Goal: Task Accomplishment & Management: Complete application form

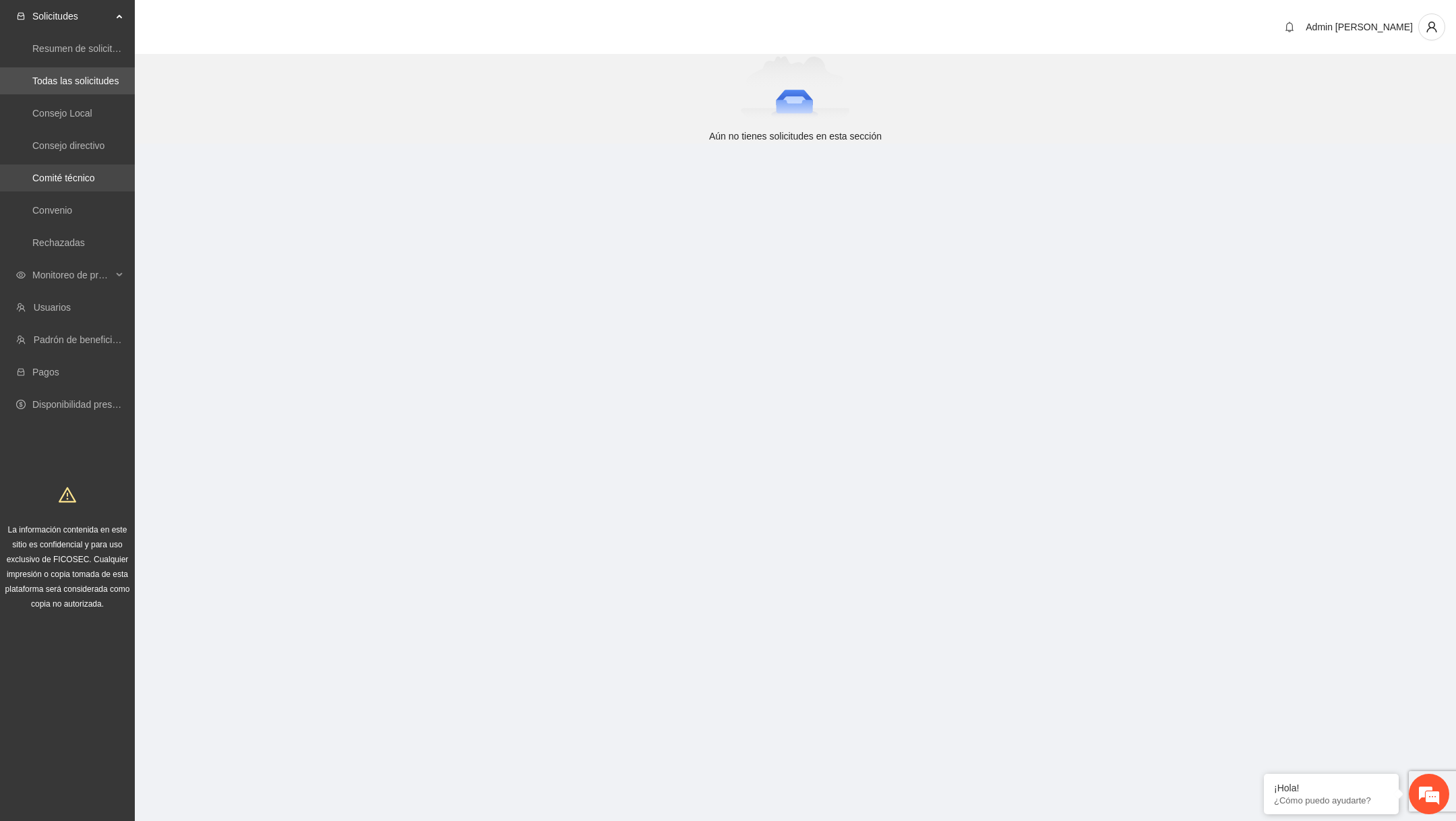
click at [80, 184] on link "Comité técnico" at bounding box center [64, 177] width 63 height 10
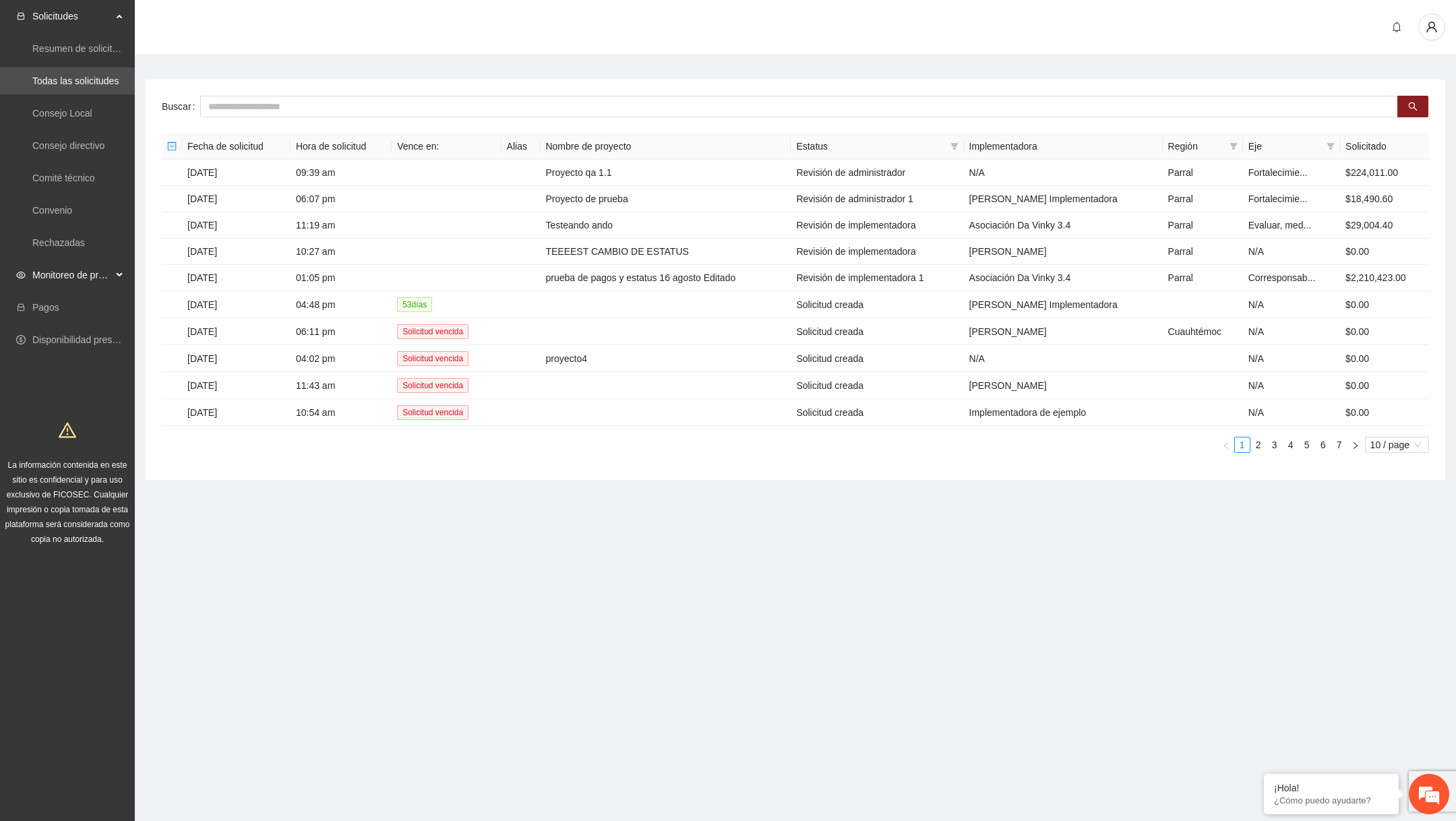
click at [85, 278] on span "Monitoreo de proyectos" at bounding box center [72, 275] width 80 height 27
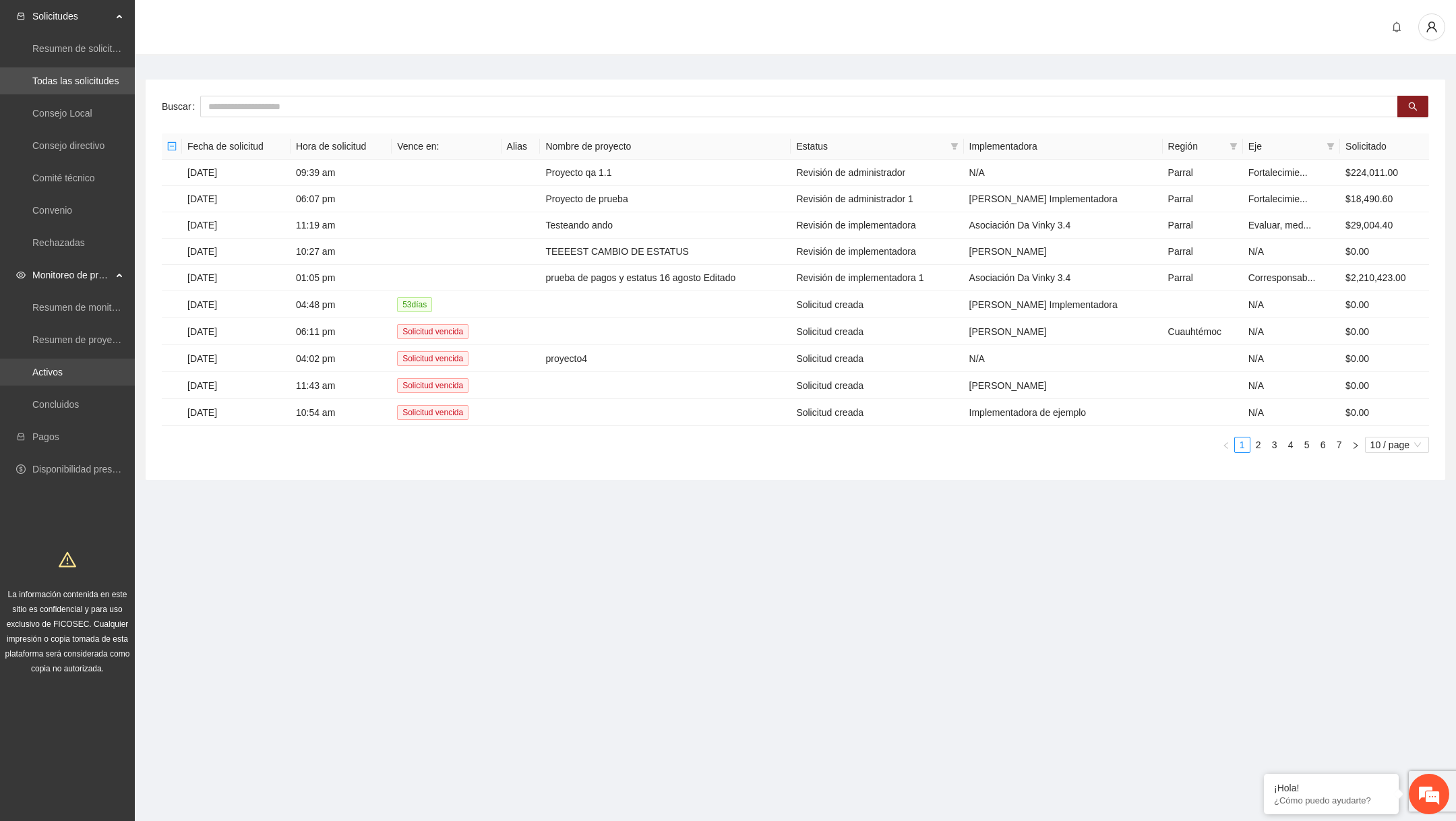
click at [62, 369] on link "Activos" at bounding box center [47, 371] width 30 height 10
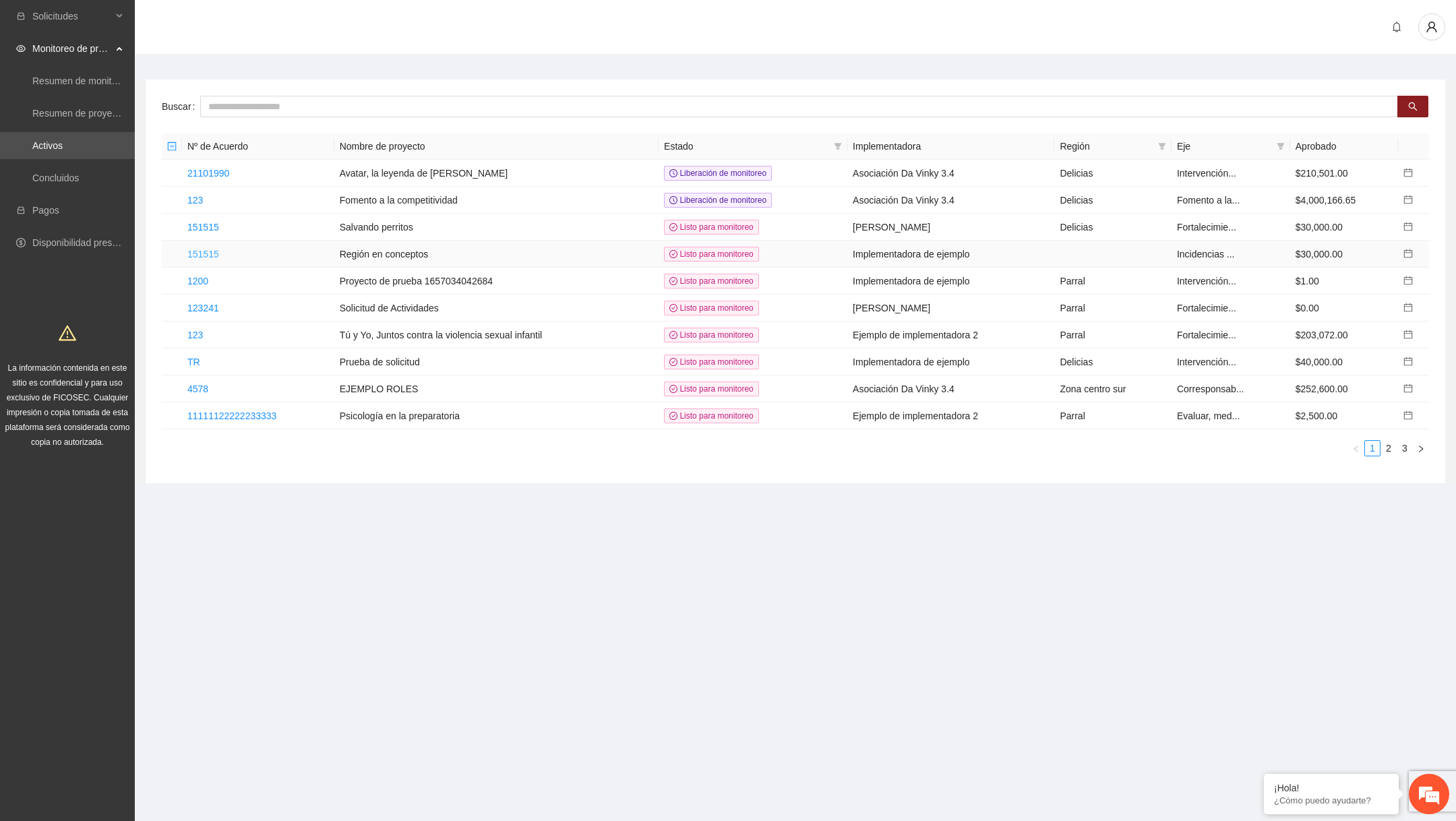
click at [210, 254] on link "151515" at bounding box center [202, 253] width 31 height 10
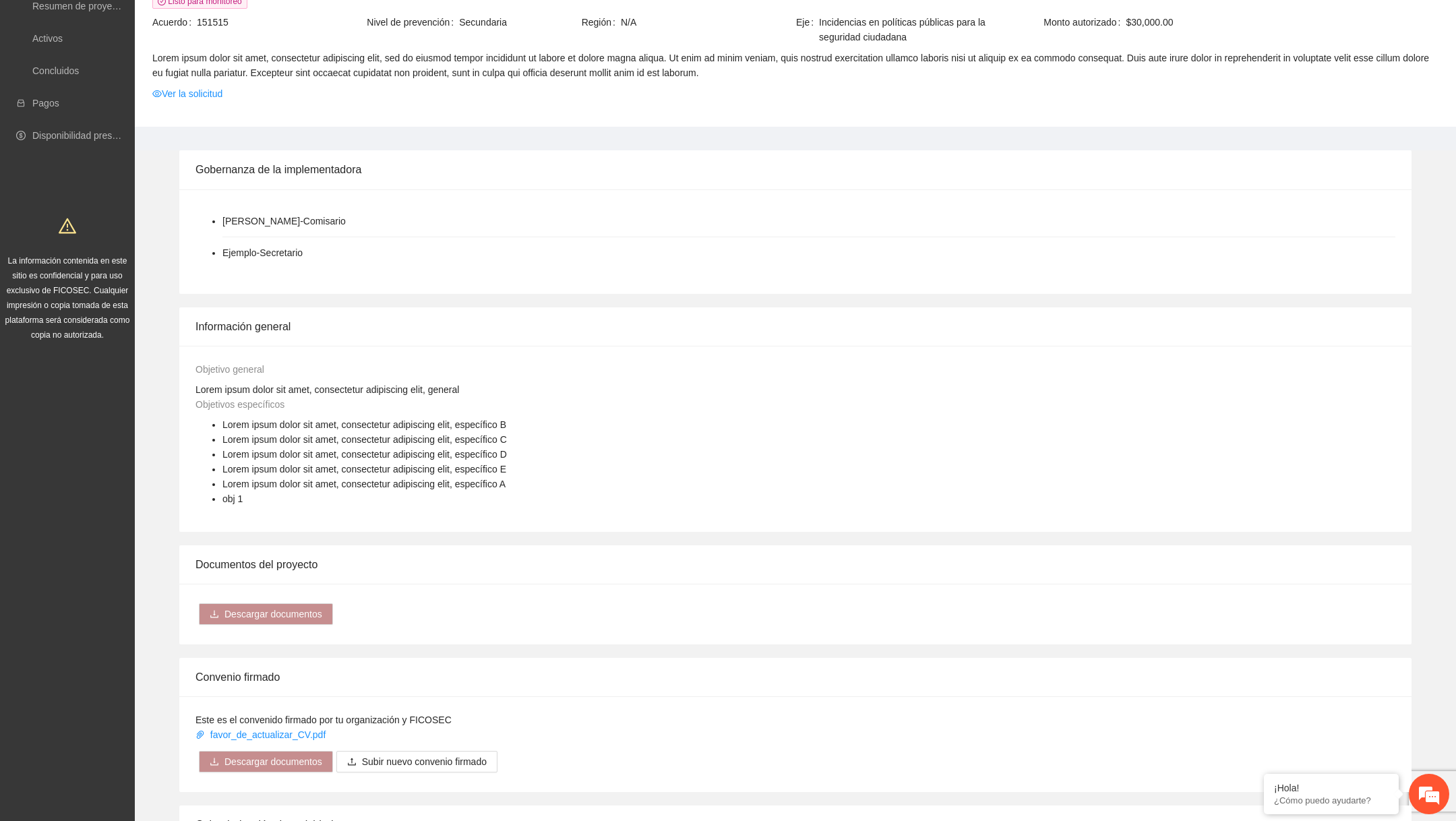
scroll to position [59, 0]
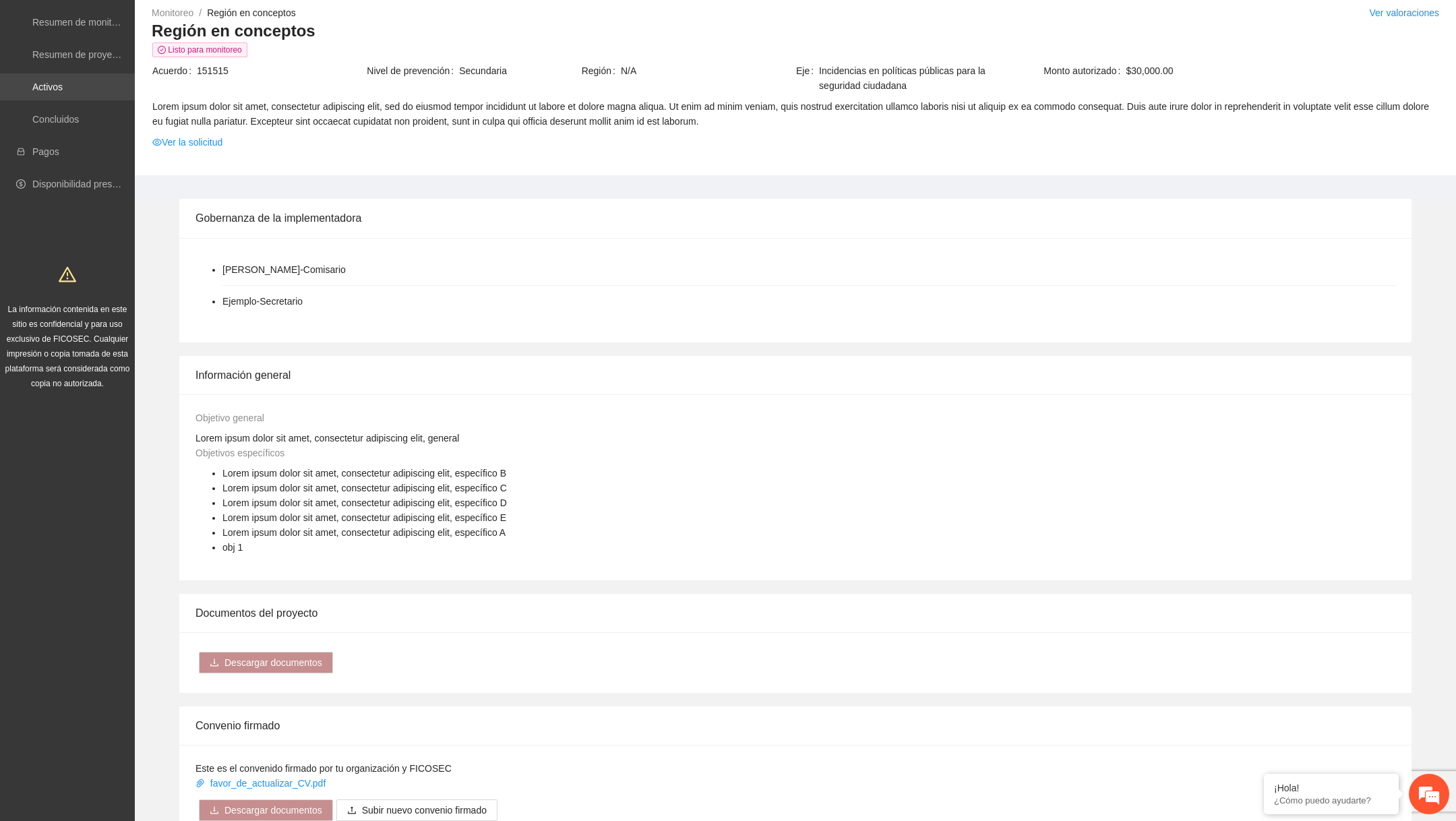
click at [59, 82] on link "Activos" at bounding box center [47, 87] width 30 height 10
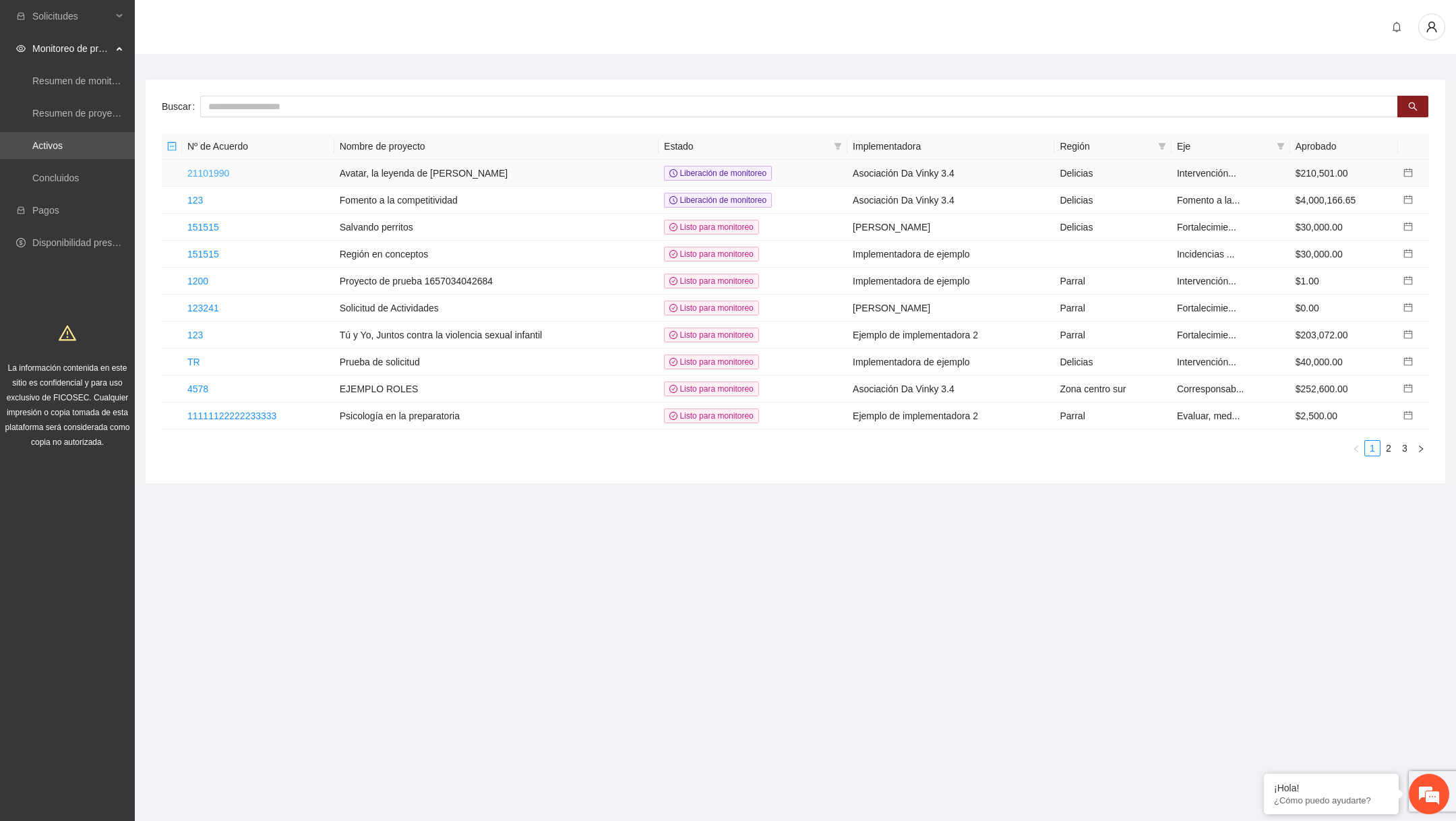
click at [228, 172] on link "21101990" at bounding box center [208, 172] width 42 height 10
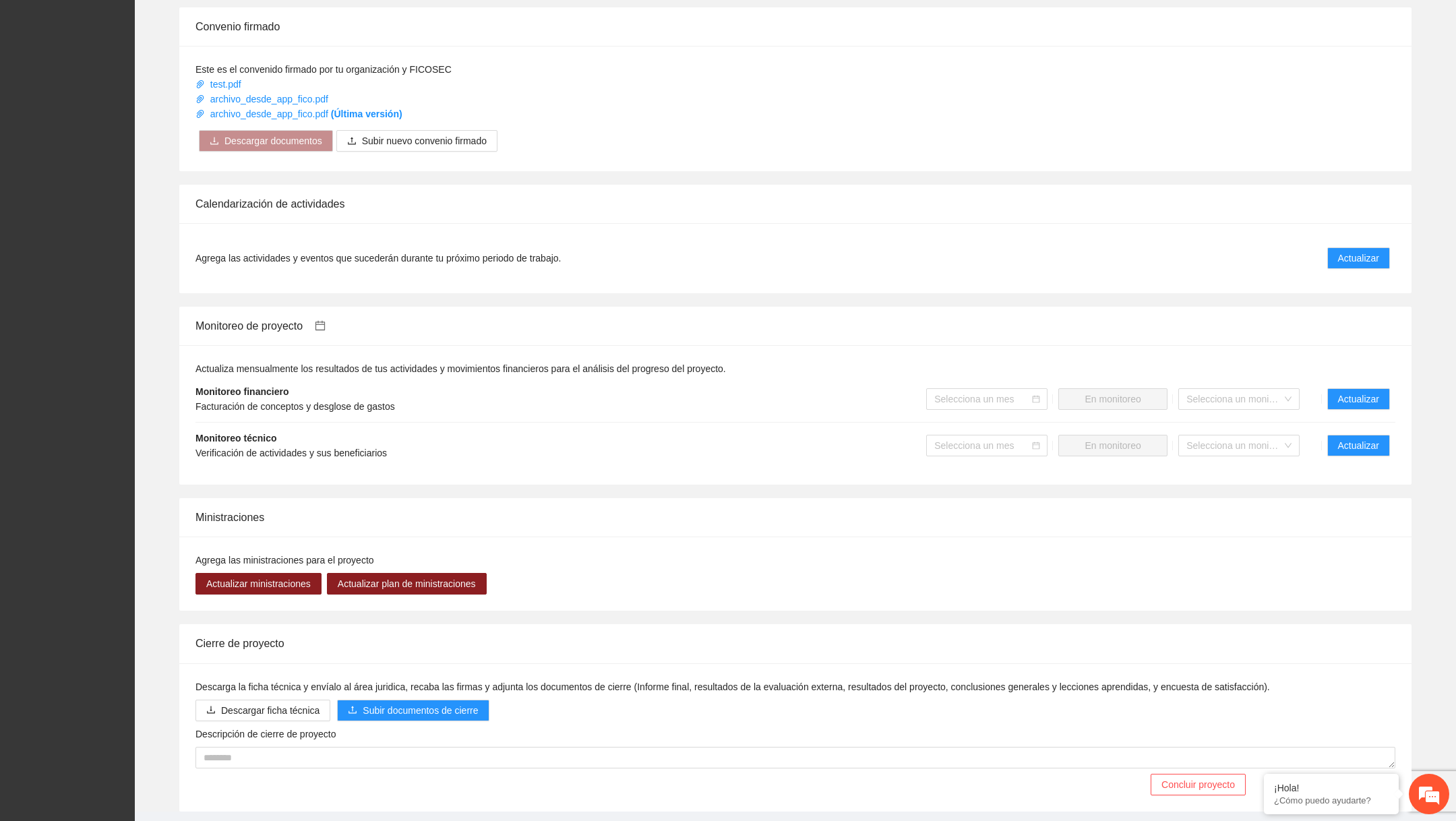
scroll to position [733, 0]
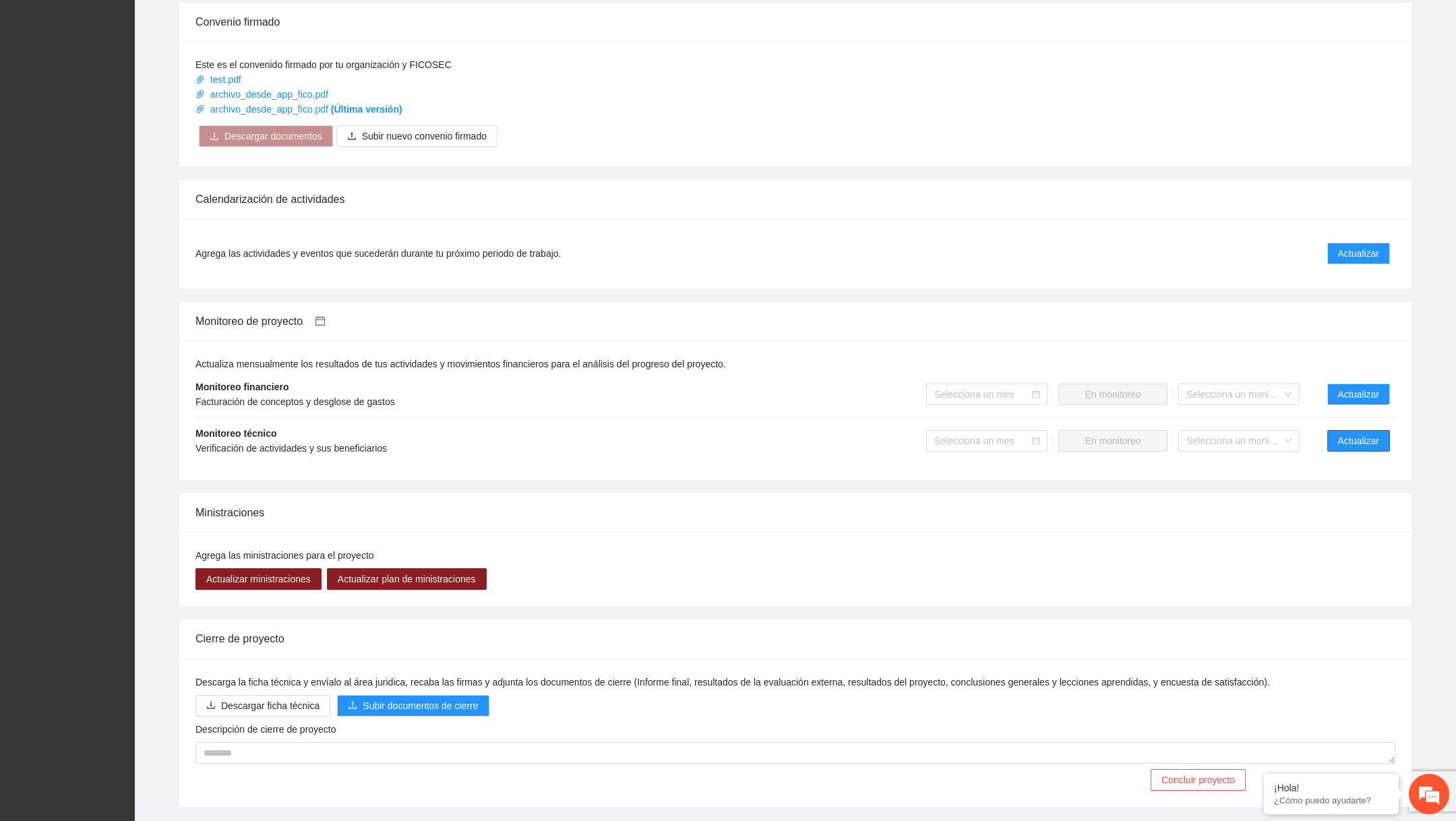
click at [970, 442] on span "Actualizar" at bounding box center [1358, 441] width 41 height 15
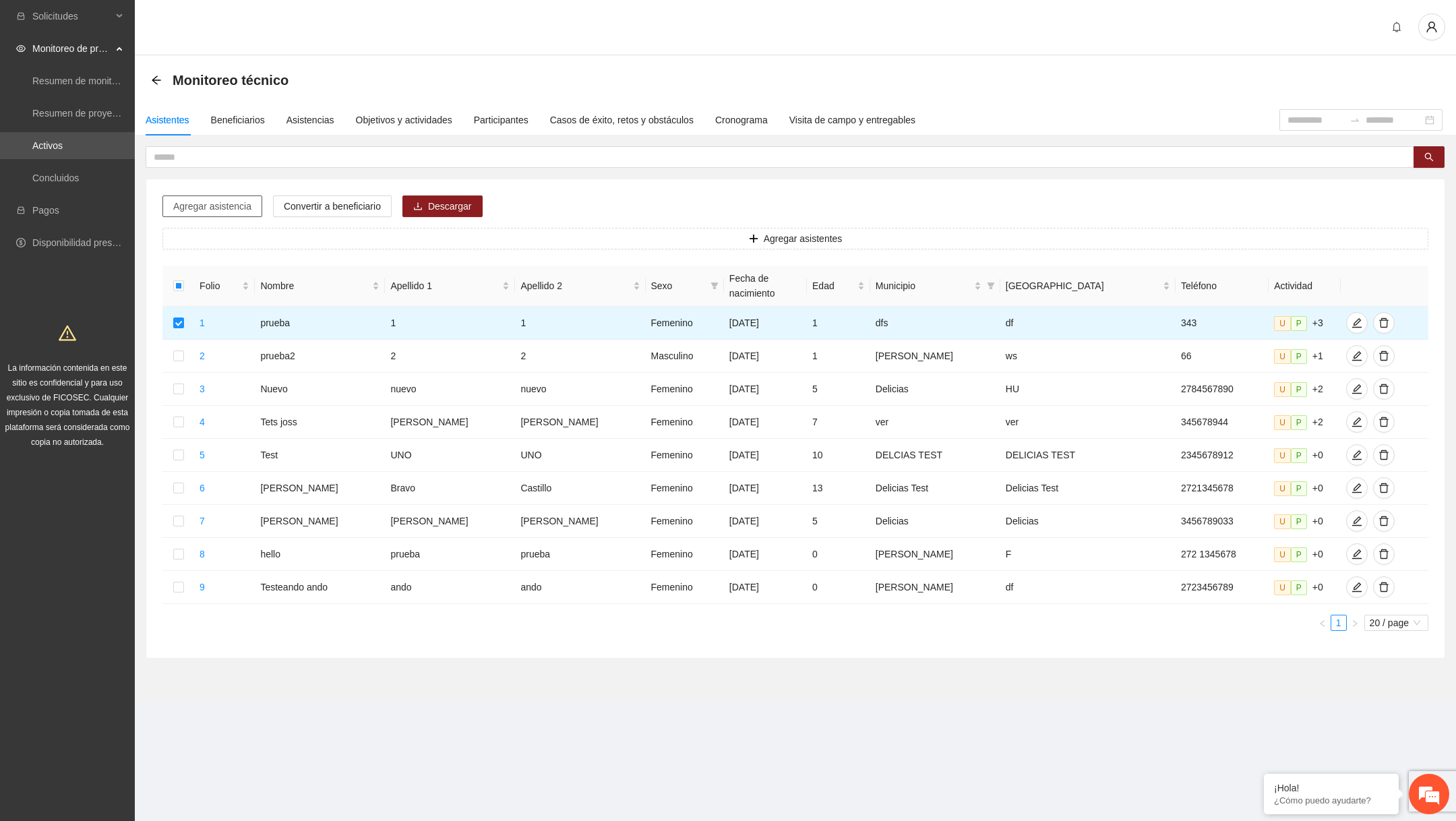
click at [233, 210] on span "Agregar asistencia" at bounding box center [212, 206] width 78 height 15
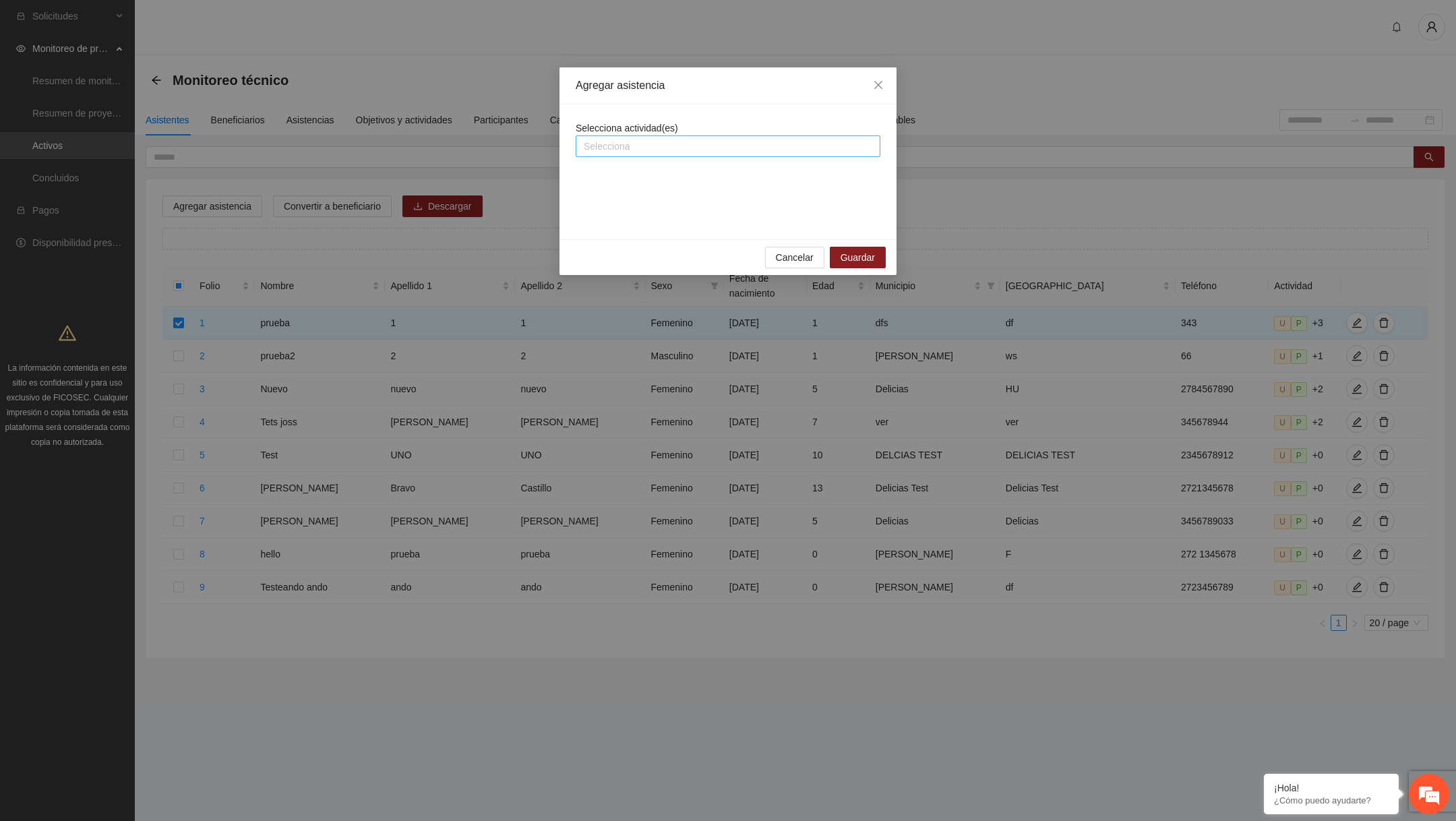
click at [670, 142] on div at bounding box center [727, 146] width 298 height 16
click at [631, 171] on div "A1.1 dasdsa" at bounding box center [727, 172] width 288 height 15
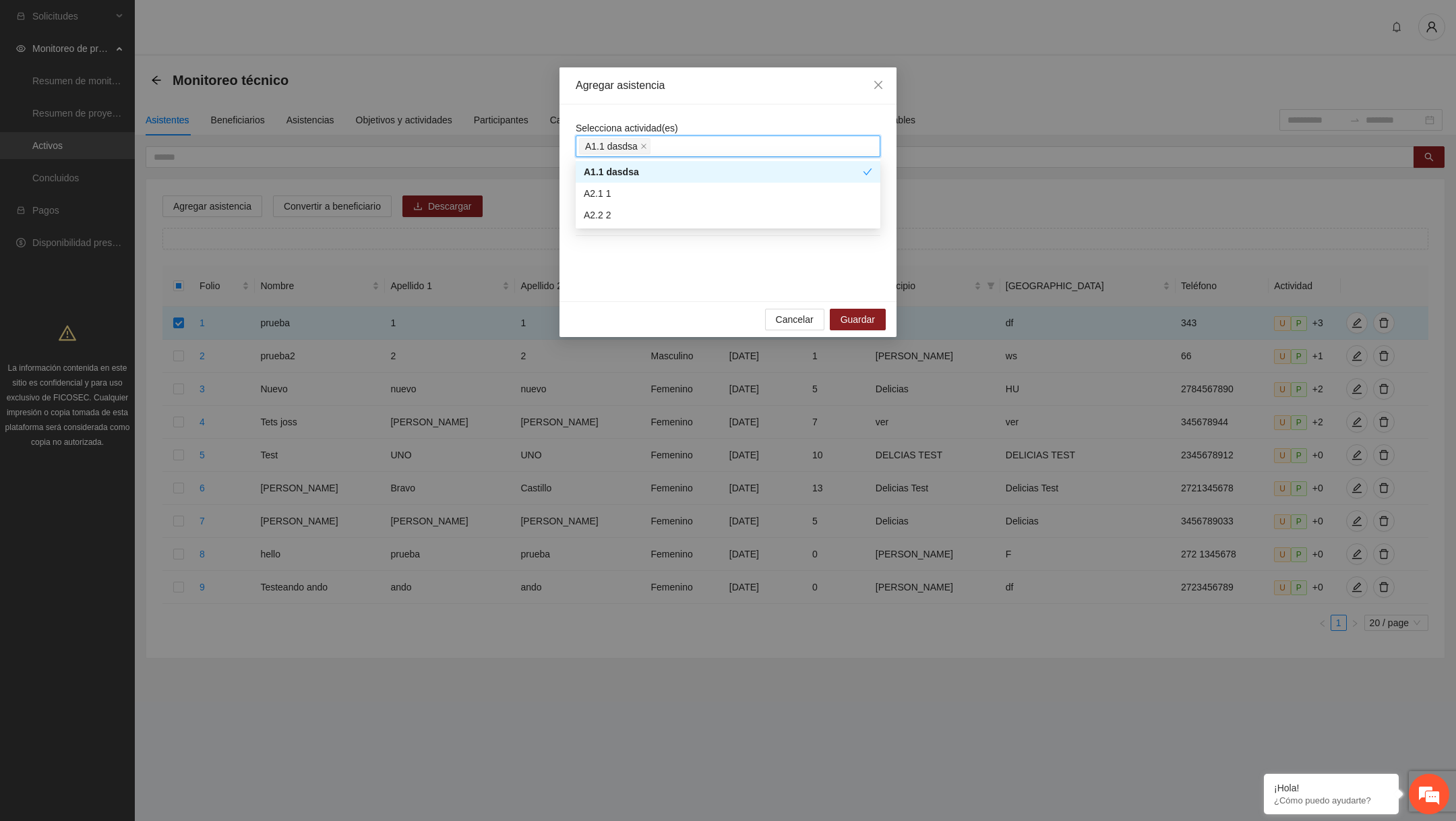
click at [739, 88] on div "Agregar asistencia" at bounding box center [728, 85] width 304 height 15
click at [582, 198] on span at bounding box center [581, 196] width 10 height 10
click at [645, 143] on icon "close" at bounding box center [644, 147] width 7 height 7
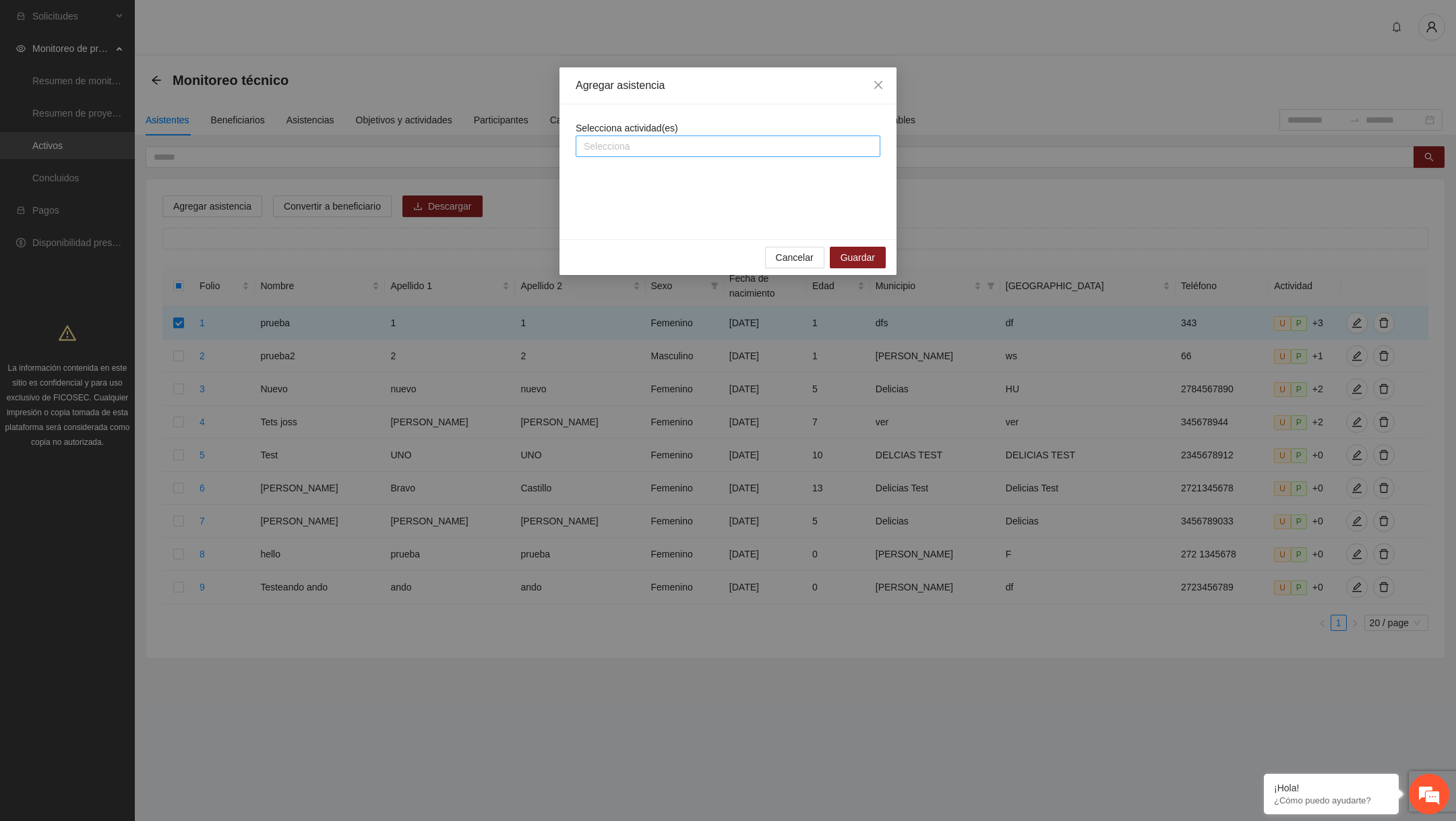
click at [636, 145] on div at bounding box center [727, 146] width 298 height 16
click at [595, 193] on div "A2.1 1" at bounding box center [727, 193] width 288 height 15
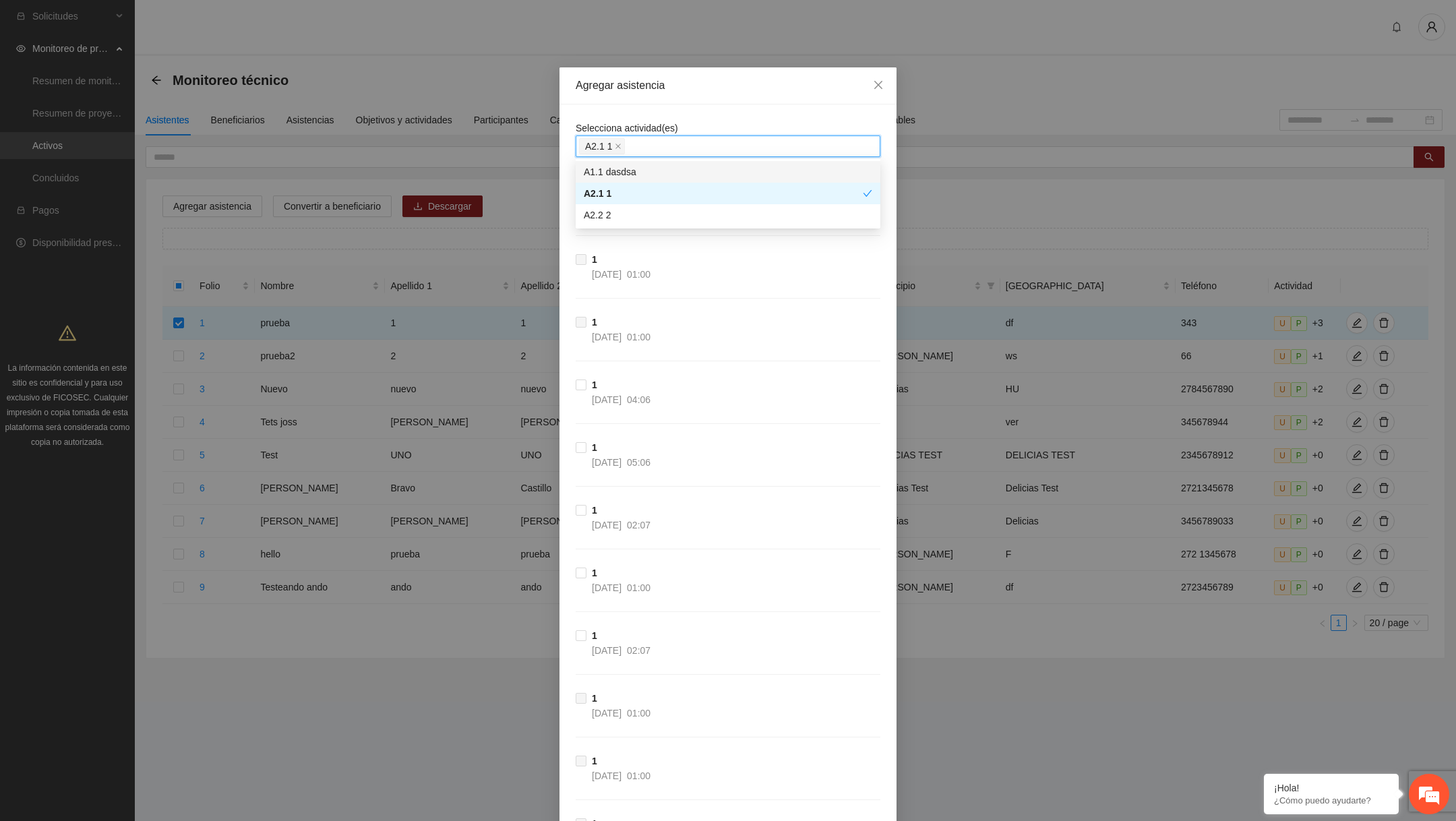
click at [704, 122] on div "Selecciona actividad(es) A2.1 1" at bounding box center [728, 139] width 304 height 36
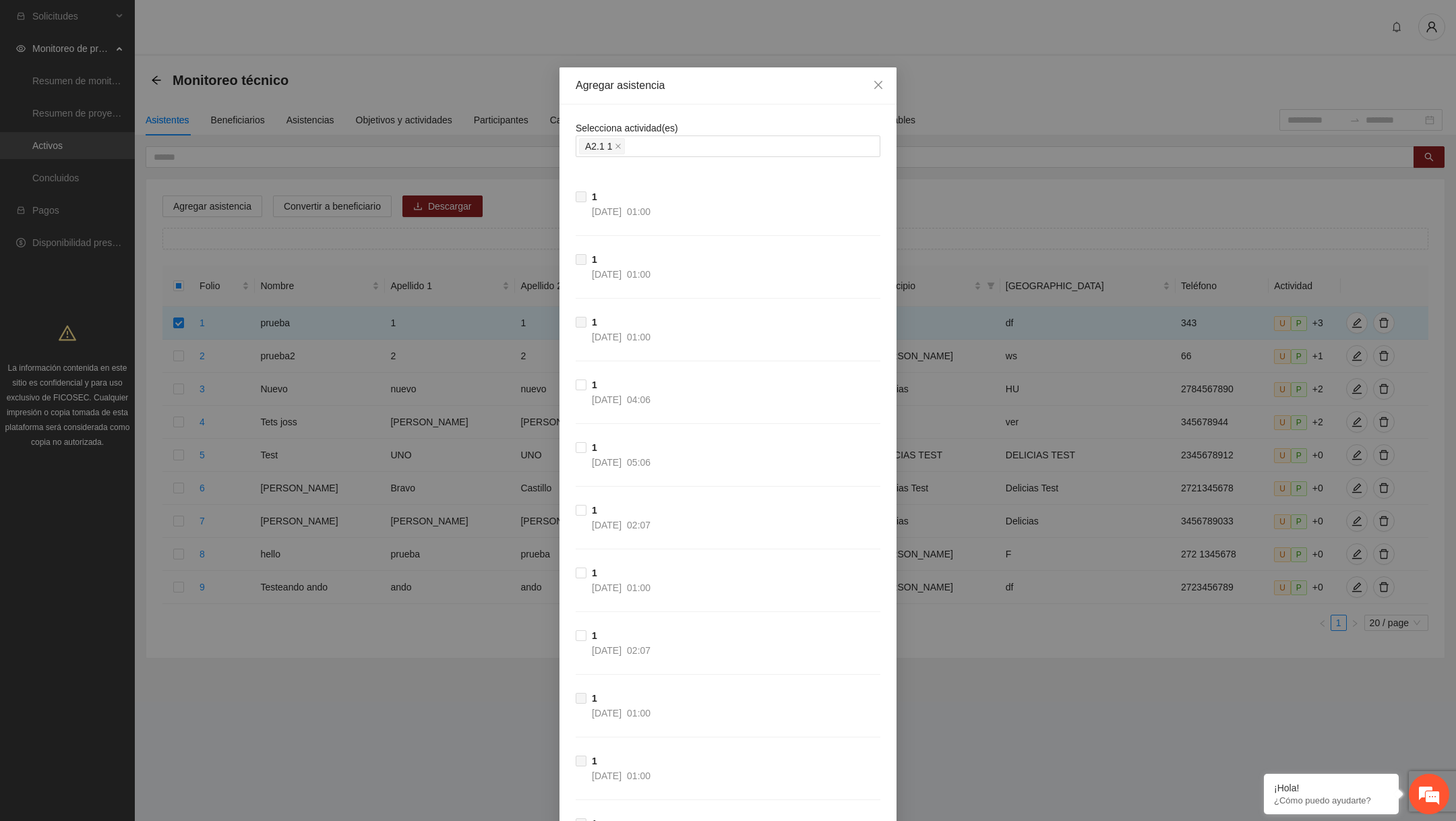
click at [582, 193] on span at bounding box center [581, 196] width 10 height 10
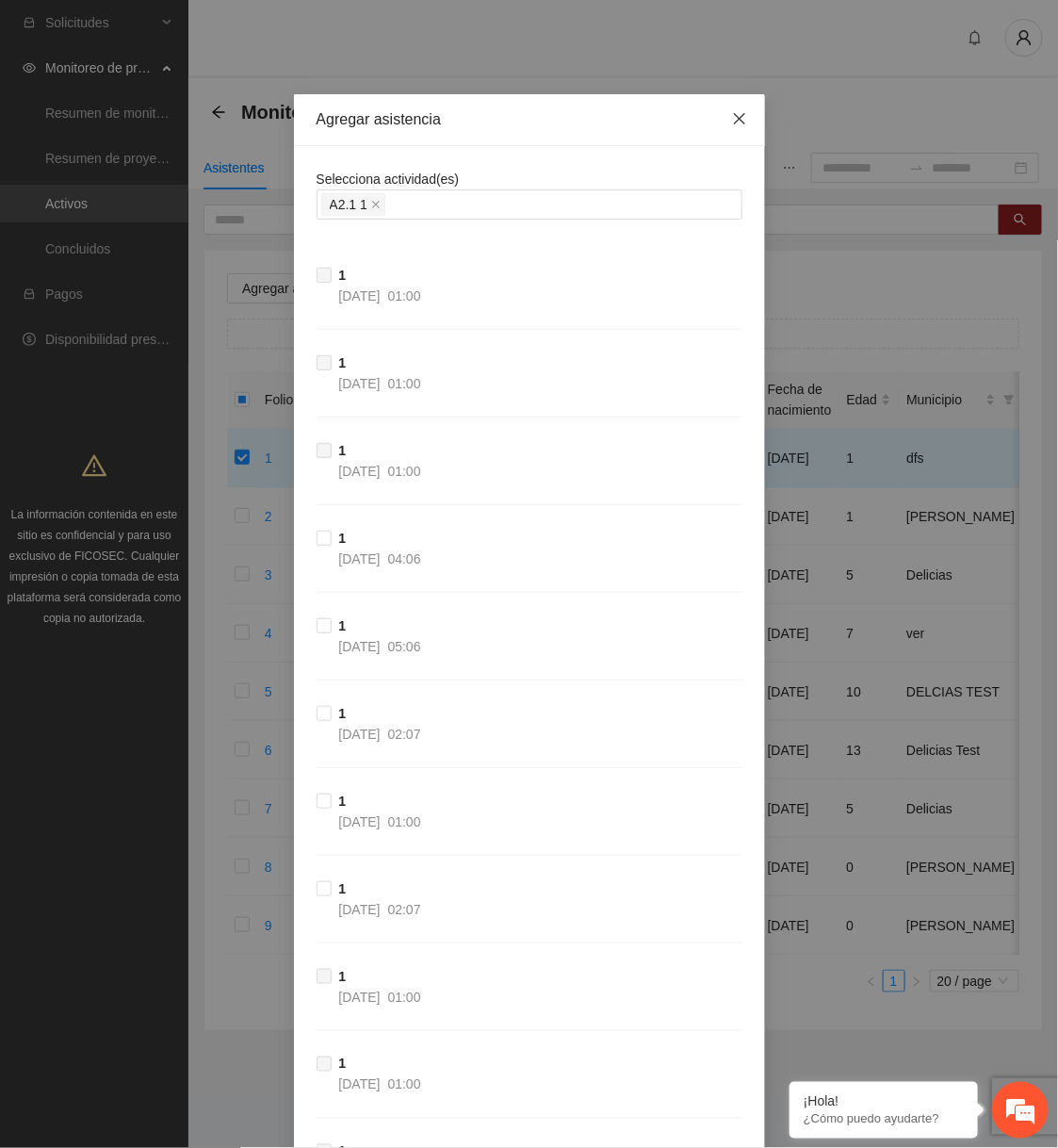
click at [737, 117] on icon "close" at bounding box center [739, 119] width 12 height 12
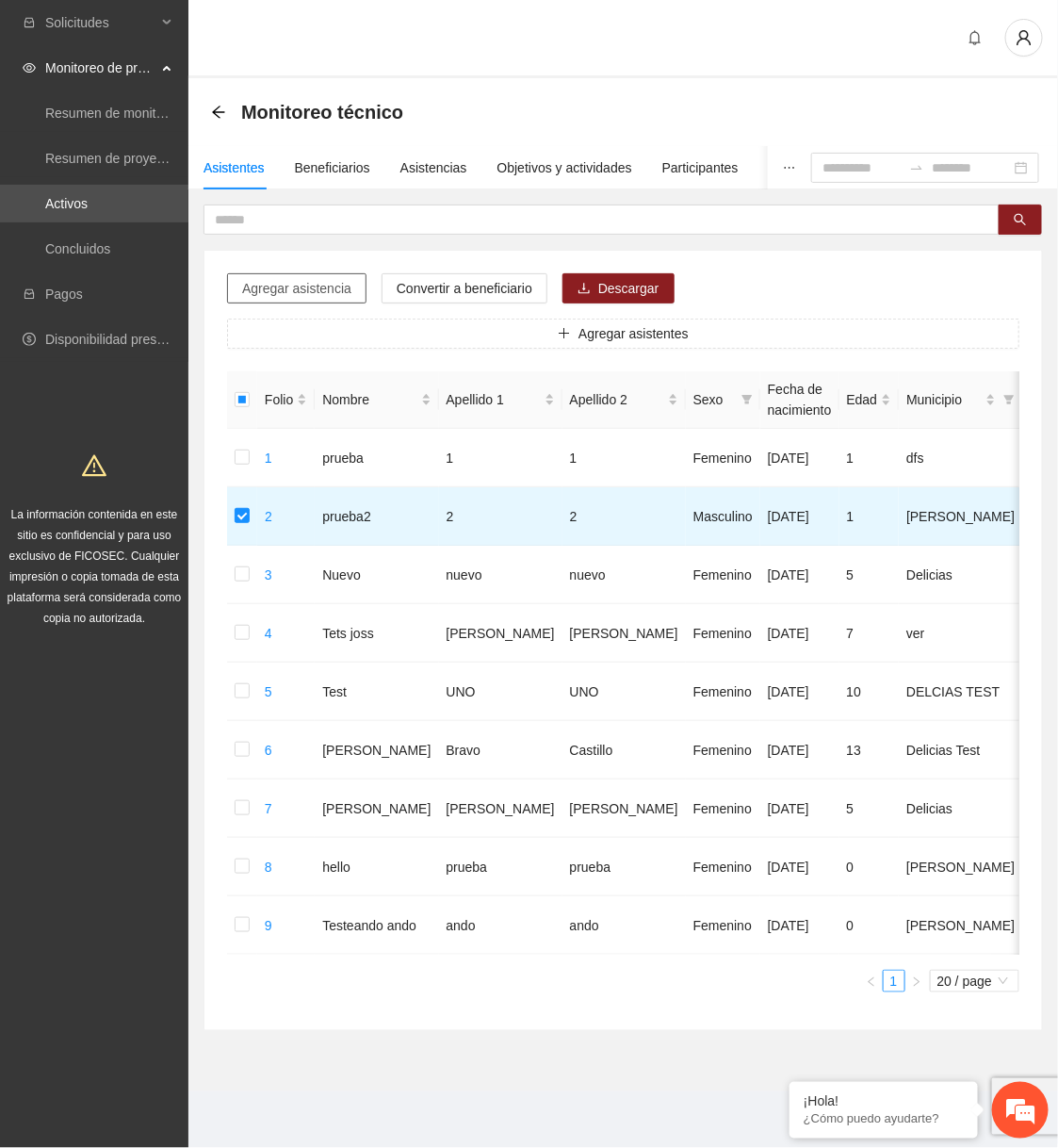
click at [327, 287] on span "Agregar asistencia" at bounding box center [297, 288] width 109 height 20
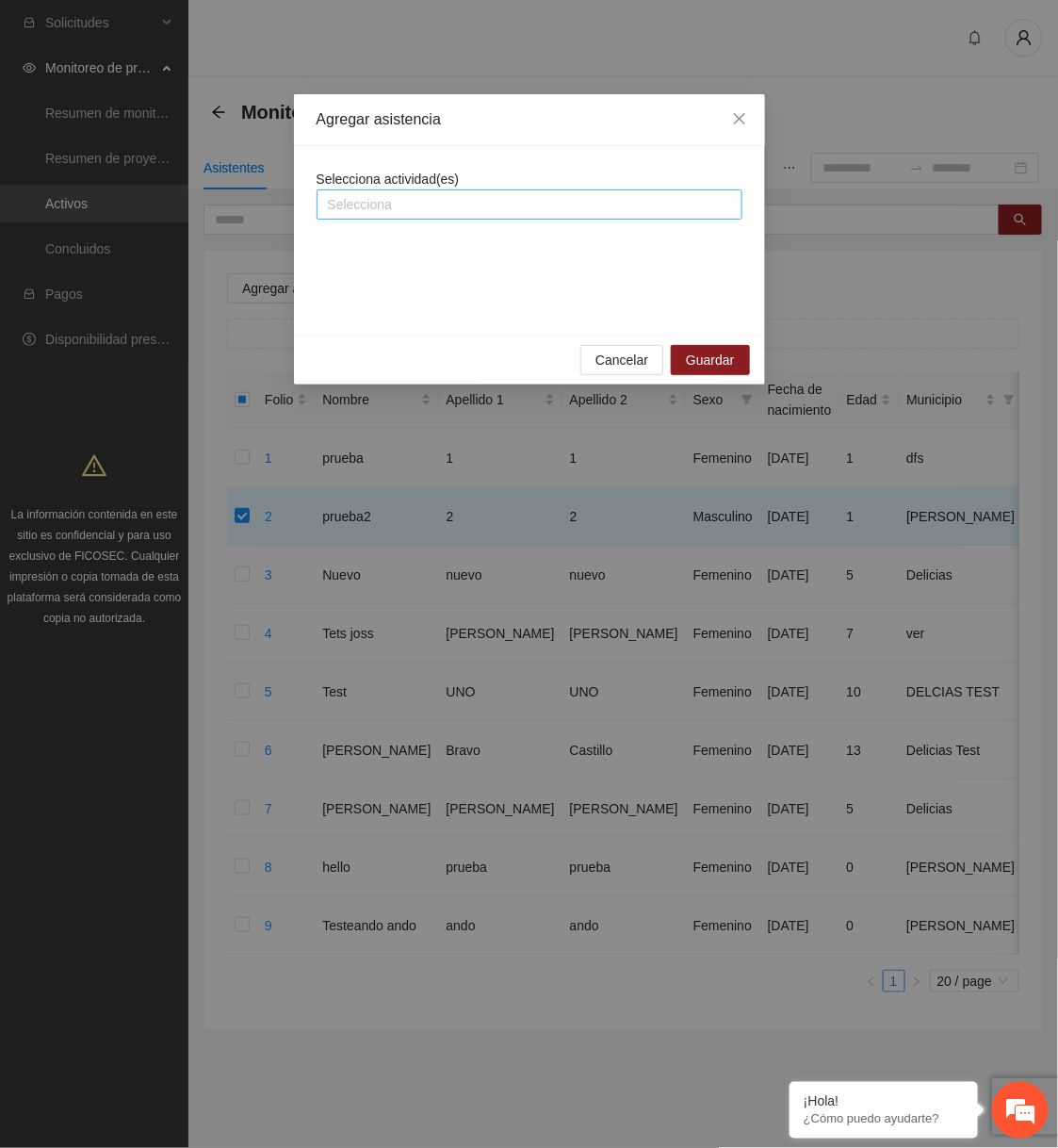
click at [394, 203] on div at bounding box center [529, 204] width 417 height 22
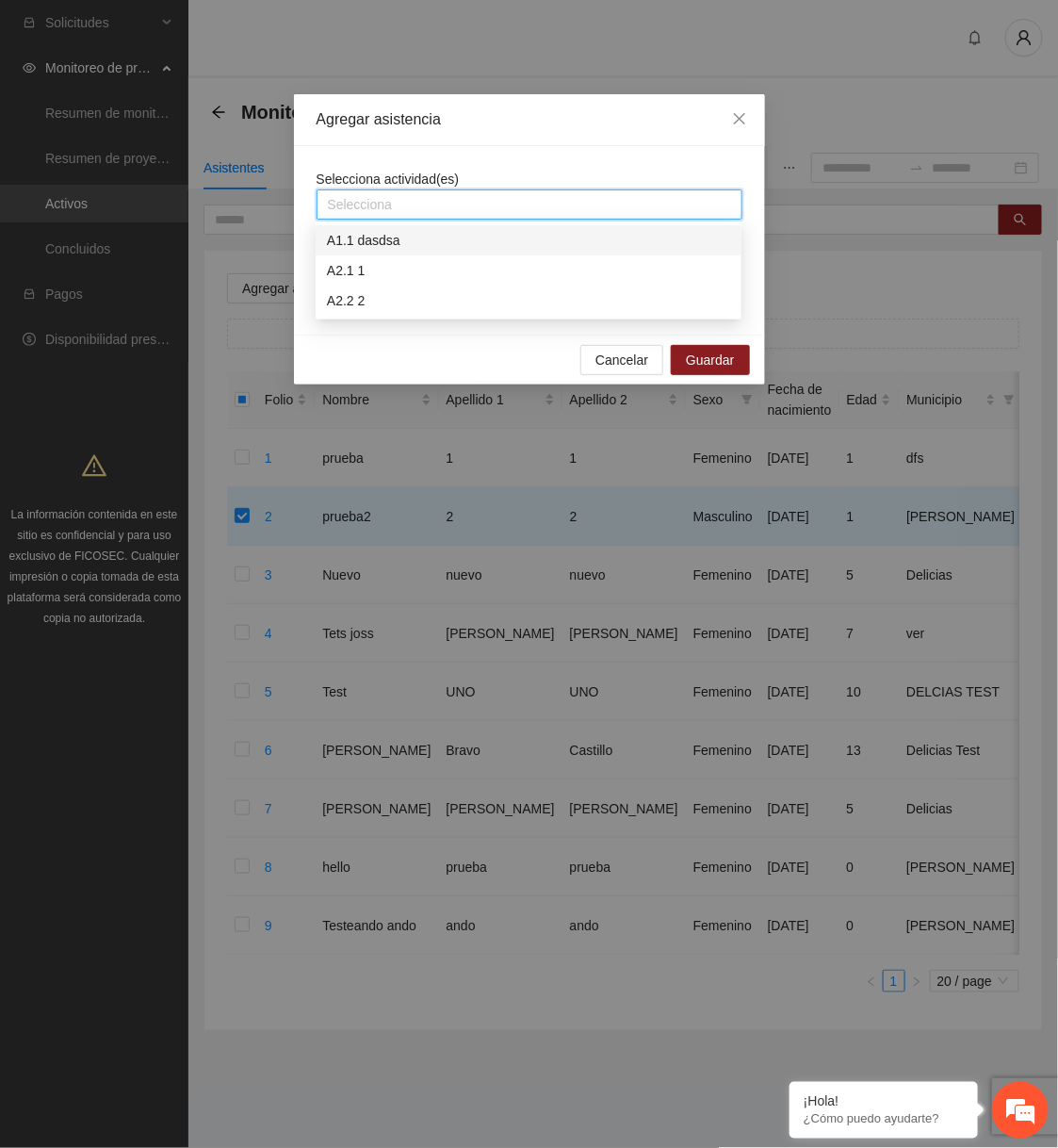
click at [374, 245] on div "A1.1 dasdsa" at bounding box center [528, 240] width 403 height 20
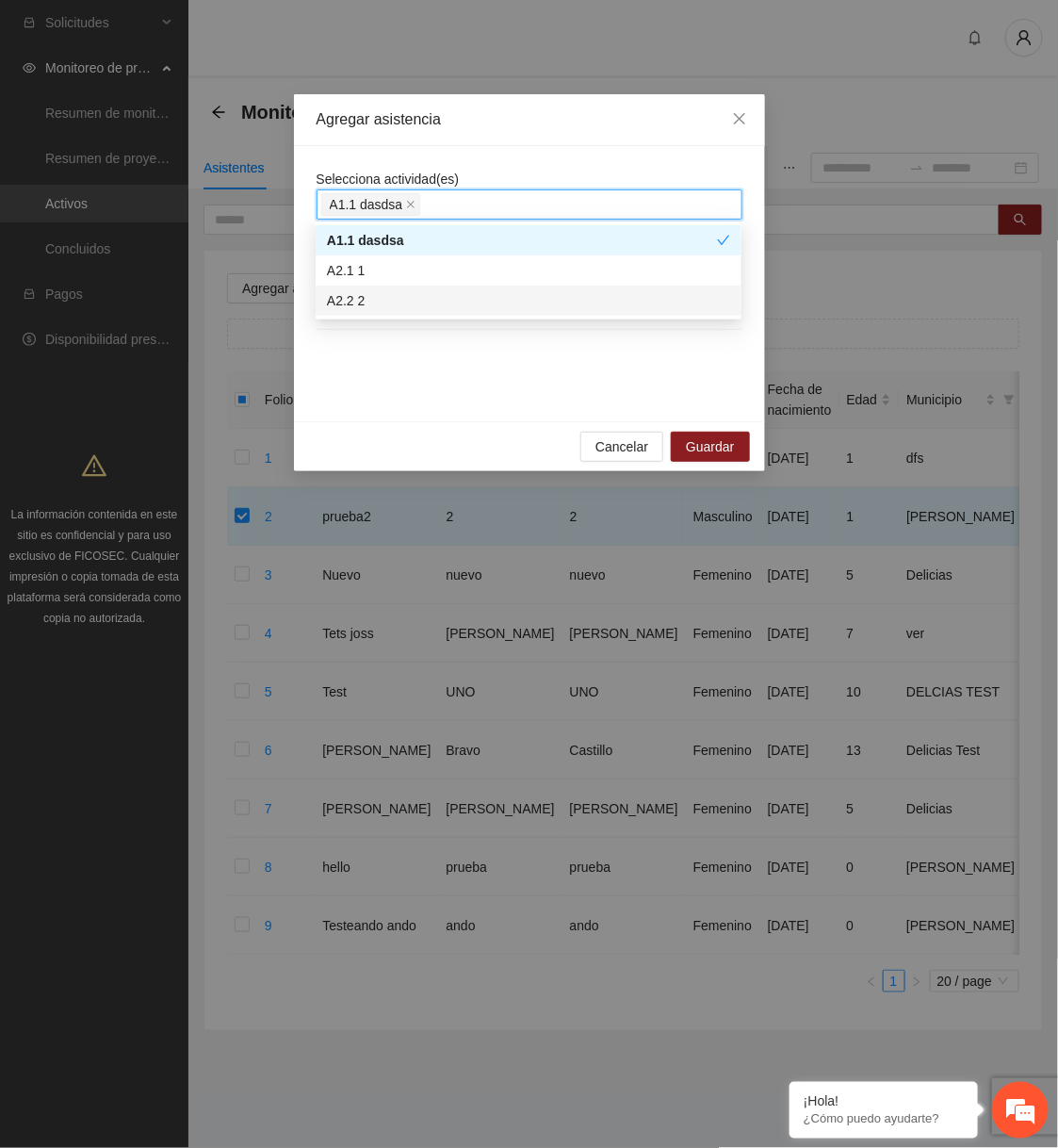
click at [406, 380] on div "Selecciona actividad(es) A1.1 dasdsa dasdsa [DATE] 01:00" at bounding box center [529, 284] width 426 height 230
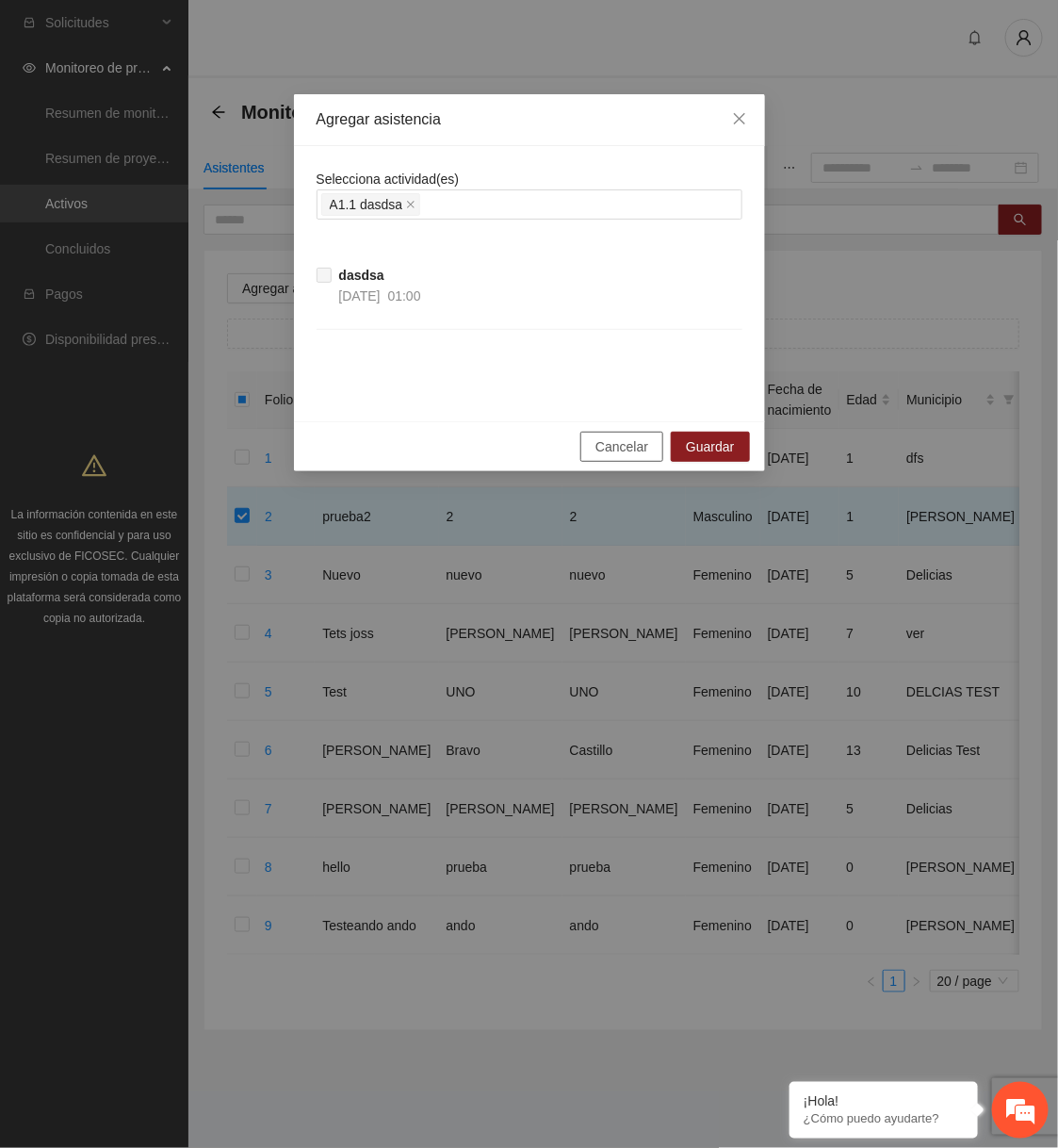
click at [622, 449] on span "Cancelar" at bounding box center [622, 446] width 53 height 20
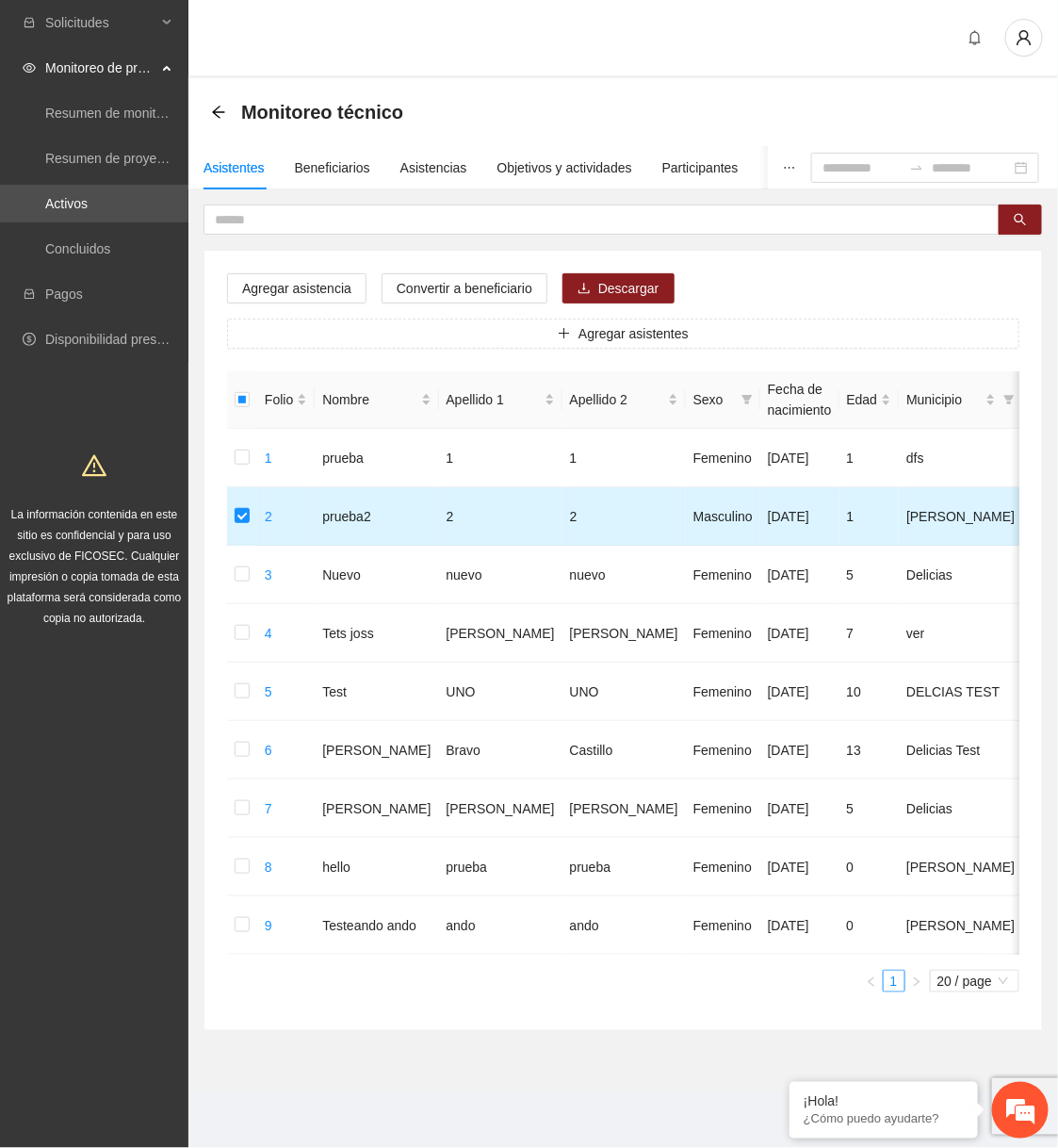
click at [227, 508] on td at bounding box center [242, 516] width 30 height 59
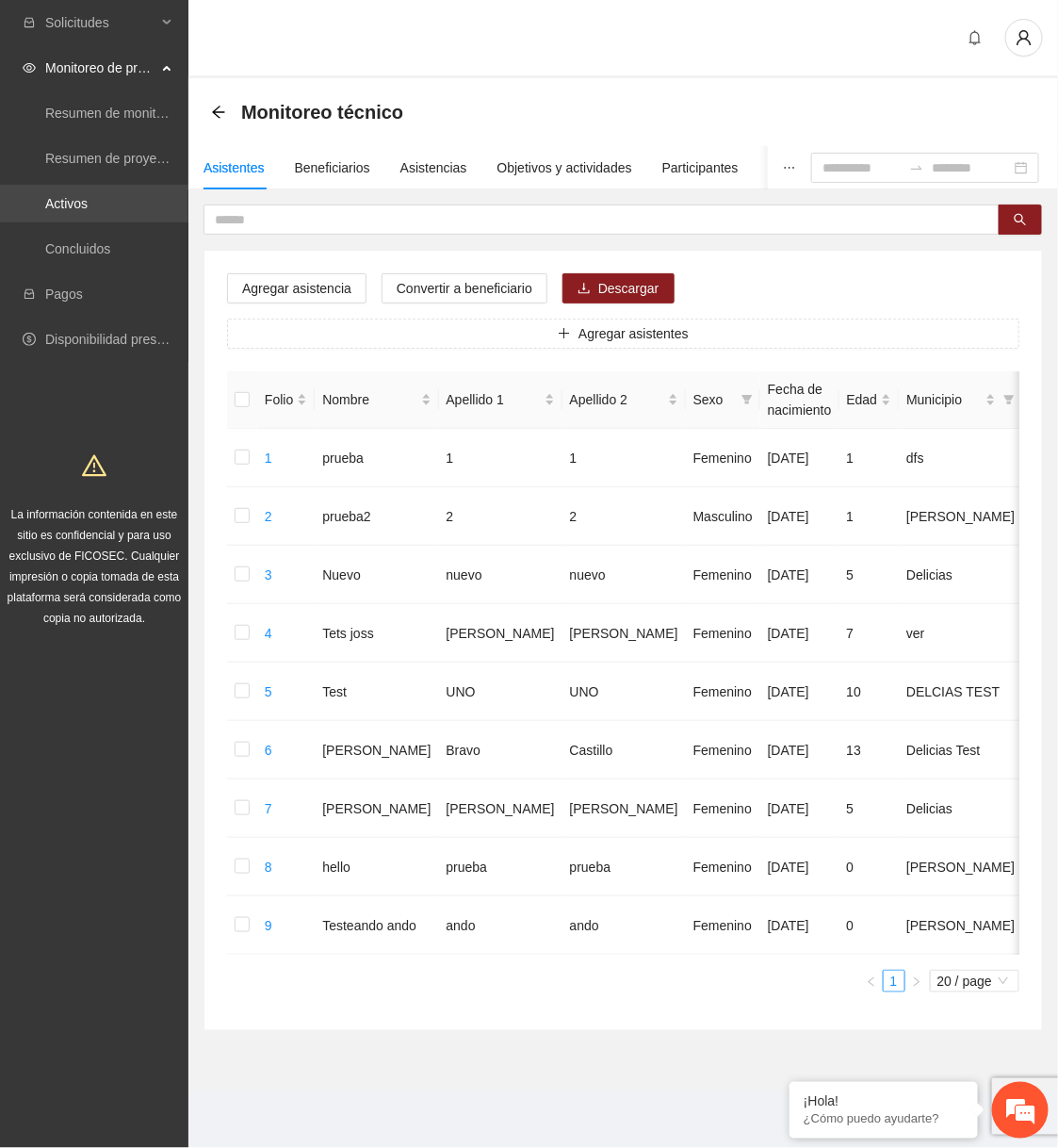
click at [88, 198] on link "Activos" at bounding box center [65, 203] width 42 height 15
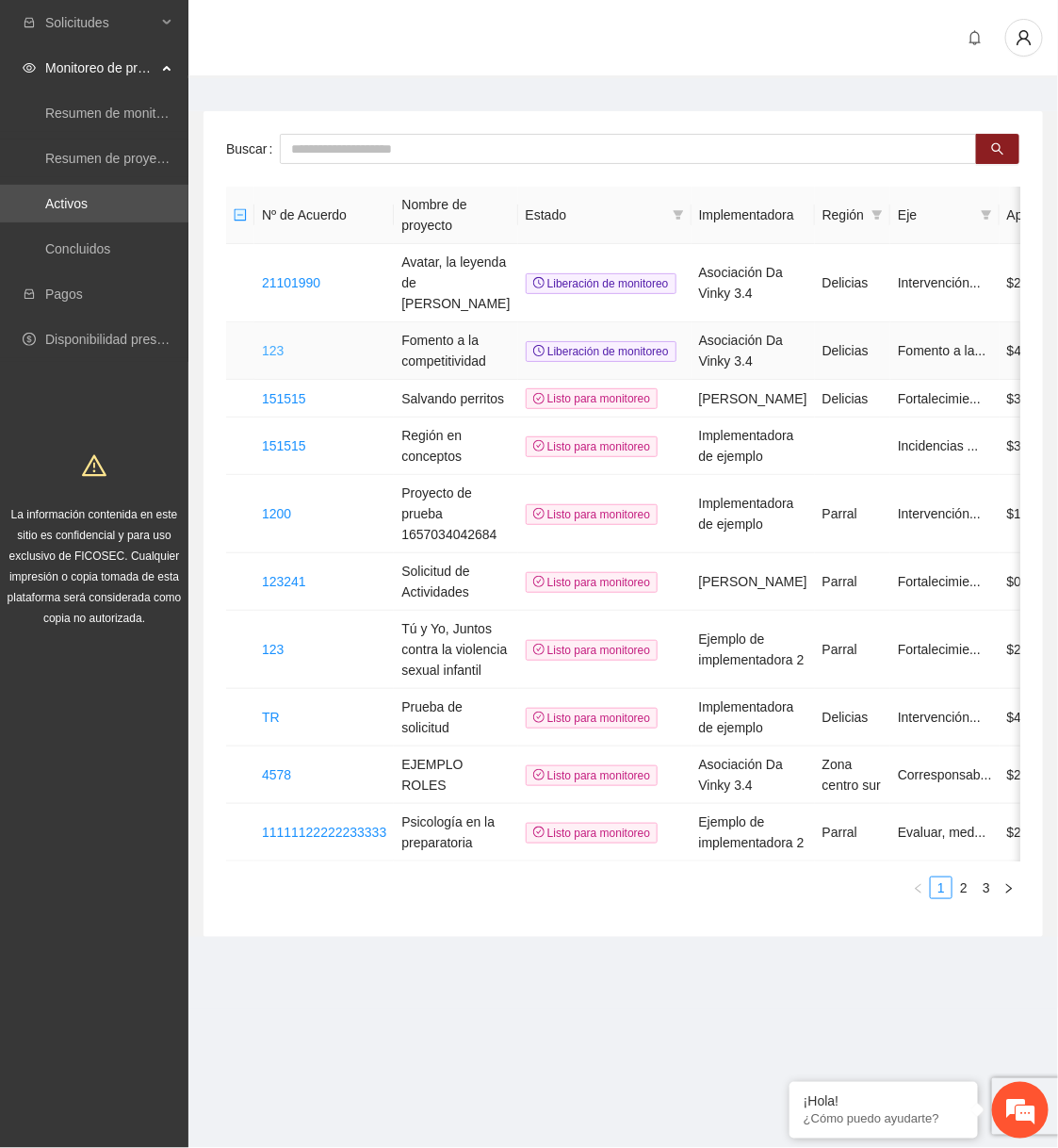
click at [280, 343] on link "123" at bounding box center [272, 349] width 21 height 15
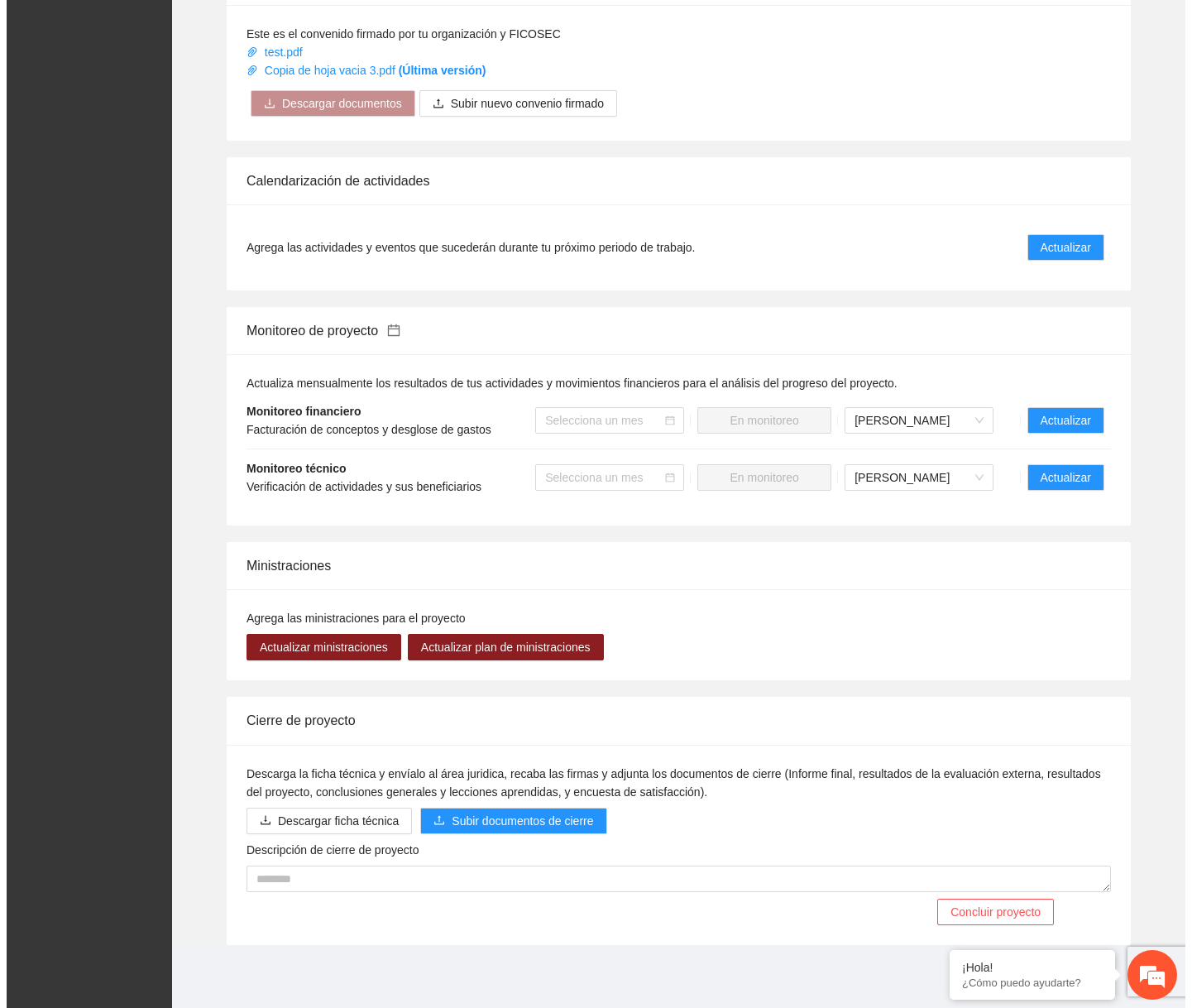
scroll to position [886, 0]
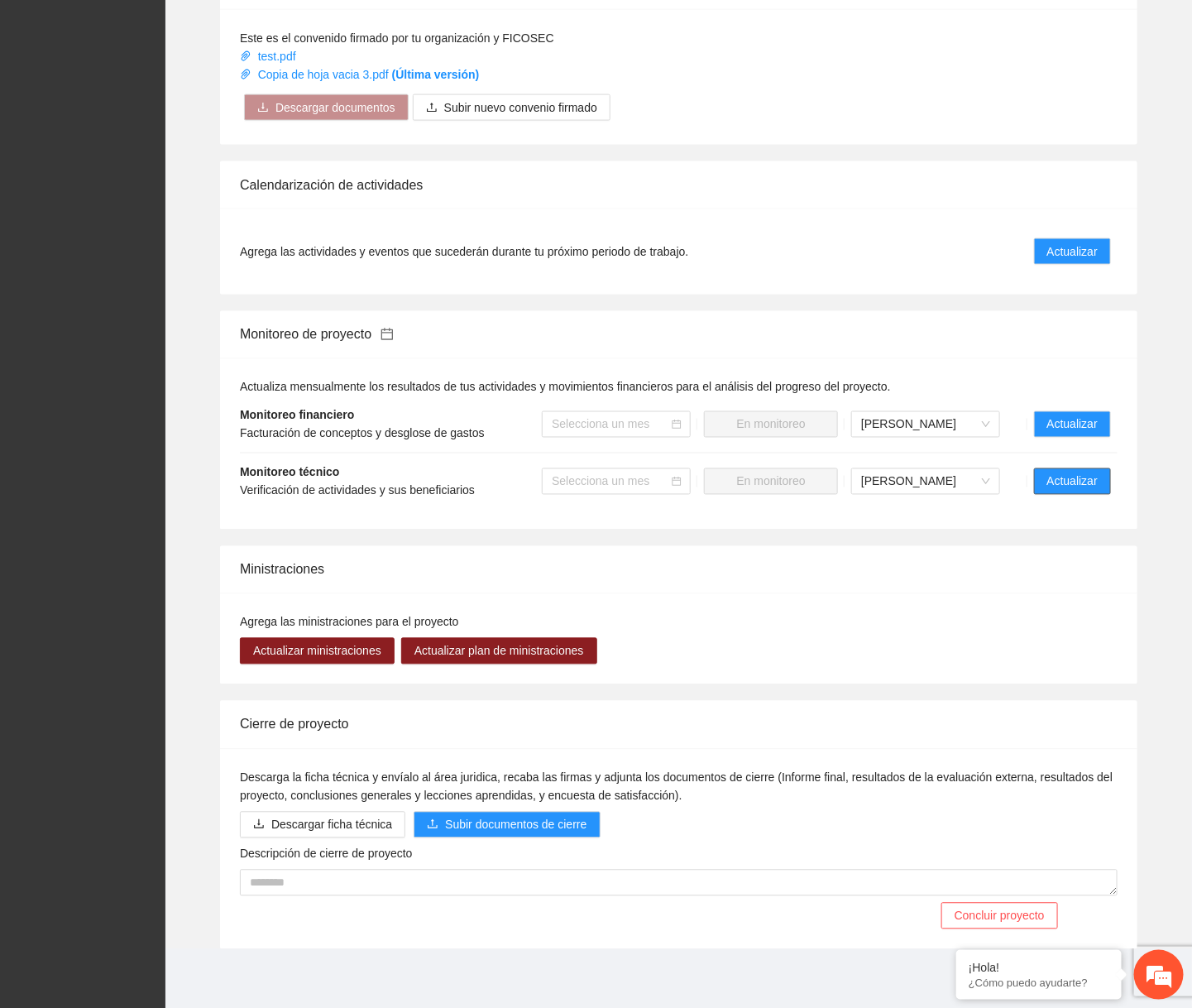
click at [1054, 480] on span "Actualizar" at bounding box center [1072, 481] width 51 height 18
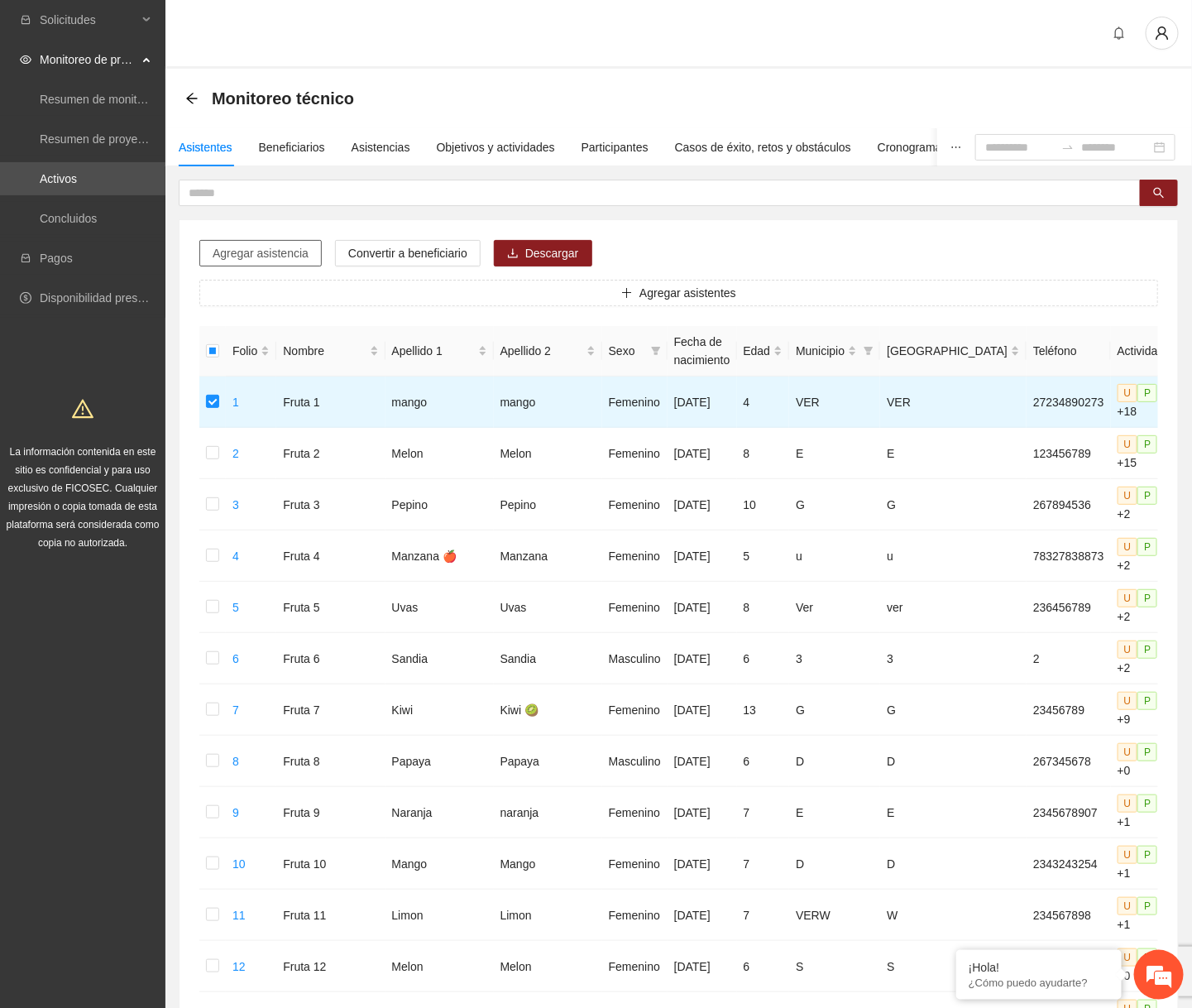
click at [284, 243] on button "Agregar asistencia" at bounding box center [261, 253] width 123 height 27
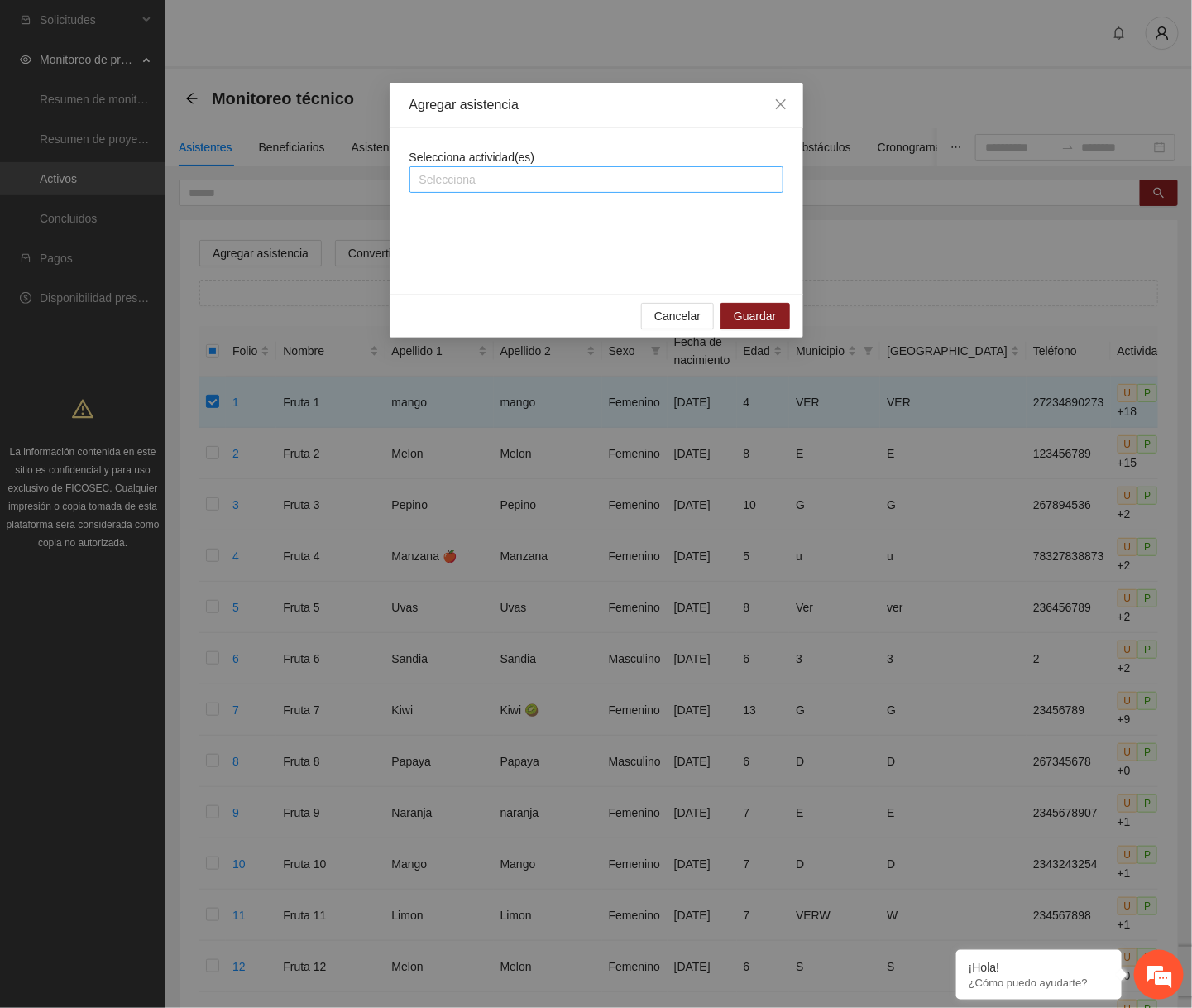
click at [508, 170] on div at bounding box center [596, 179] width 366 height 20
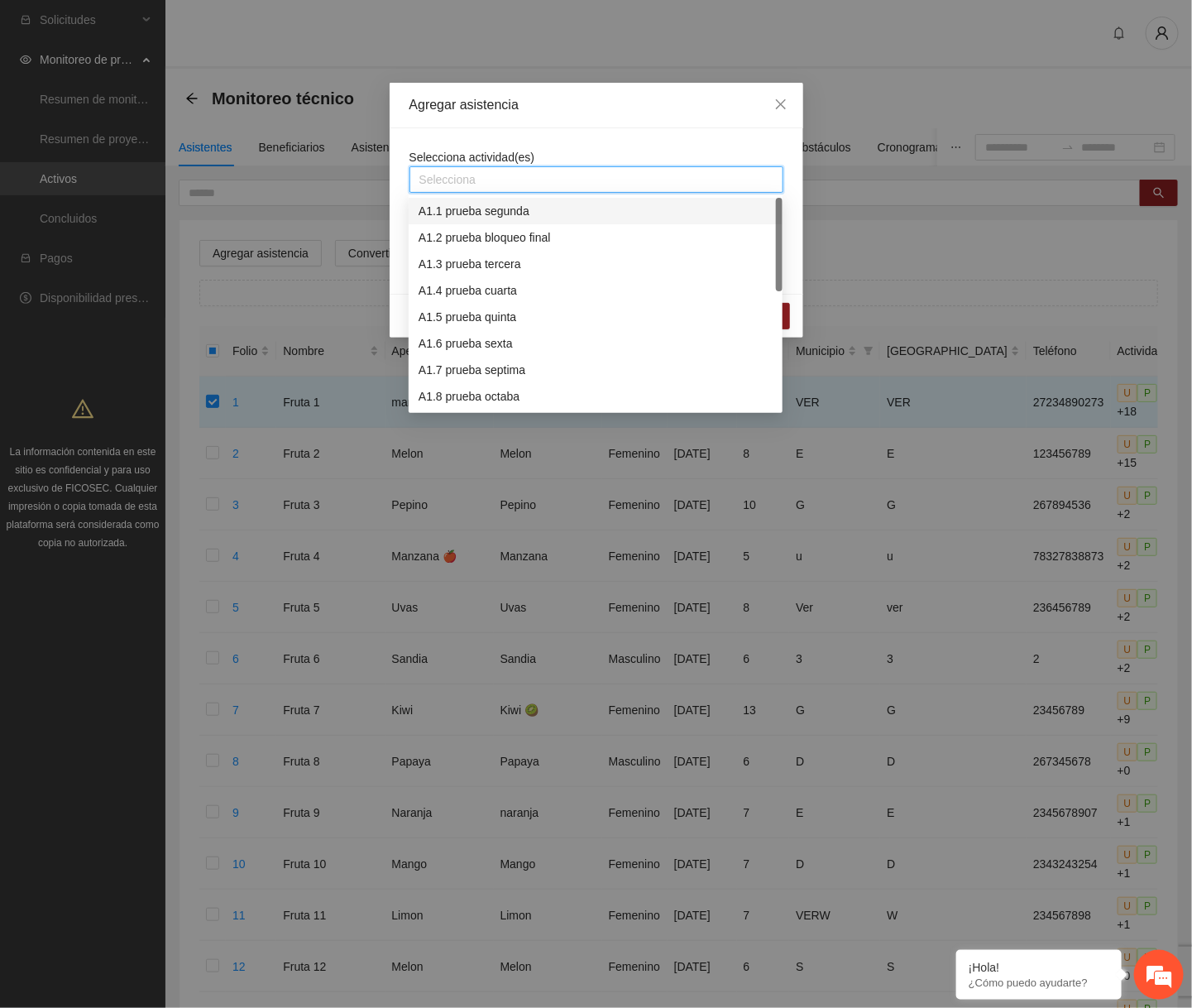
click at [493, 212] on div "A1.1 prueba segunda" at bounding box center [596, 211] width 354 height 18
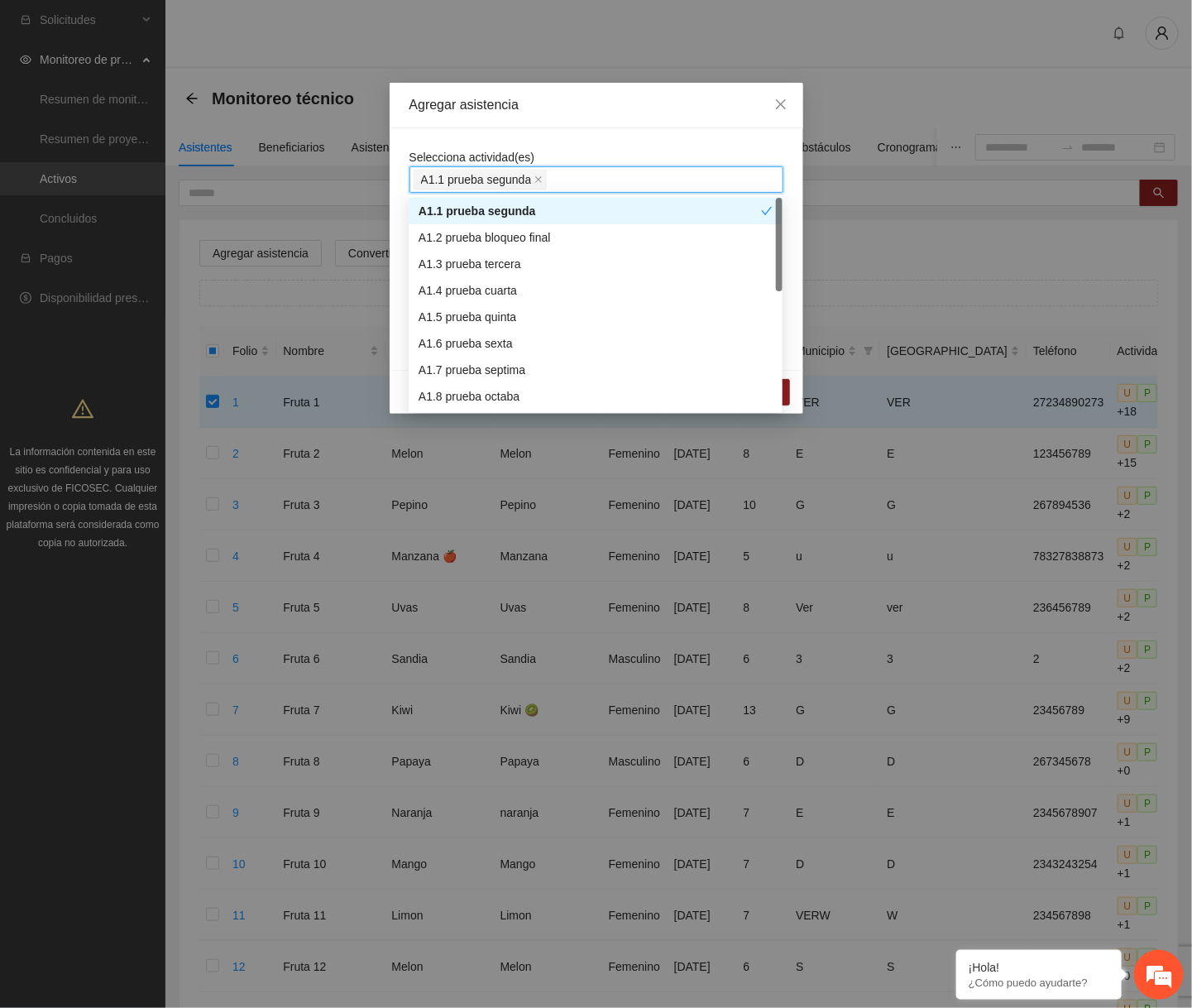
click at [551, 163] on div "Selecciona actividad(es) A1.1 prueba segunda A1.1 prueba segunda" at bounding box center [596, 171] width 374 height 45
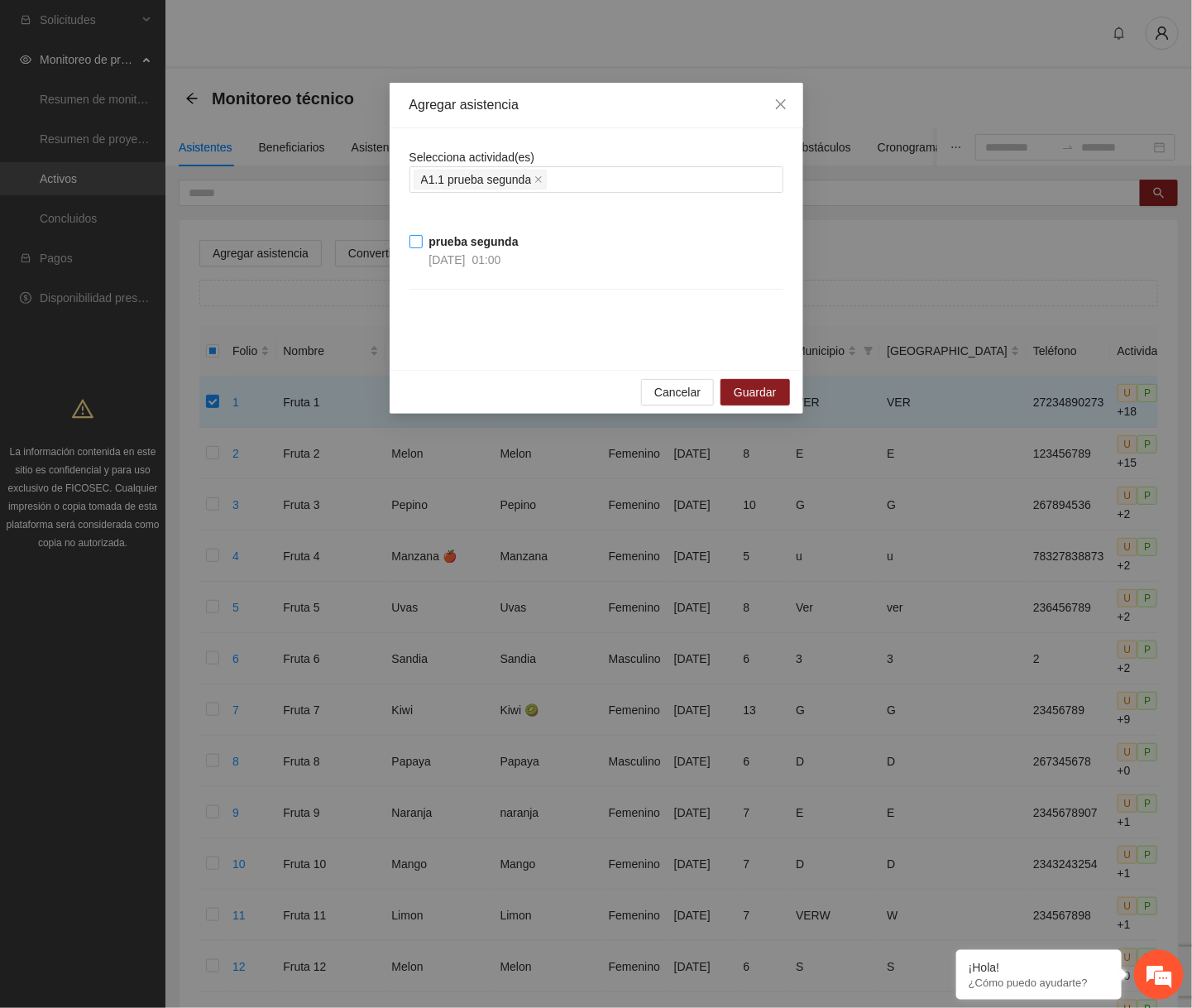
click at [424, 238] on span "prueba segunda [DATE] 01:00" at bounding box center [474, 250] width 103 height 36
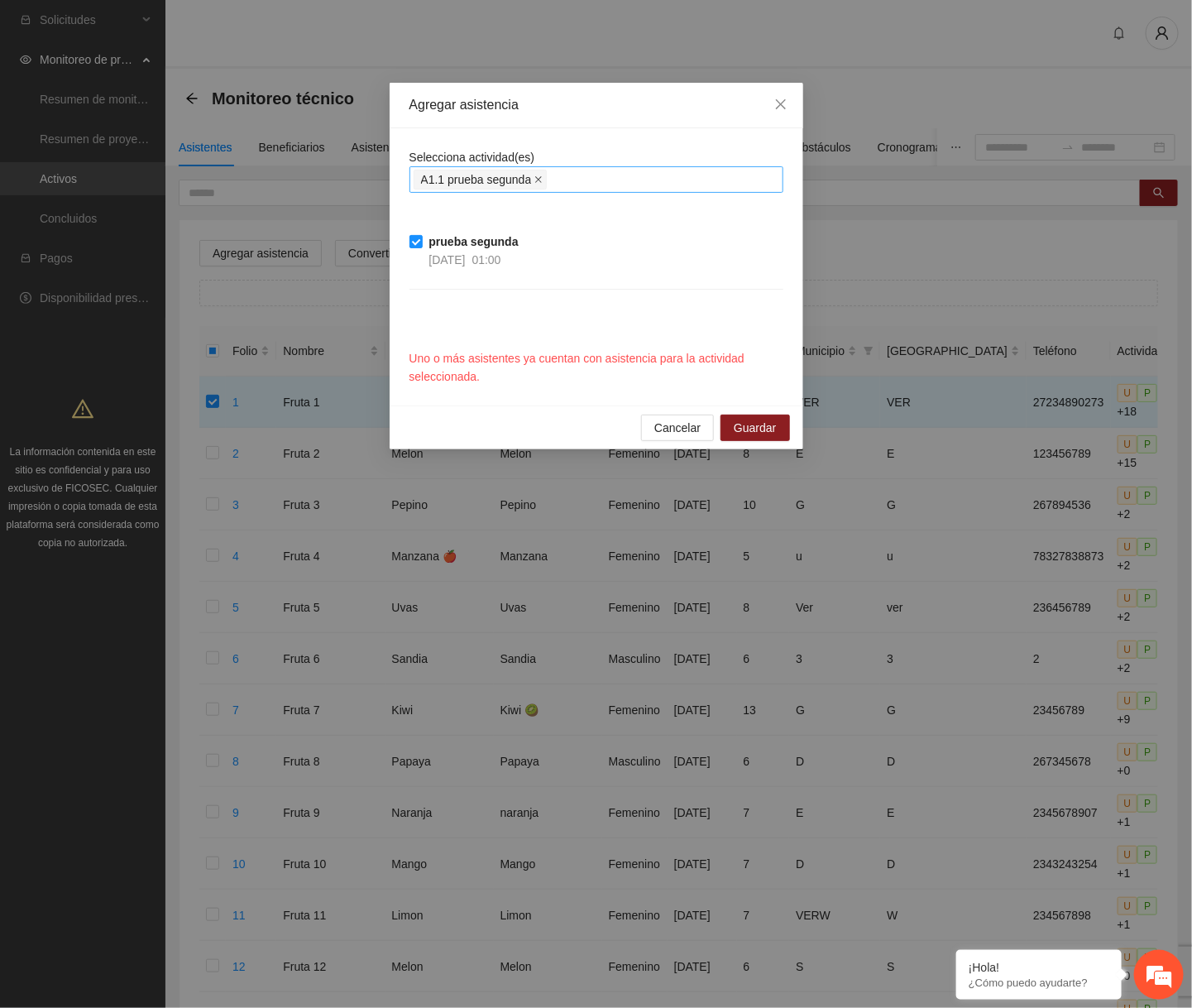
click at [542, 176] on icon "close" at bounding box center [539, 180] width 9 height 9
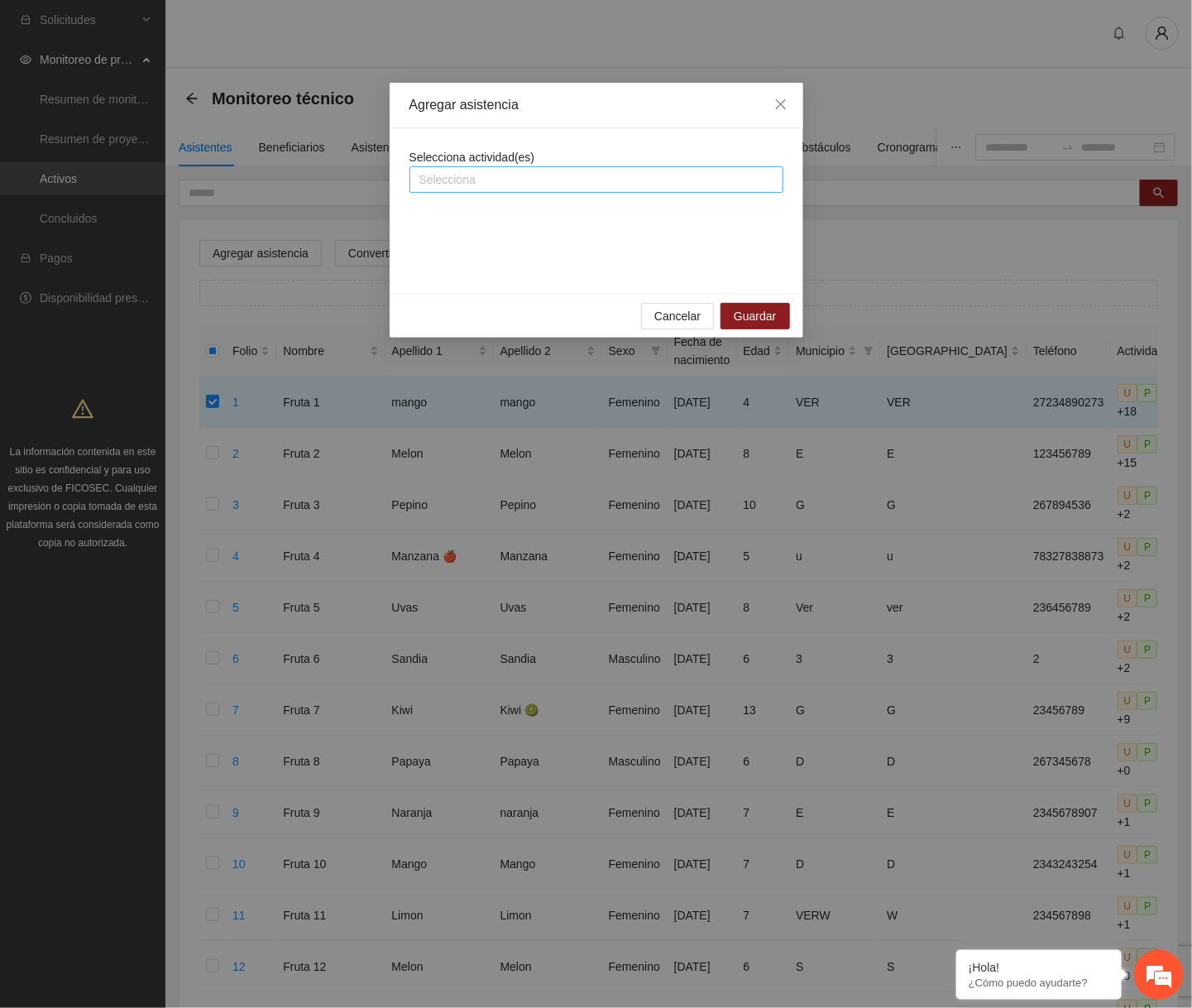
click at [546, 175] on div at bounding box center [596, 179] width 366 height 20
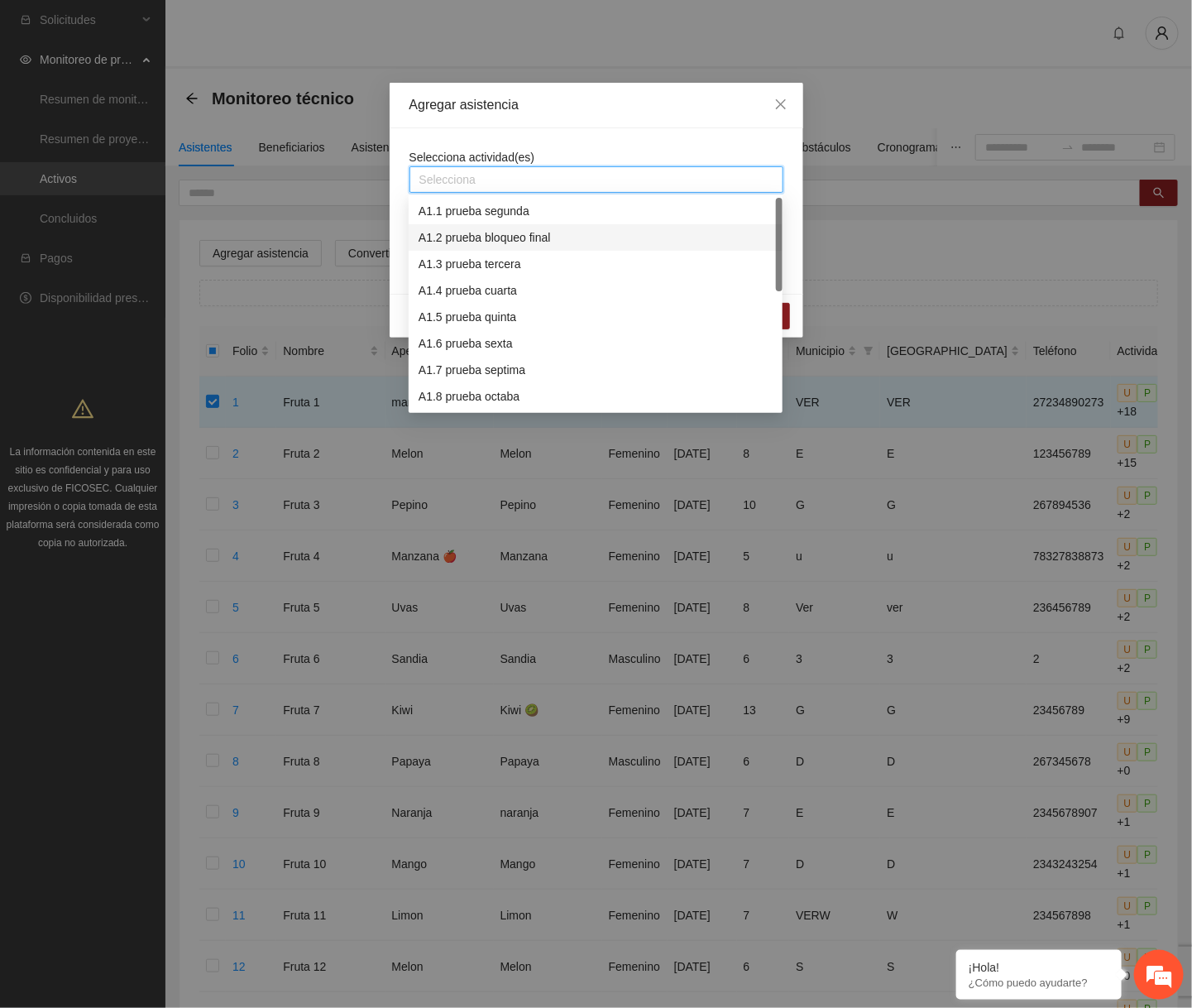
click at [500, 240] on div "A1.2 prueba bloqueo final" at bounding box center [596, 237] width 354 height 18
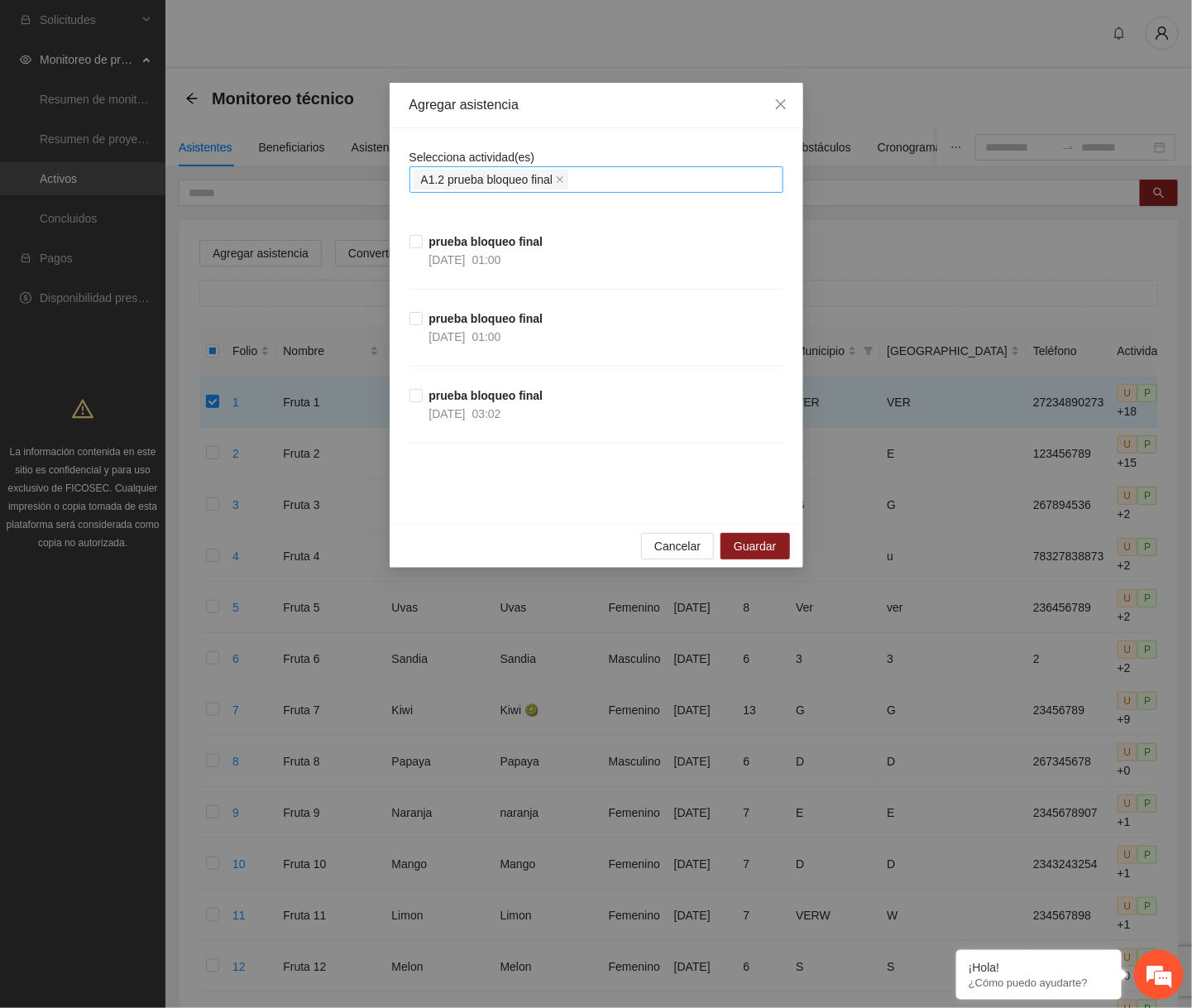
click at [584, 122] on div "Agregar asistencia" at bounding box center [596, 105] width 414 height 45
click at [422, 244] on span "prueba bloqueo final [DATE] 01:00" at bounding box center [486, 250] width 128 height 36
click at [565, 183] on span at bounding box center [560, 179] width 9 height 18
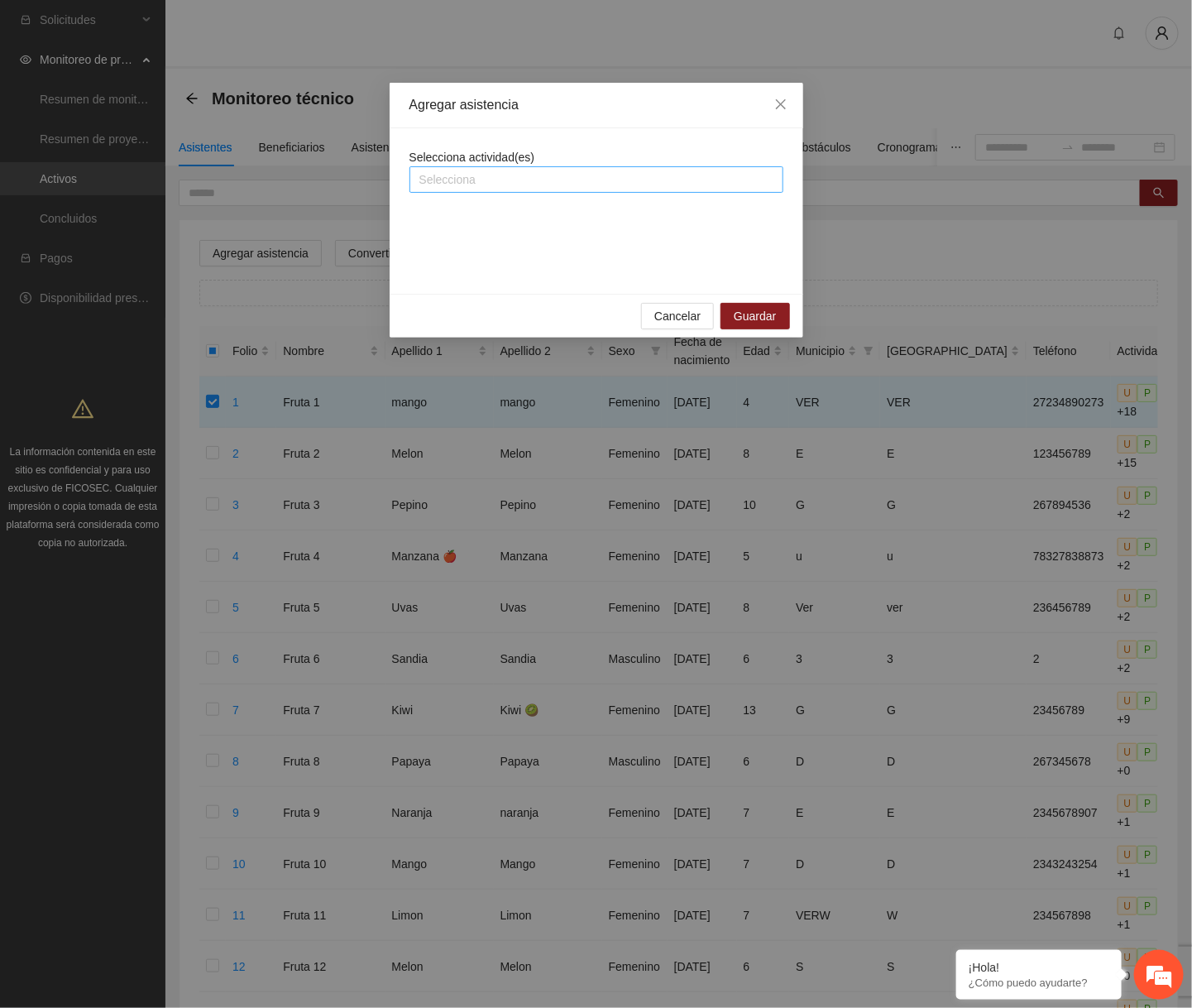
click at [567, 183] on div at bounding box center [596, 179] width 366 height 20
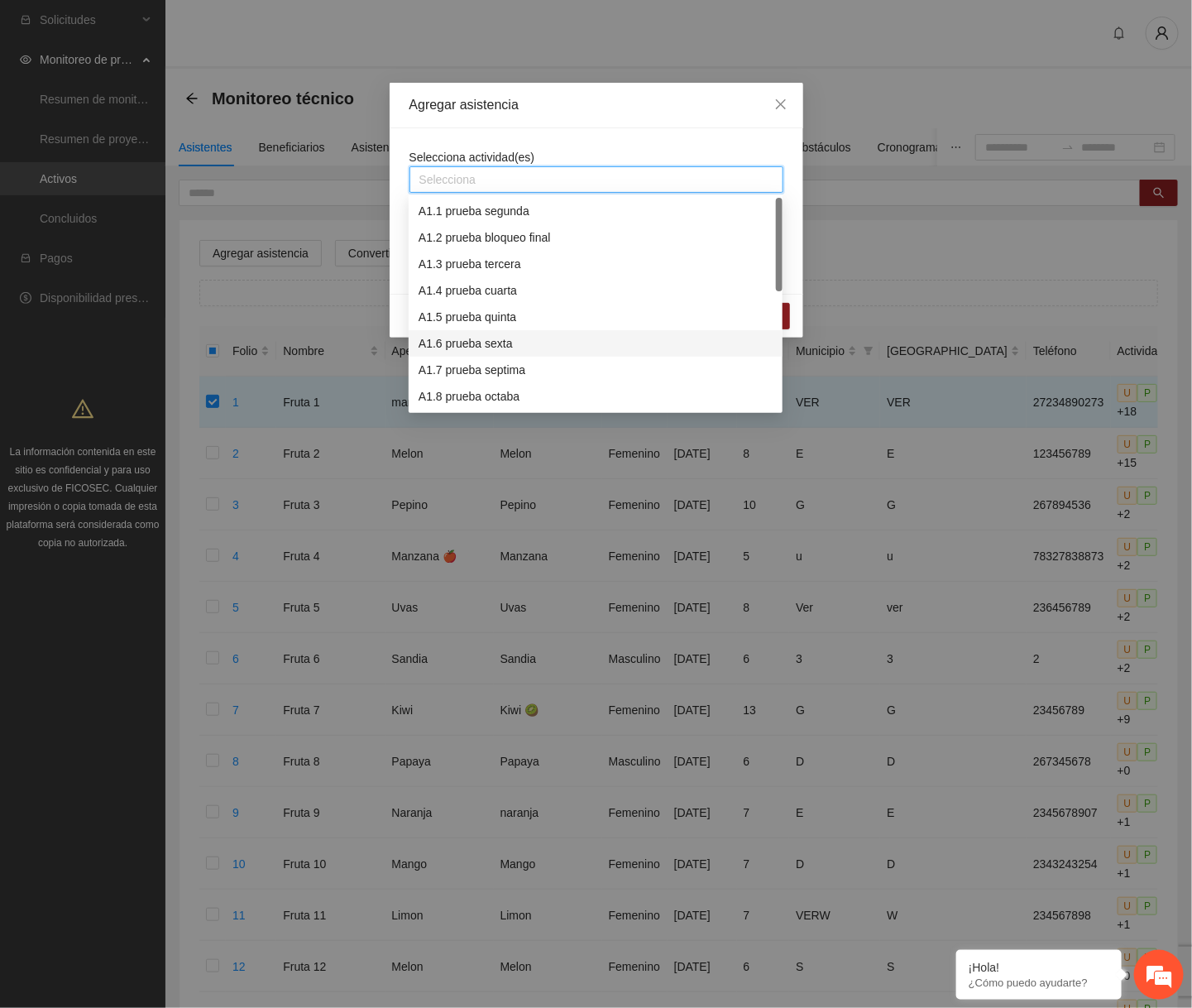
click at [485, 339] on div "A1.6 prueba sexta" at bounding box center [596, 343] width 354 height 18
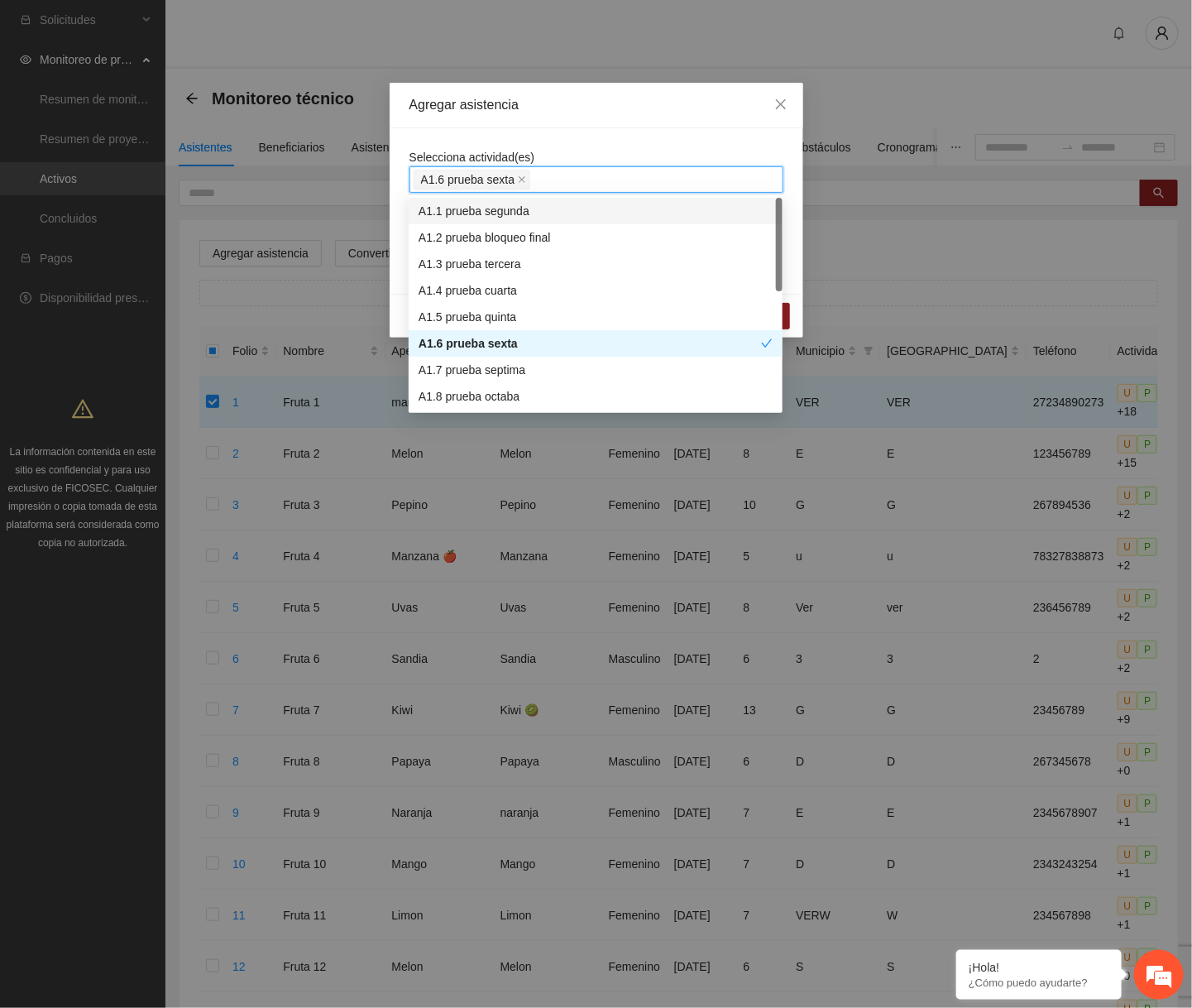
click at [553, 155] on div "Selecciona actividad(es) A1.6 prueba sexta" at bounding box center [596, 171] width 374 height 45
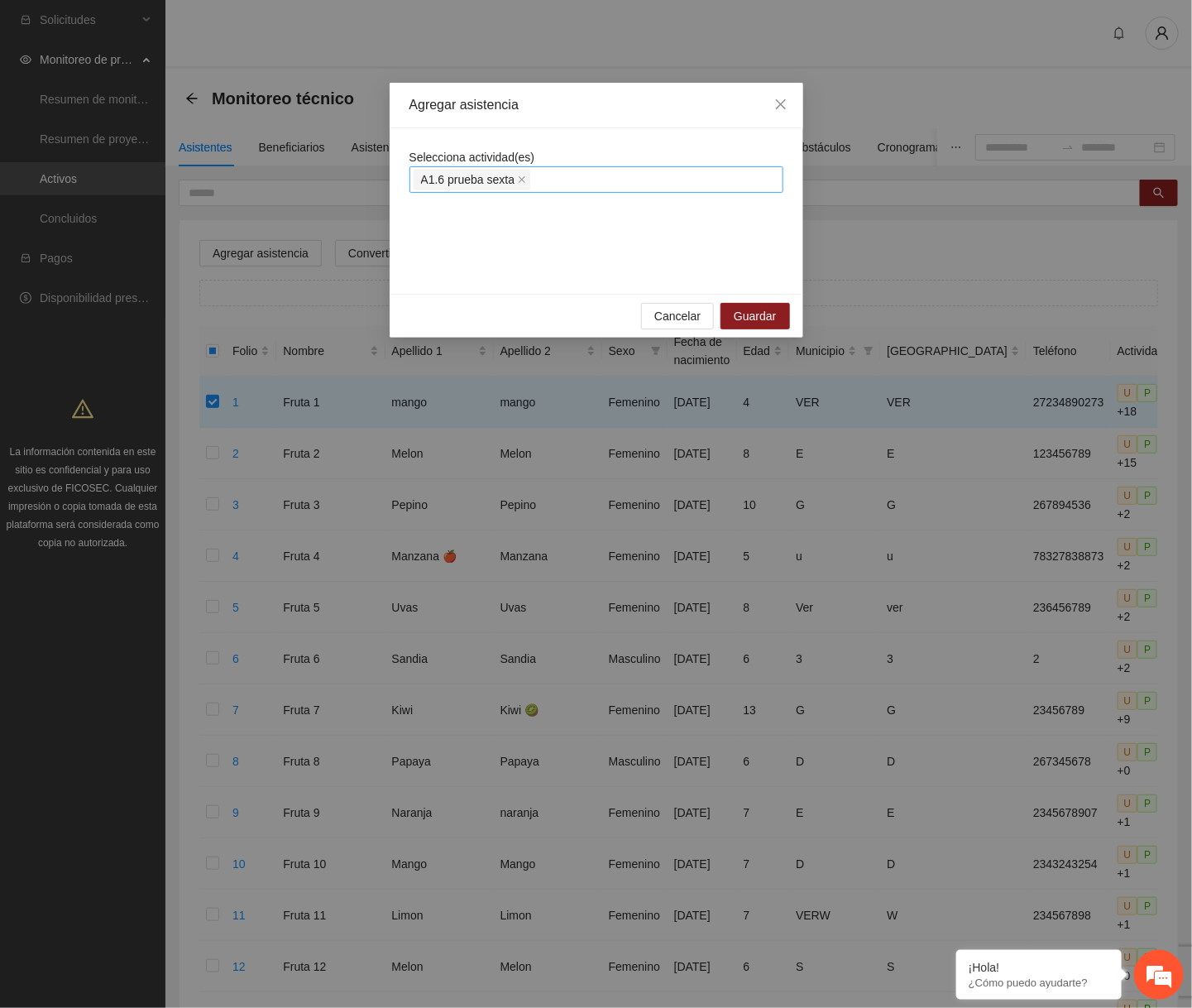
click at [520, 181] on span "A1.6 prueba sexta" at bounding box center [472, 179] width 117 height 20
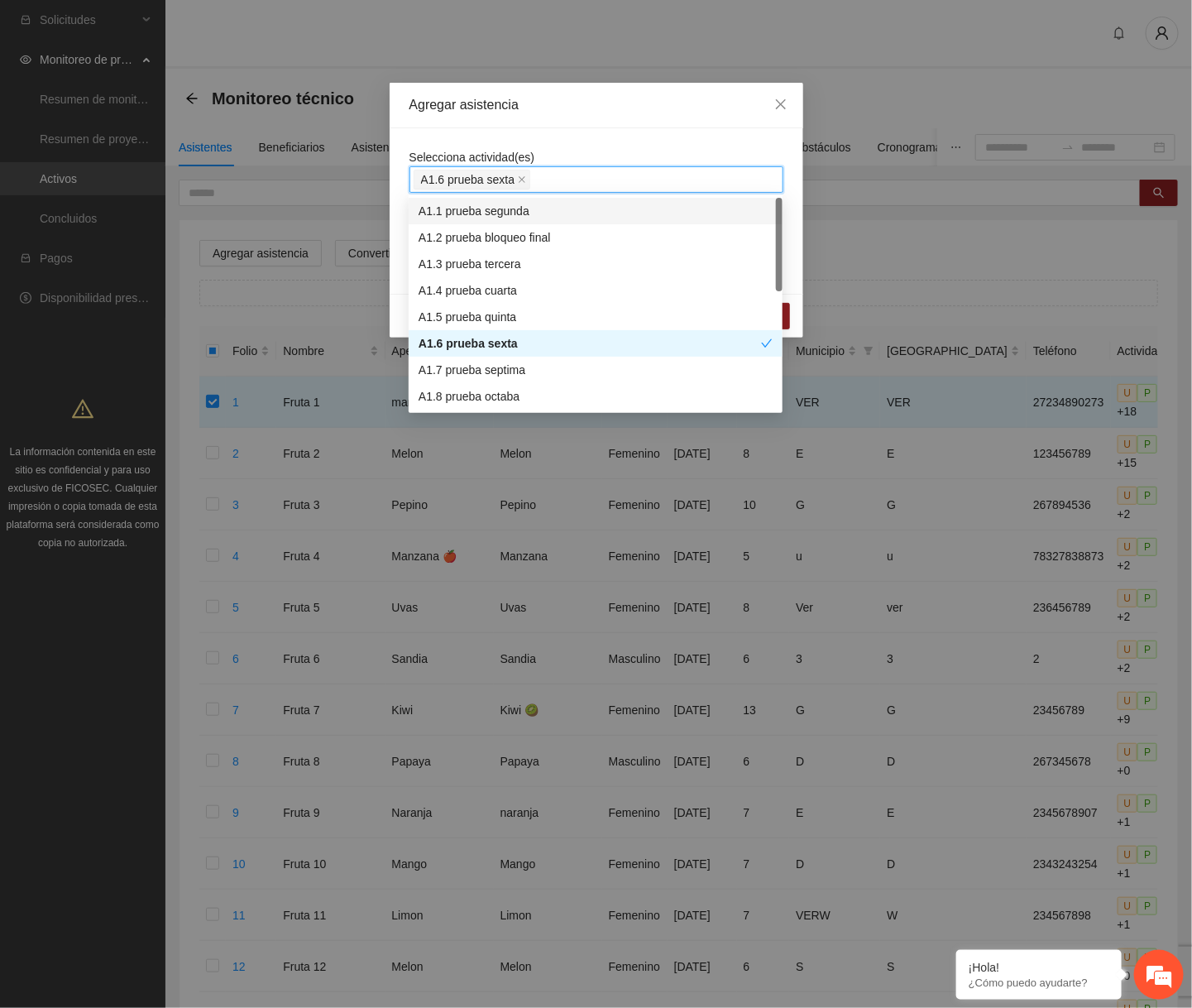
click at [520, 181] on span "A1.6 prueba sexta" at bounding box center [472, 179] width 117 height 20
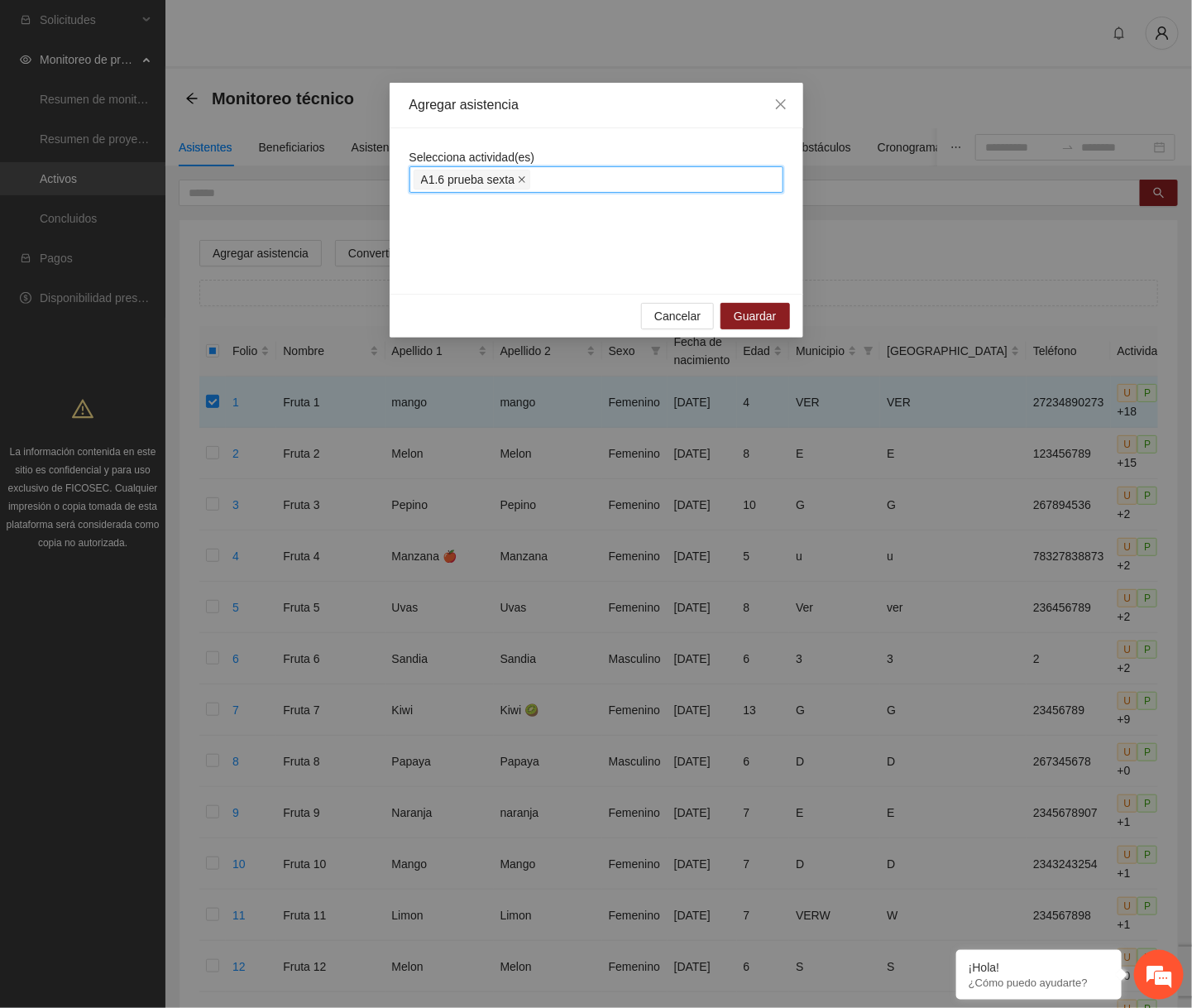
click at [524, 179] on icon "close" at bounding box center [522, 180] width 9 height 9
click at [524, 179] on div at bounding box center [596, 179] width 366 height 20
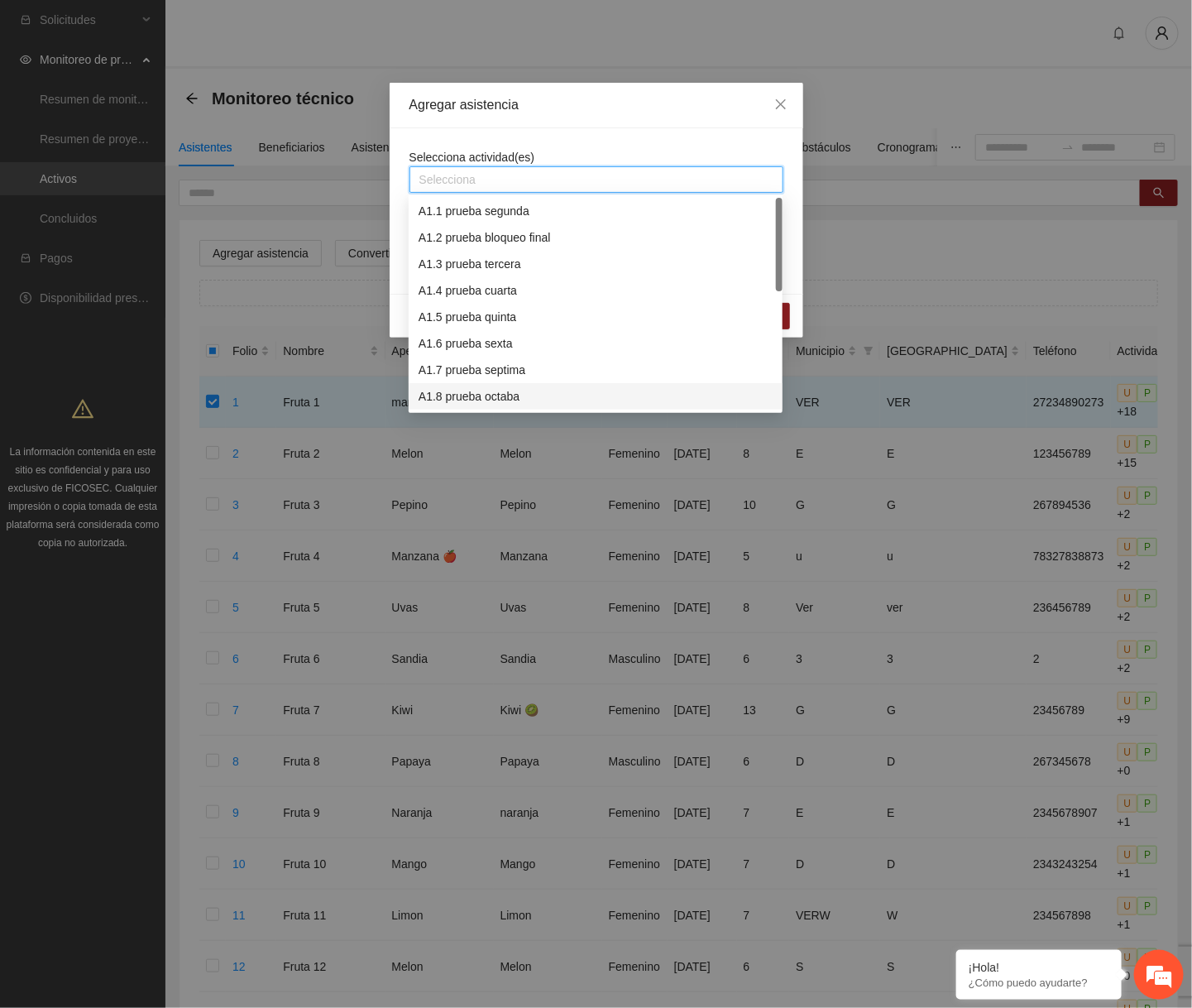
click at [476, 387] on div "A1.8 prueba octaba" at bounding box center [596, 396] width 354 height 18
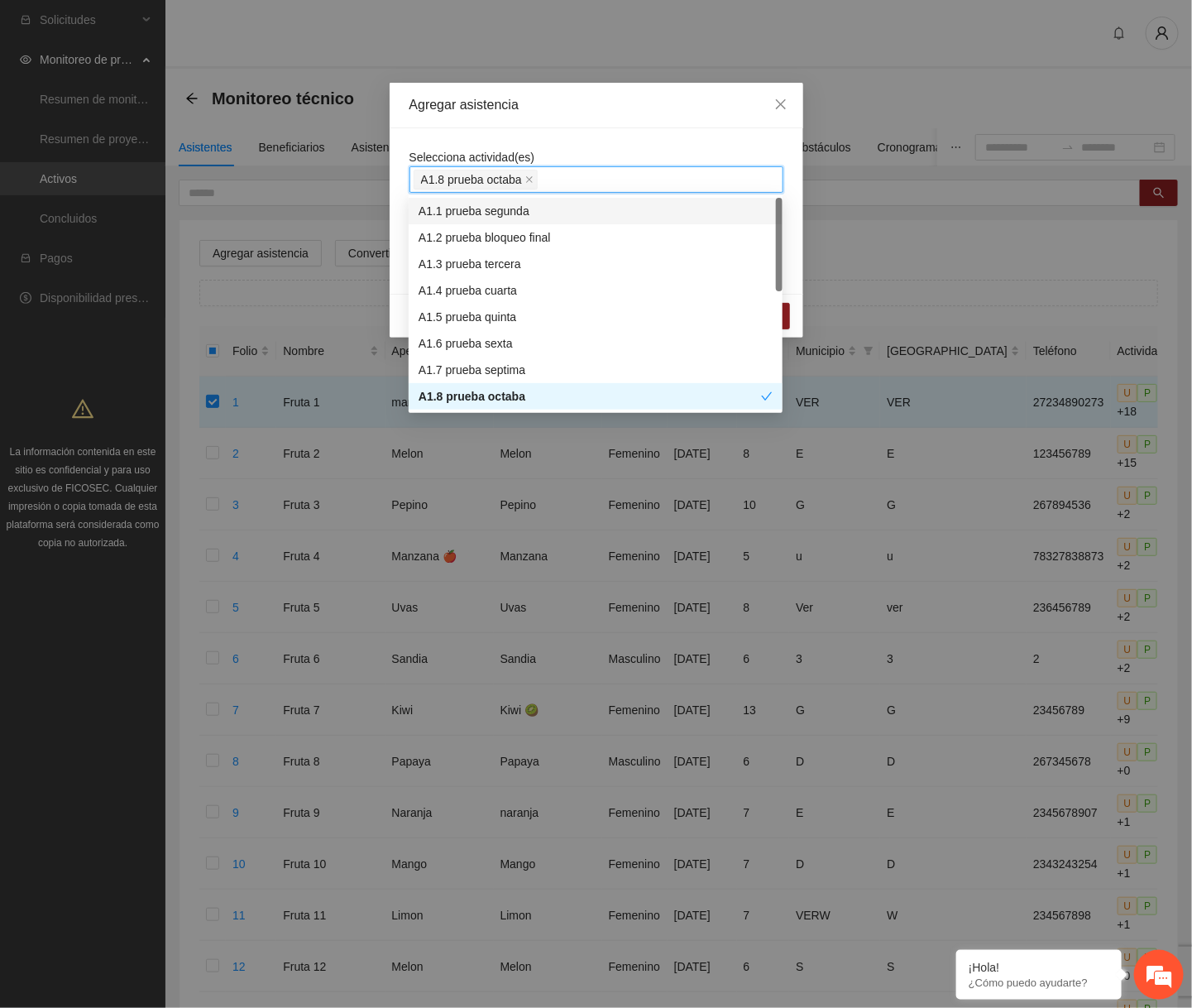
click at [613, 148] on div "Selecciona actividad(es) A1.8 prueba octaba" at bounding box center [596, 171] width 374 height 45
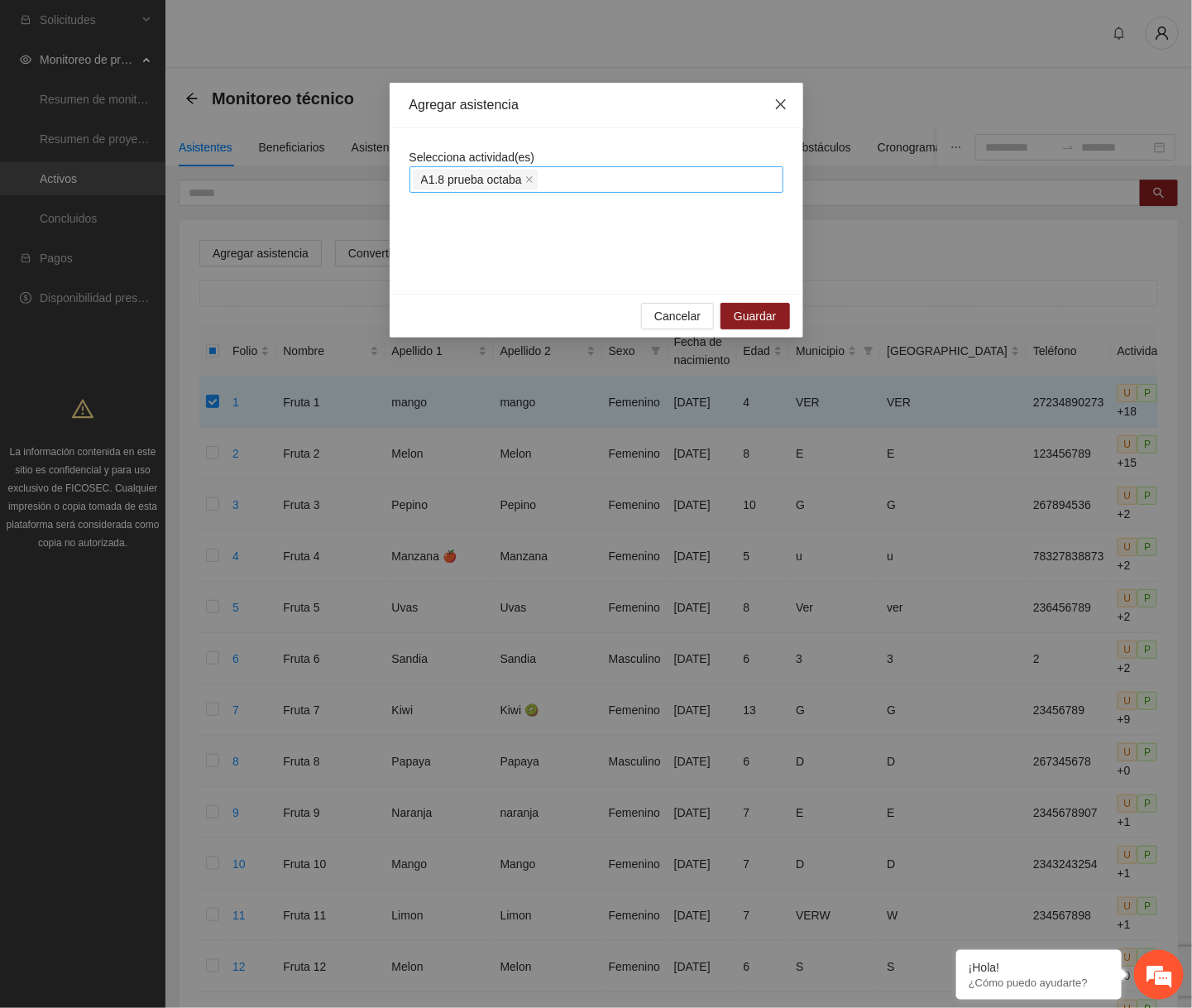
click at [782, 111] on icon "close" at bounding box center [781, 104] width 13 height 13
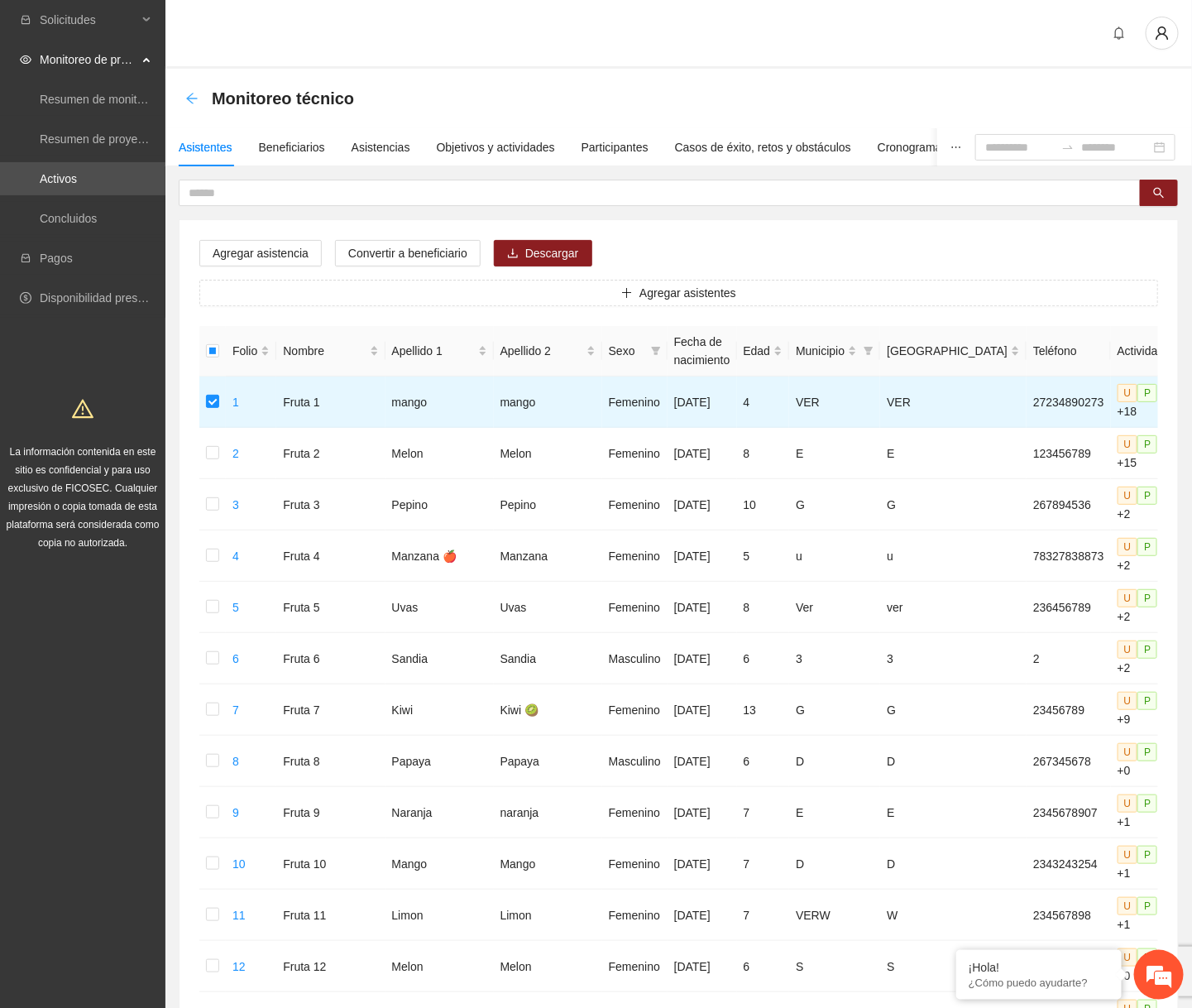
click at [185, 105] on icon "arrow-left" at bounding box center [191, 98] width 13 height 13
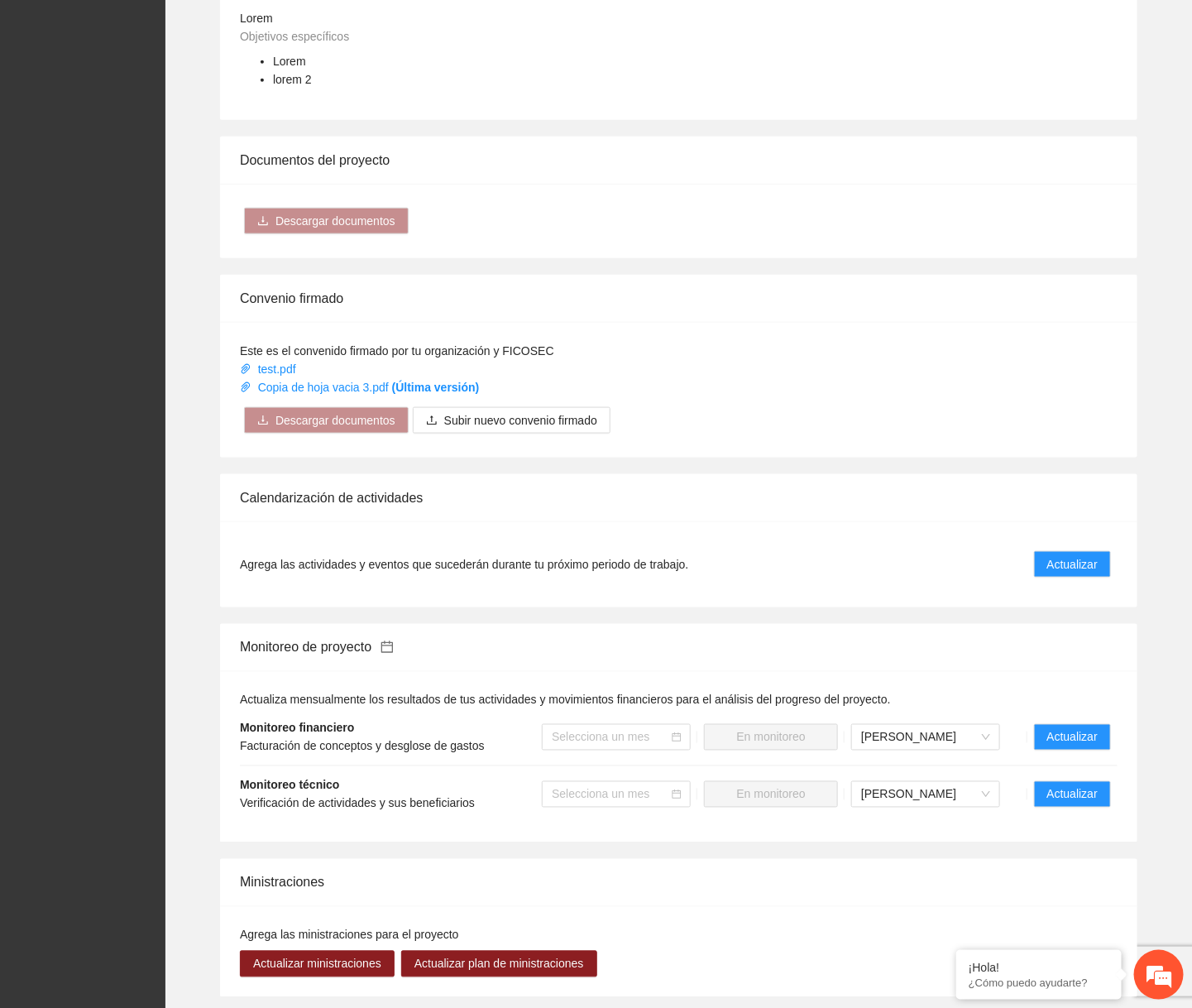
scroll to position [810, 0]
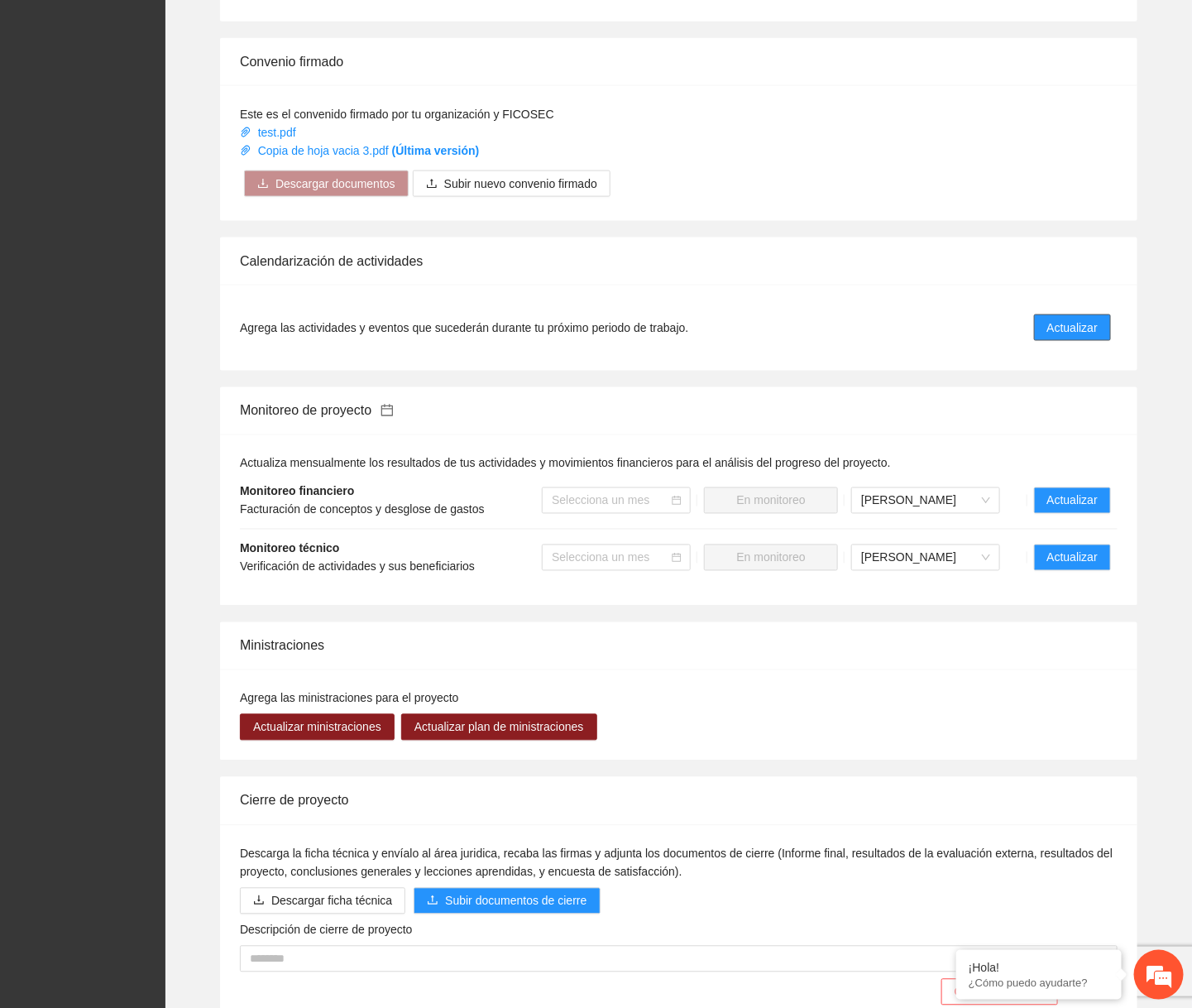
click at [1081, 319] on span "Actualizar" at bounding box center [1072, 327] width 51 height 18
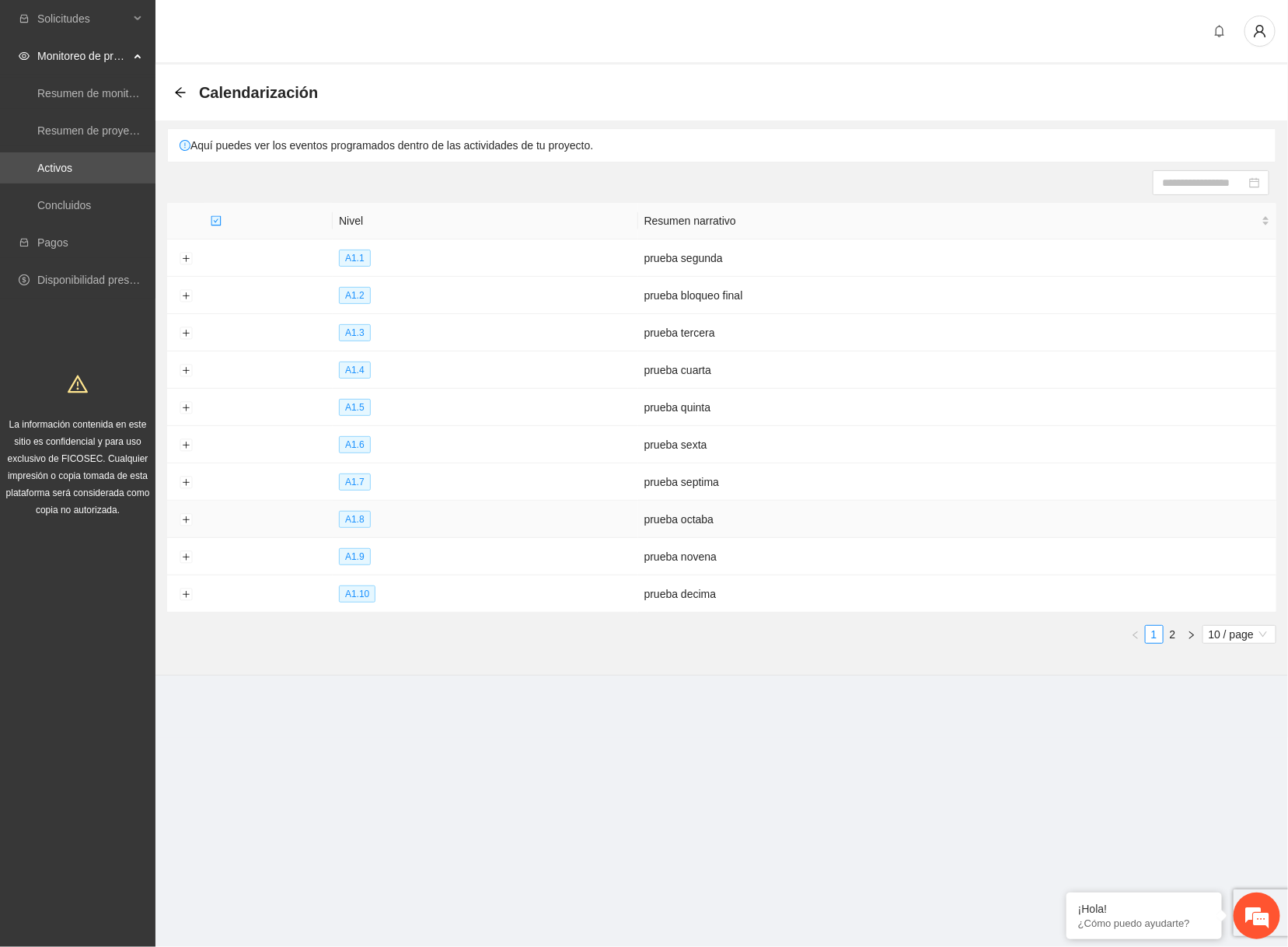
click at [178, 516] on td at bounding box center [186, 519] width 37 height 37
click at [184, 516] on button "Expand row" at bounding box center [185, 519] width 12 height 12
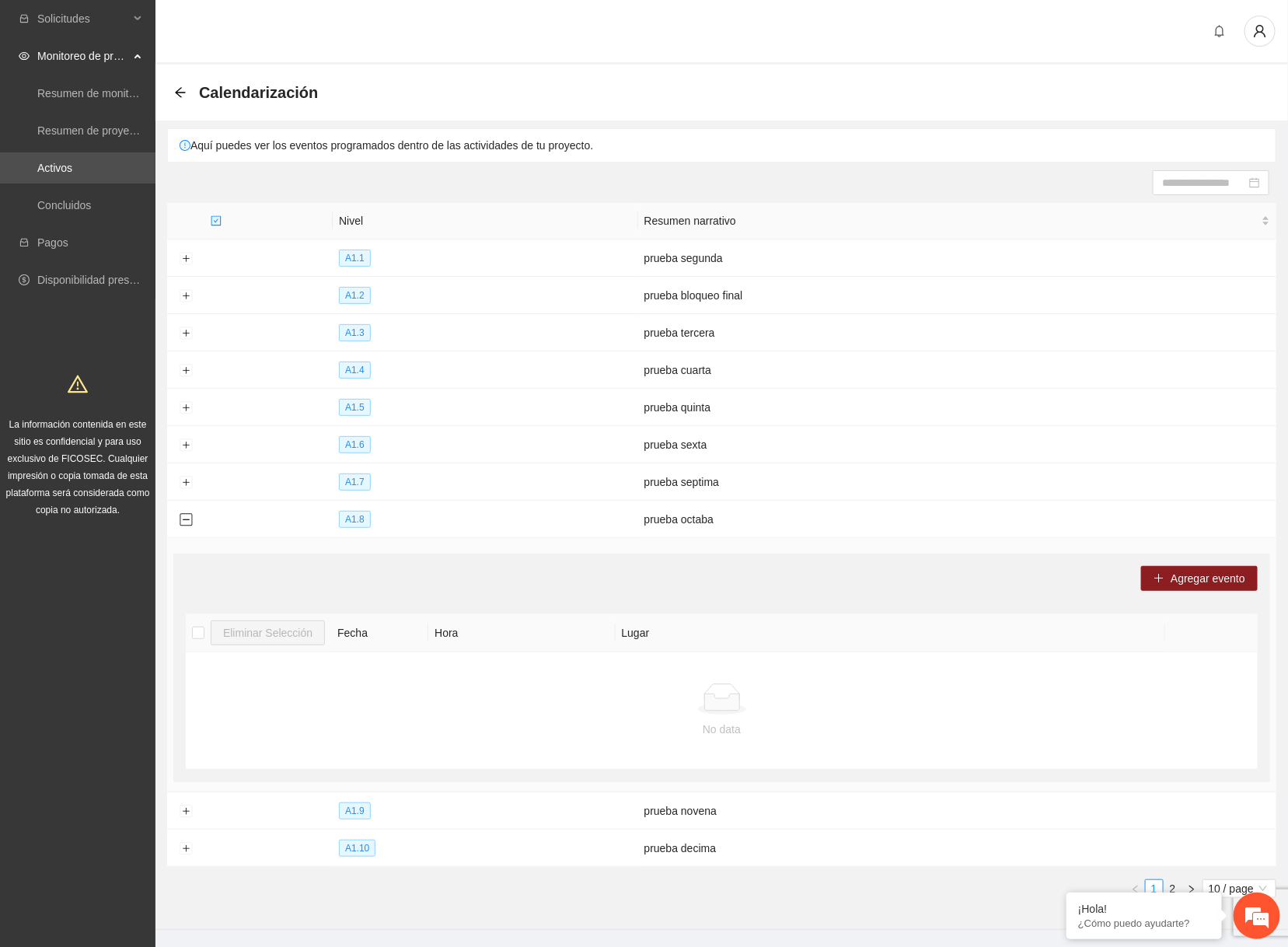
scroll to position [35, 0]
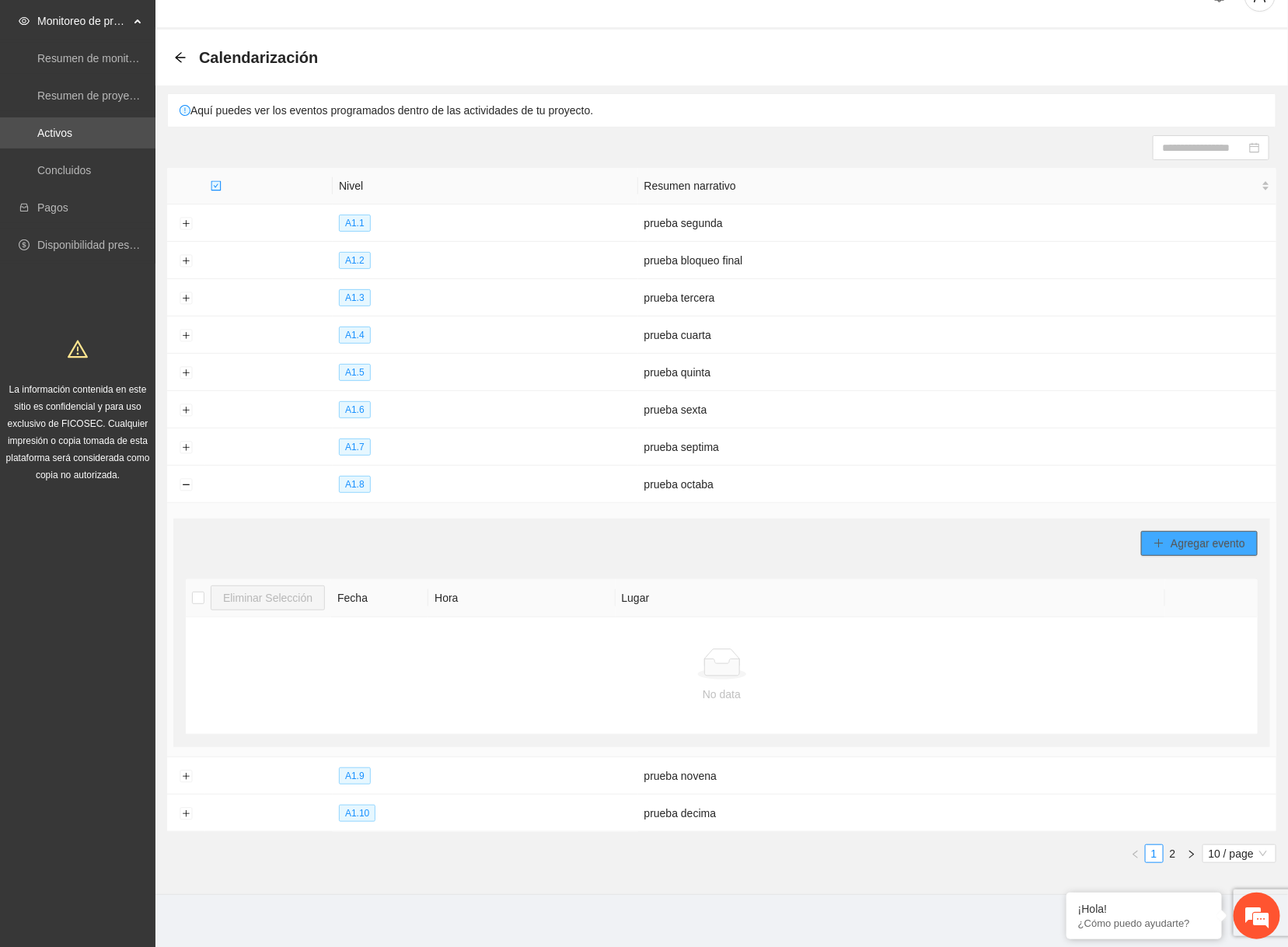
click at [1119, 539] on span "Agregar evento" at bounding box center [1208, 543] width 75 height 17
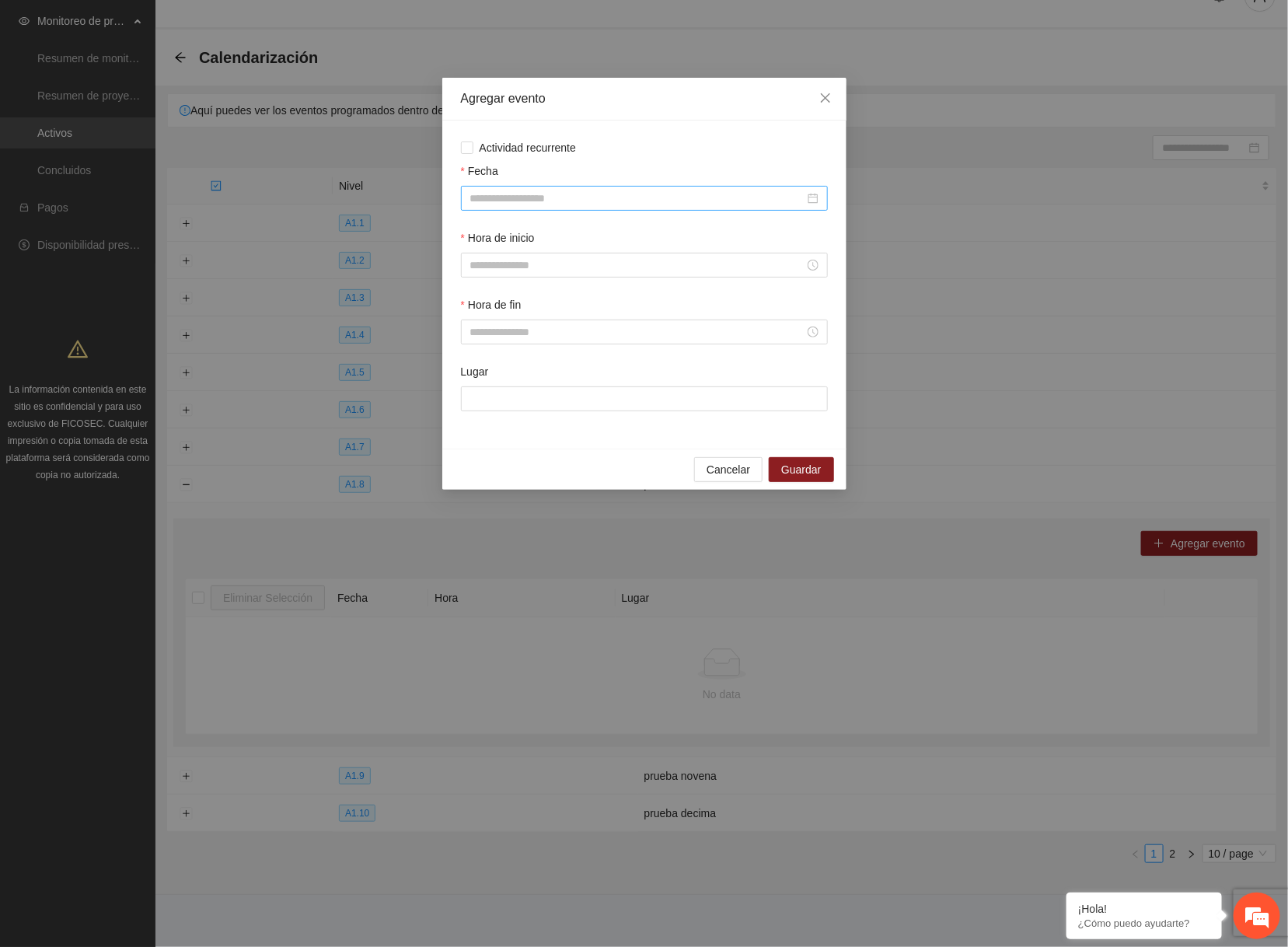
click at [532, 196] on input "Fecha" at bounding box center [637, 198] width 334 height 17
type input "**********"
click at [532, 309] on div "7" at bounding box center [539, 312] width 19 height 19
click at [513, 269] on input "Hora de inicio" at bounding box center [637, 265] width 334 height 17
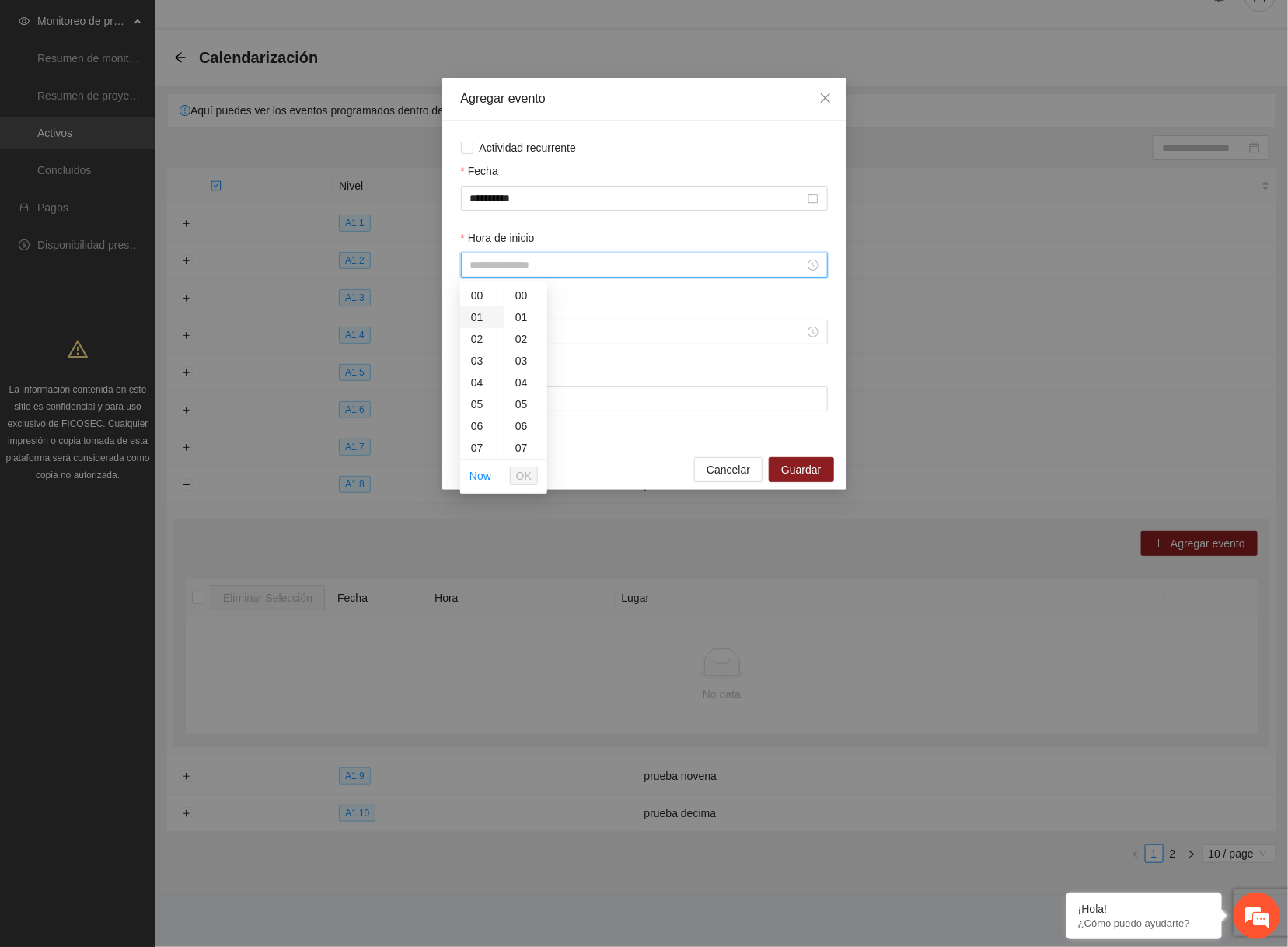
click at [486, 312] on div "01" at bounding box center [482, 316] width 43 height 22
type input "*****"
click at [532, 468] on button "OK" at bounding box center [523, 475] width 28 height 19
click at [493, 327] on input "Hora de fin" at bounding box center [637, 332] width 334 height 17
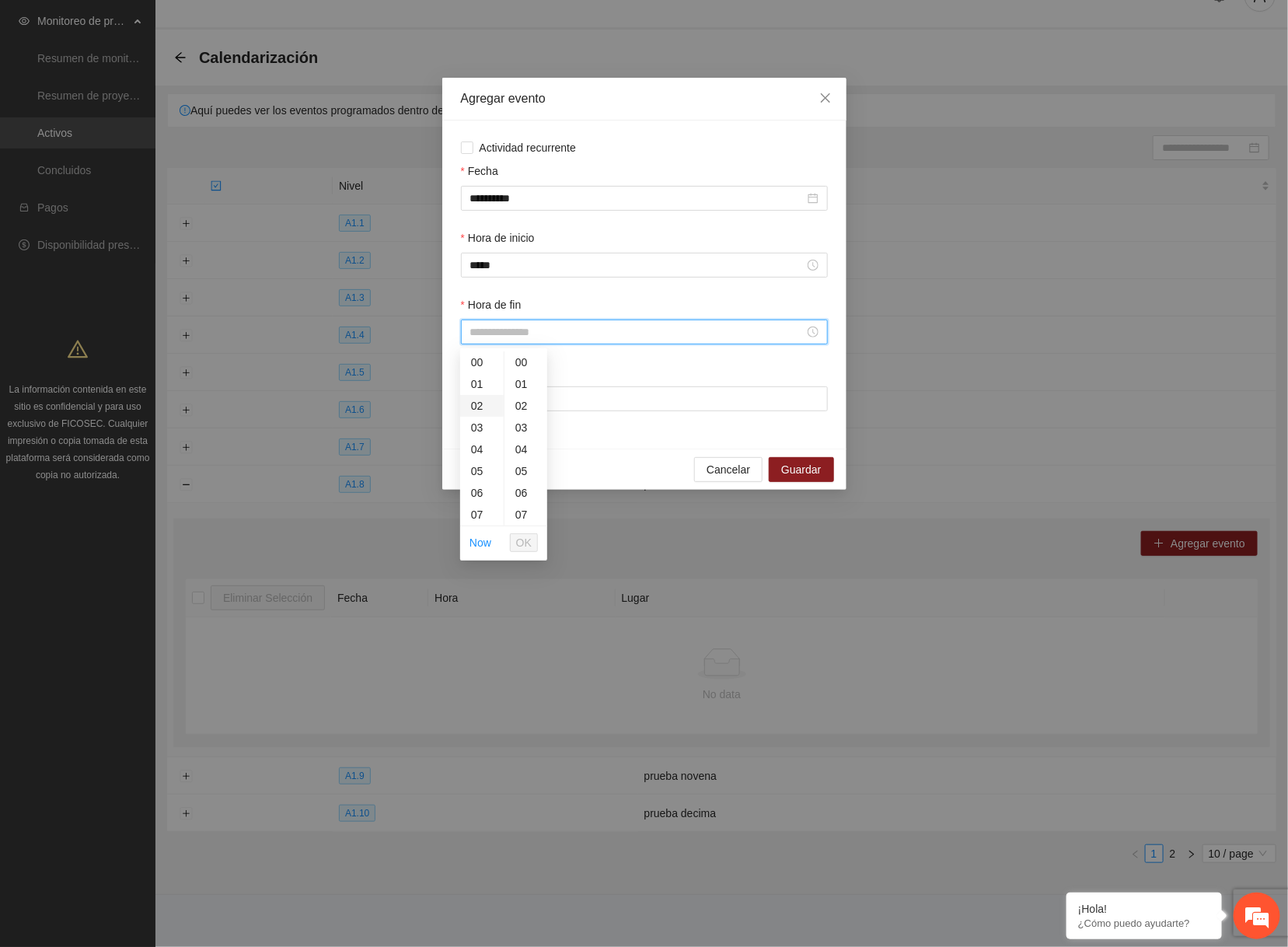
click at [476, 413] on div "02" at bounding box center [482, 406] width 43 height 22
type input "*****"
click at [530, 541] on span "OK" at bounding box center [523, 542] width 15 height 17
click at [531, 392] on input "Lugar" at bounding box center [645, 399] width 367 height 25
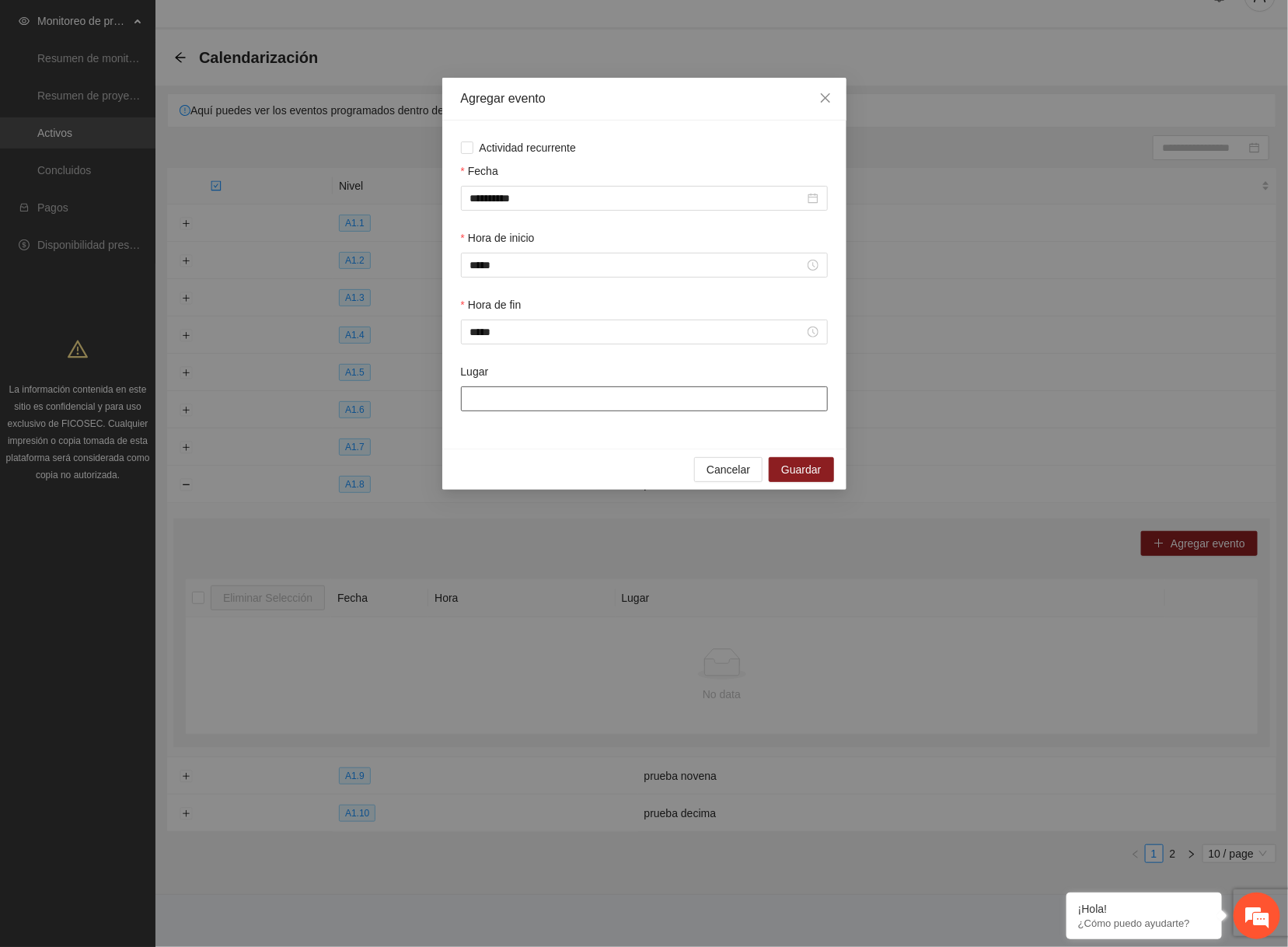
type input "**********"
click at [792, 474] on span "Guardar" at bounding box center [800, 469] width 39 height 17
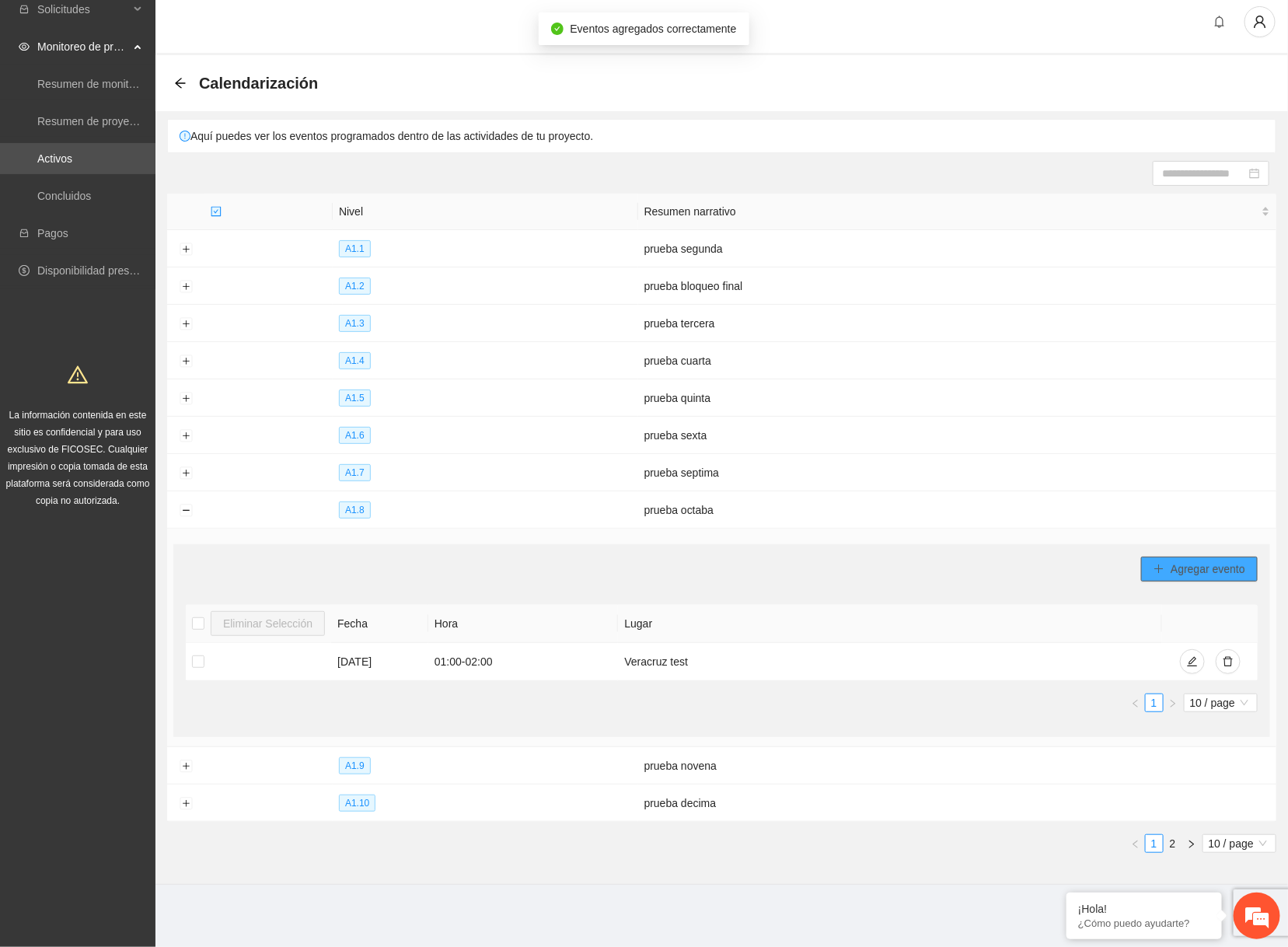
scroll to position [0, 0]
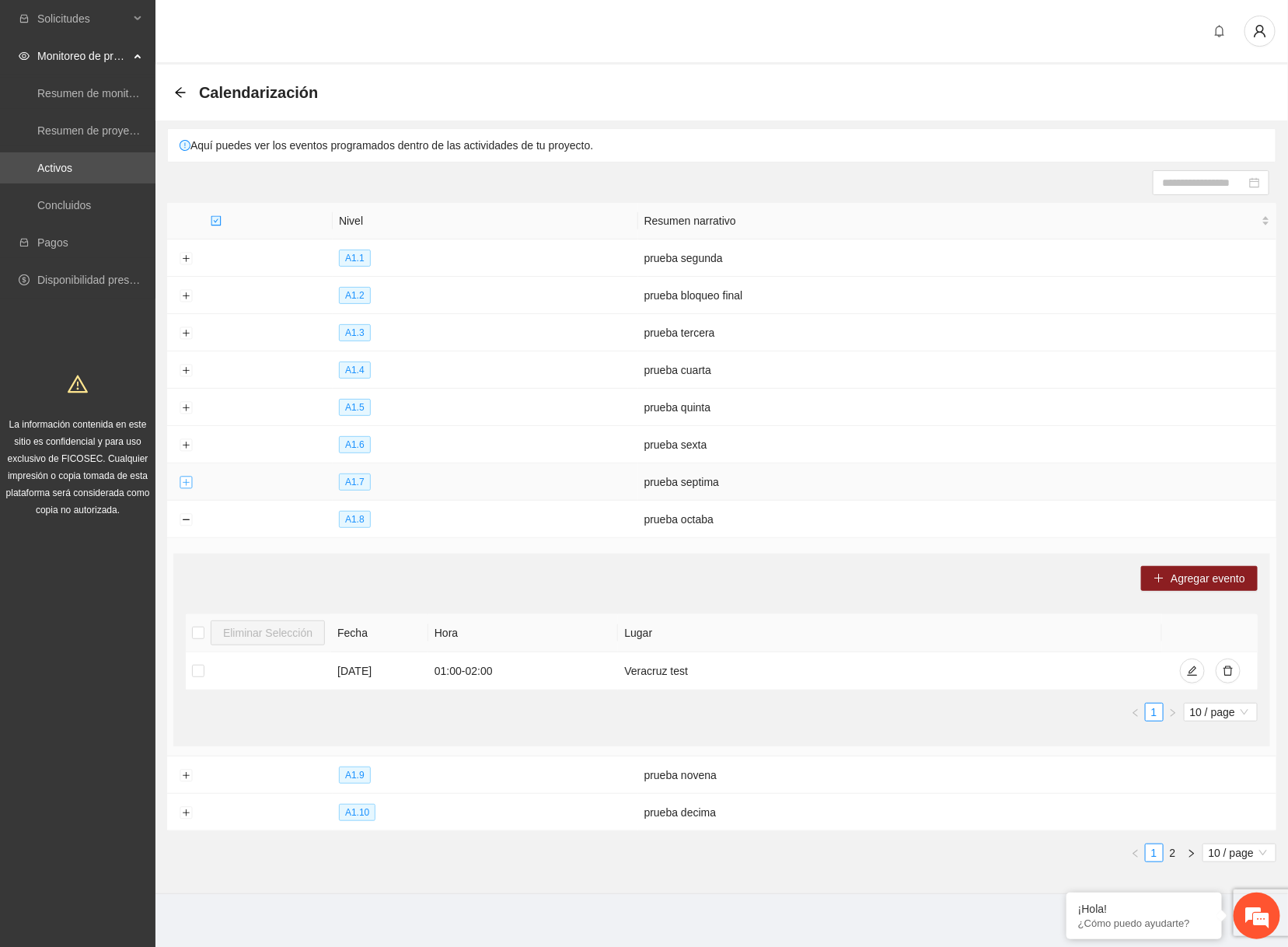
click at [180, 477] on button "Expand row" at bounding box center [185, 482] width 12 height 12
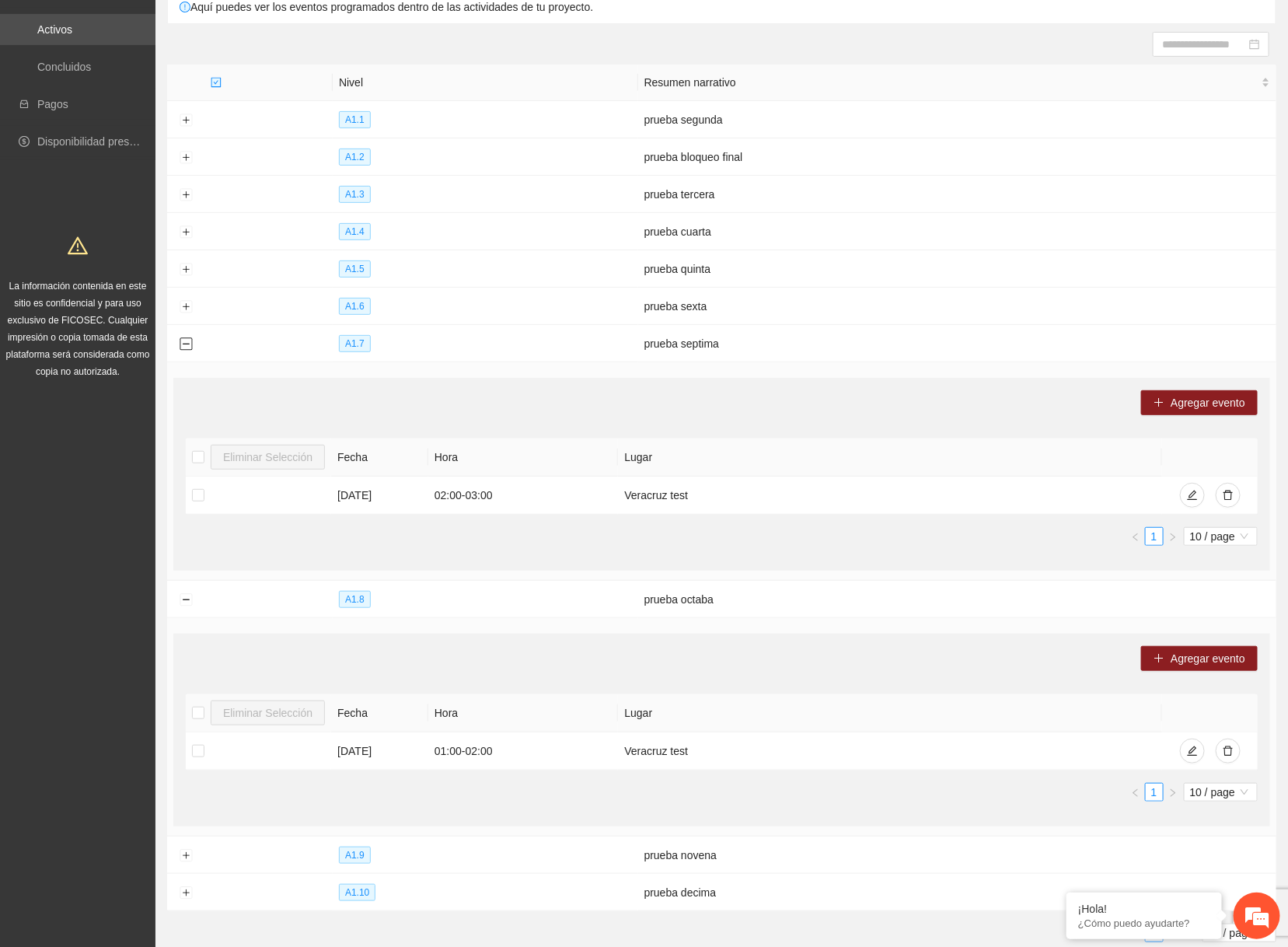
scroll to position [167, 0]
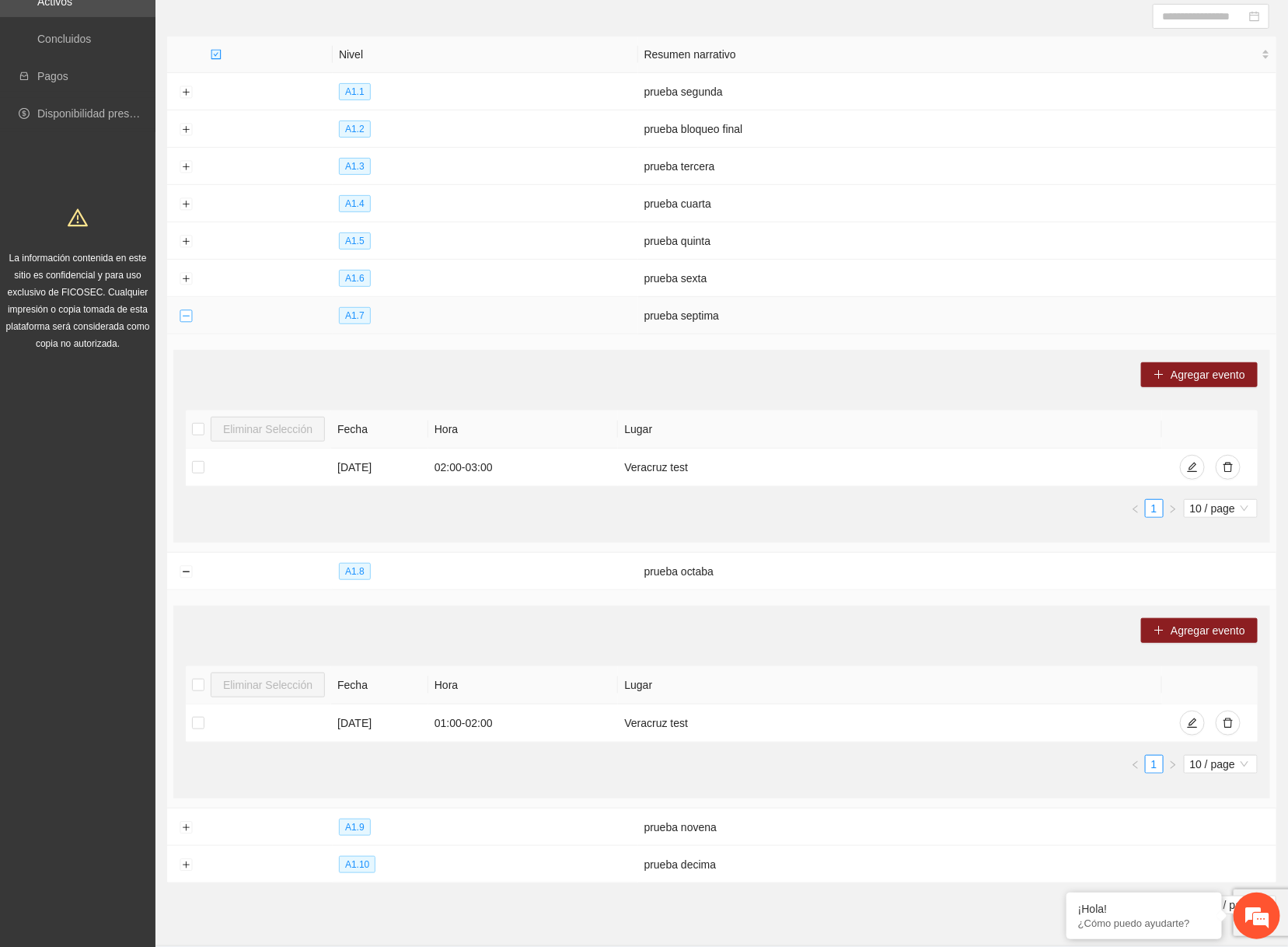
click at [184, 313] on button "Collapse row" at bounding box center [185, 316] width 12 height 12
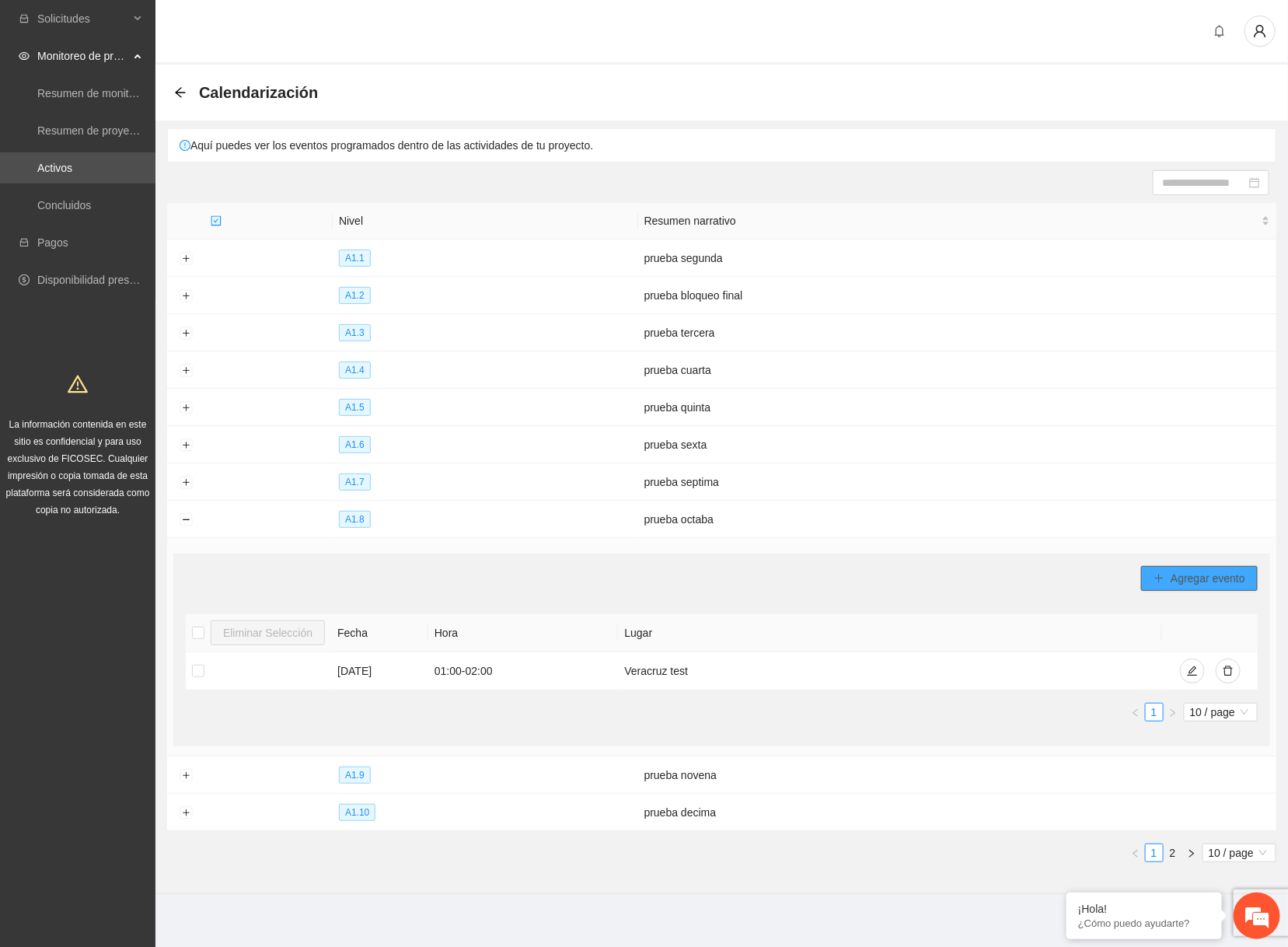
click at [1119, 570] on span "Agregar evento" at bounding box center [1208, 578] width 75 height 17
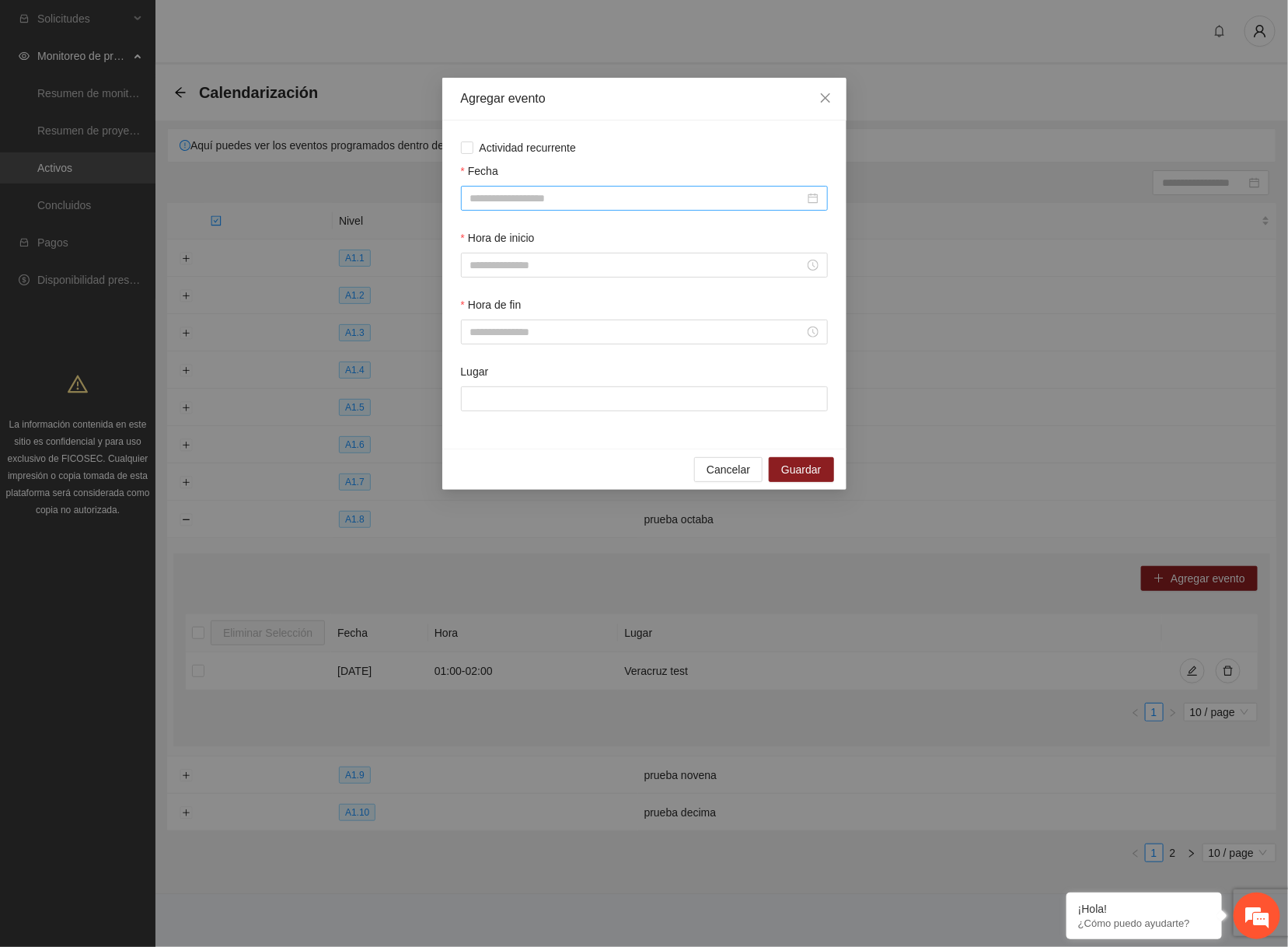
click at [515, 201] on input "Fecha" at bounding box center [637, 198] width 334 height 17
type input "**********"
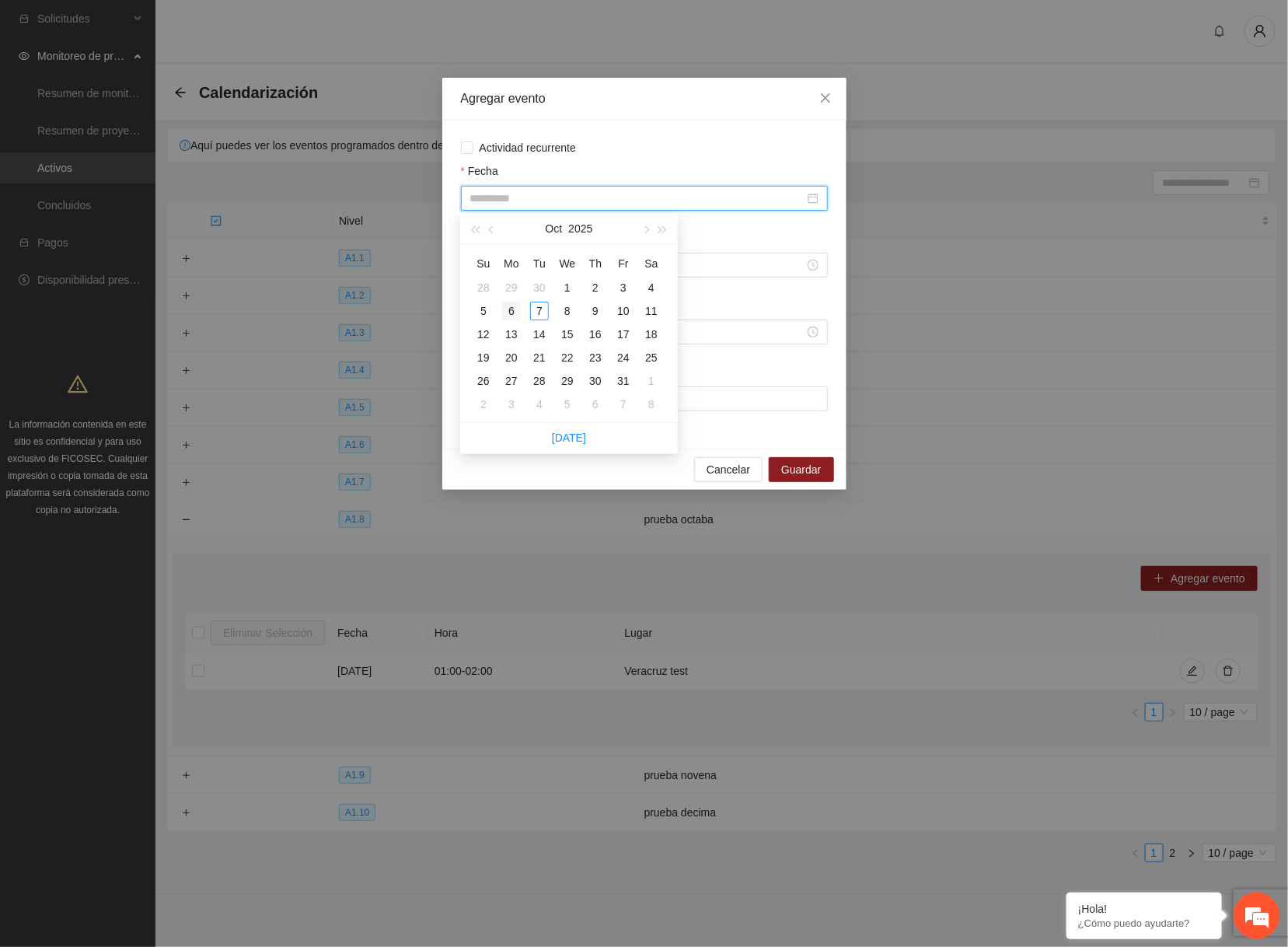
click at [518, 310] on div "6" at bounding box center [511, 311] width 19 height 19
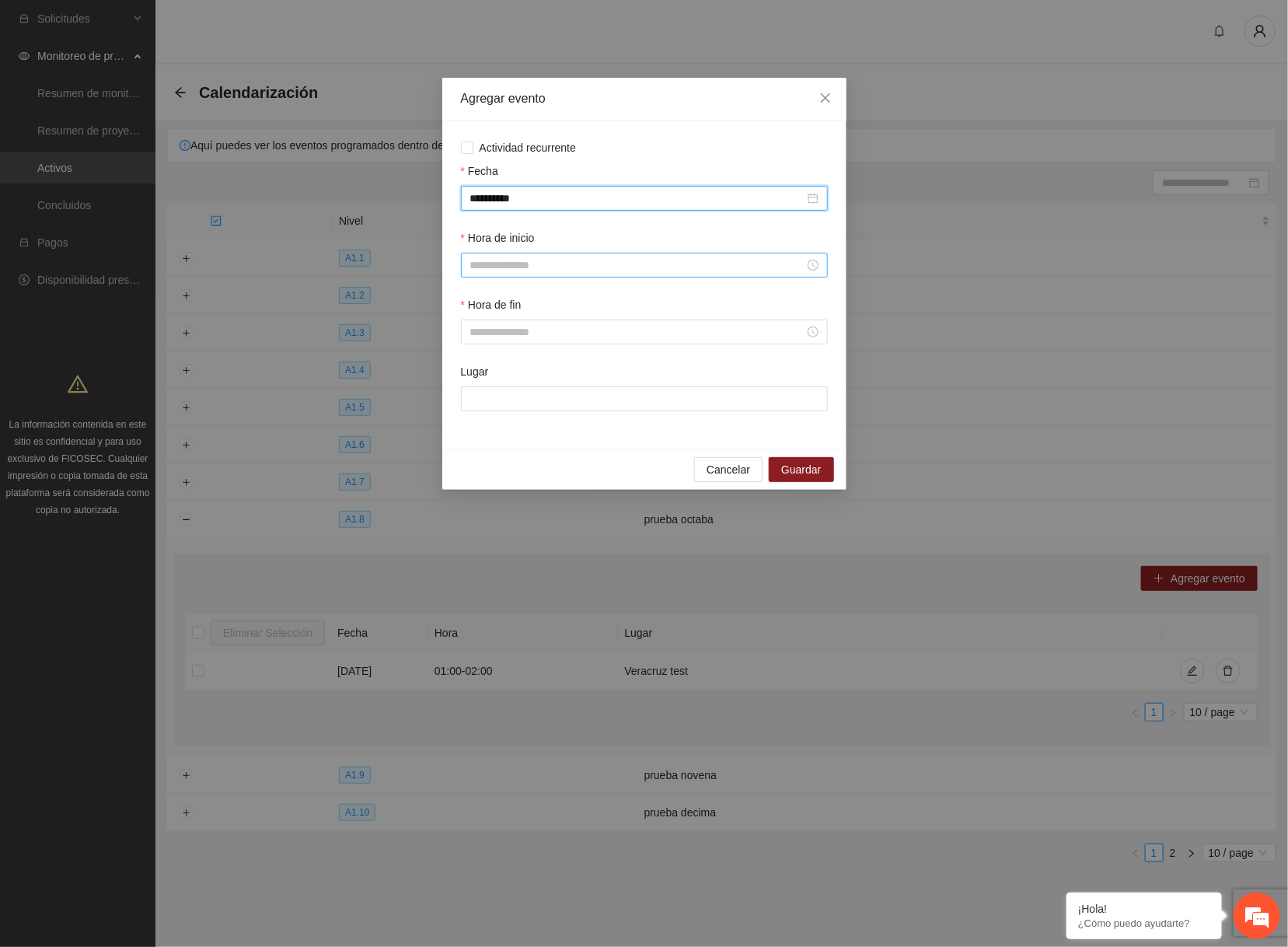
click at [502, 273] on input "Hora de inicio" at bounding box center [637, 265] width 334 height 17
click at [485, 318] on div "01" at bounding box center [482, 316] width 43 height 22
type input "*****"
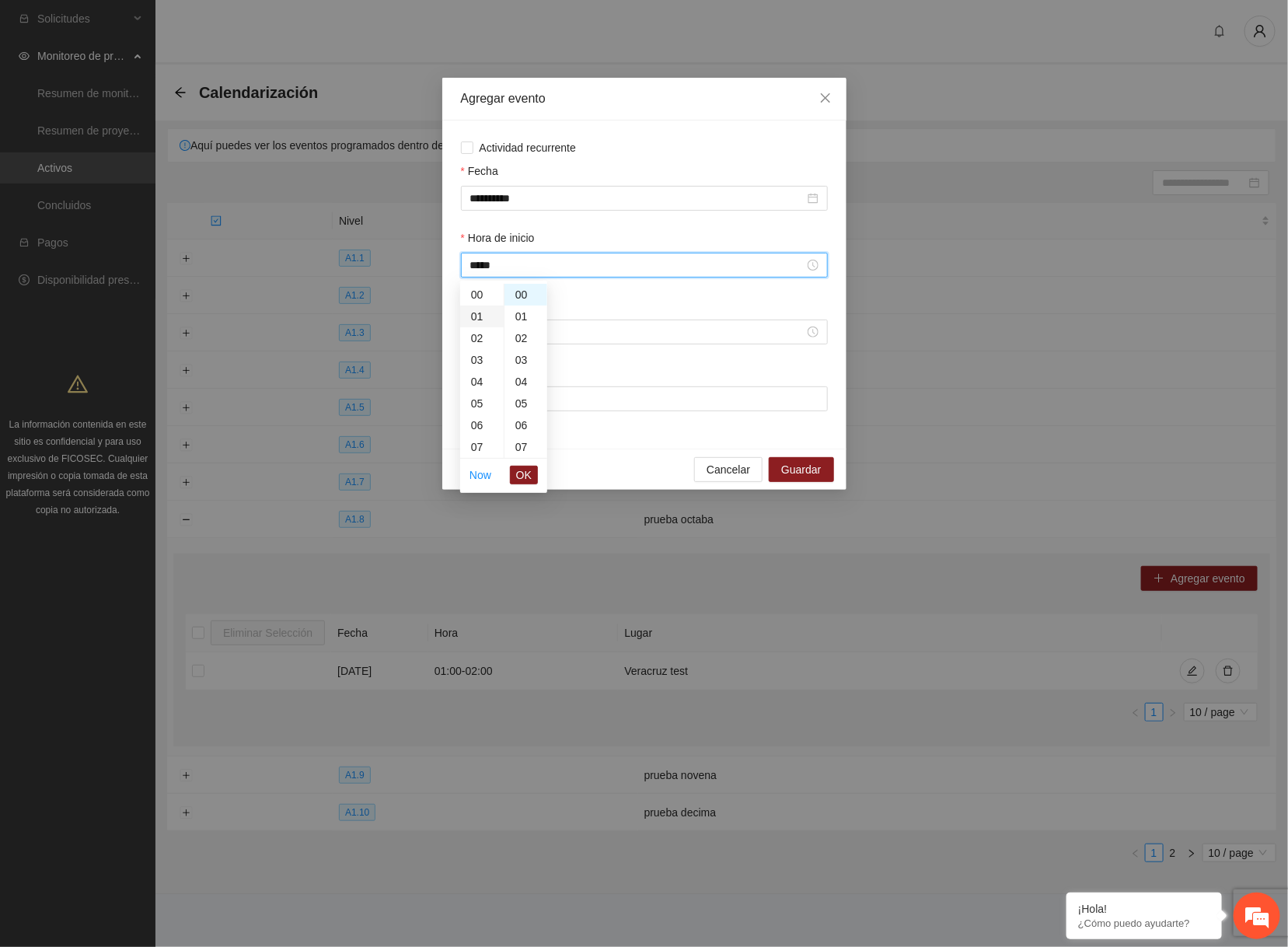
scroll to position [21, 0]
click at [529, 470] on span "OK" at bounding box center [523, 474] width 15 height 17
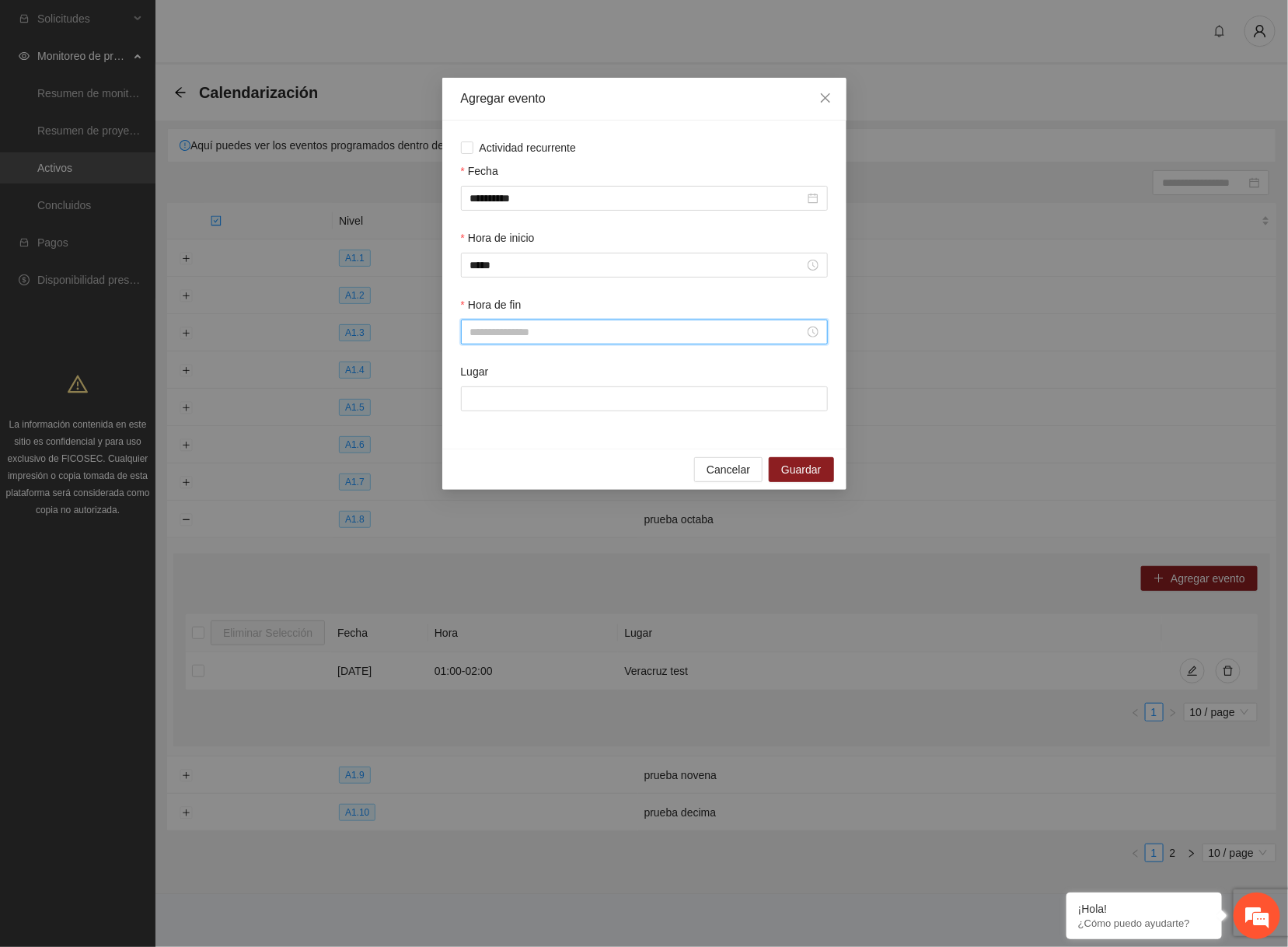
click at [507, 328] on input "Hora de fin" at bounding box center [637, 332] width 334 height 17
click at [474, 428] on div "03" at bounding box center [482, 427] width 43 height 22
type input "*****"
click at [522, 549] on span "OK" at bounding box center [523, 541] width 15 height 17
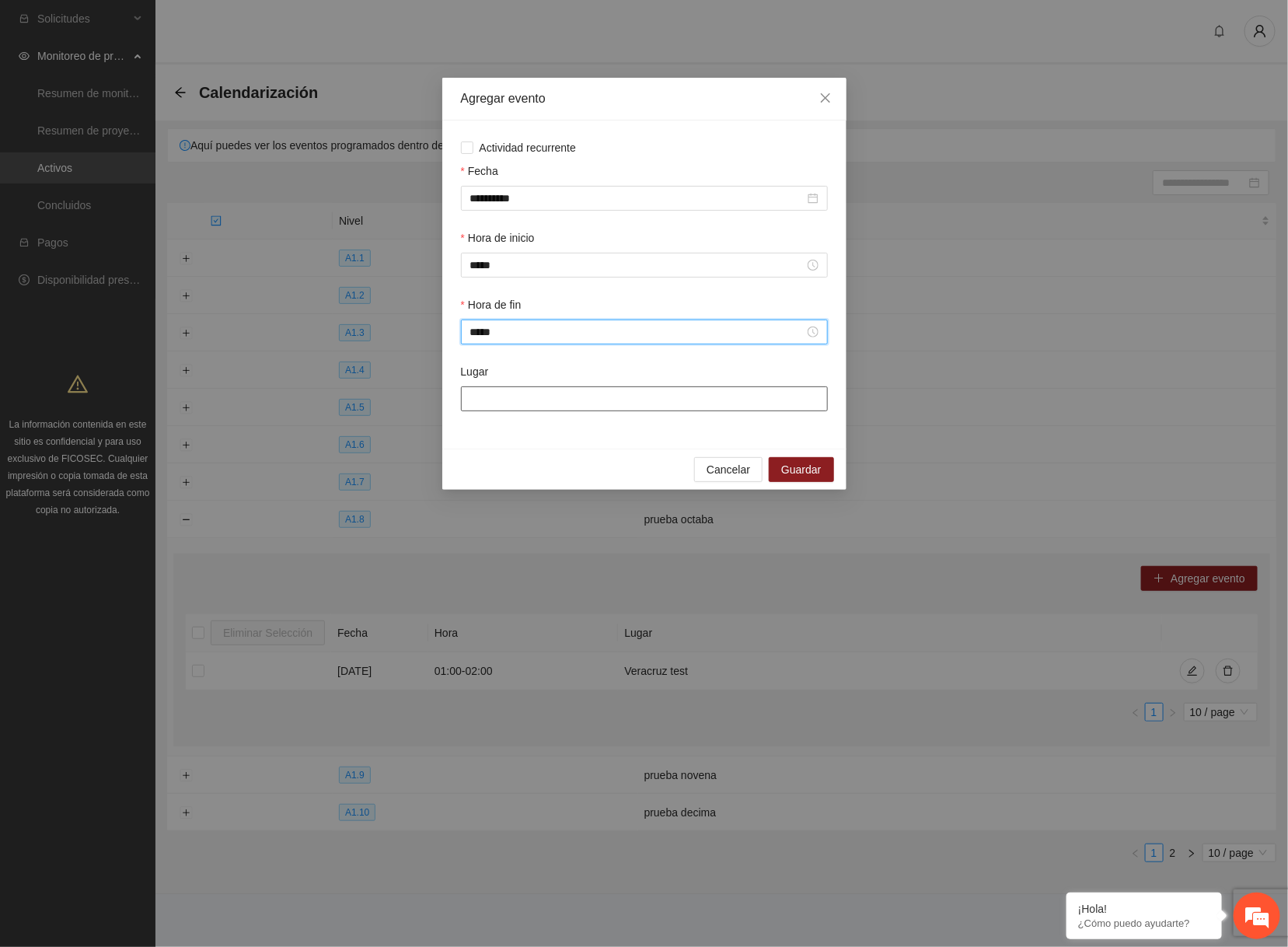
click at [515, 407] on input "Lugar" at bounding box center [645, 399] width 367 height 25
type input "**********"
click at [800, 462] on span "Guardar" at bounding box center [800, 469] width 39 height 17
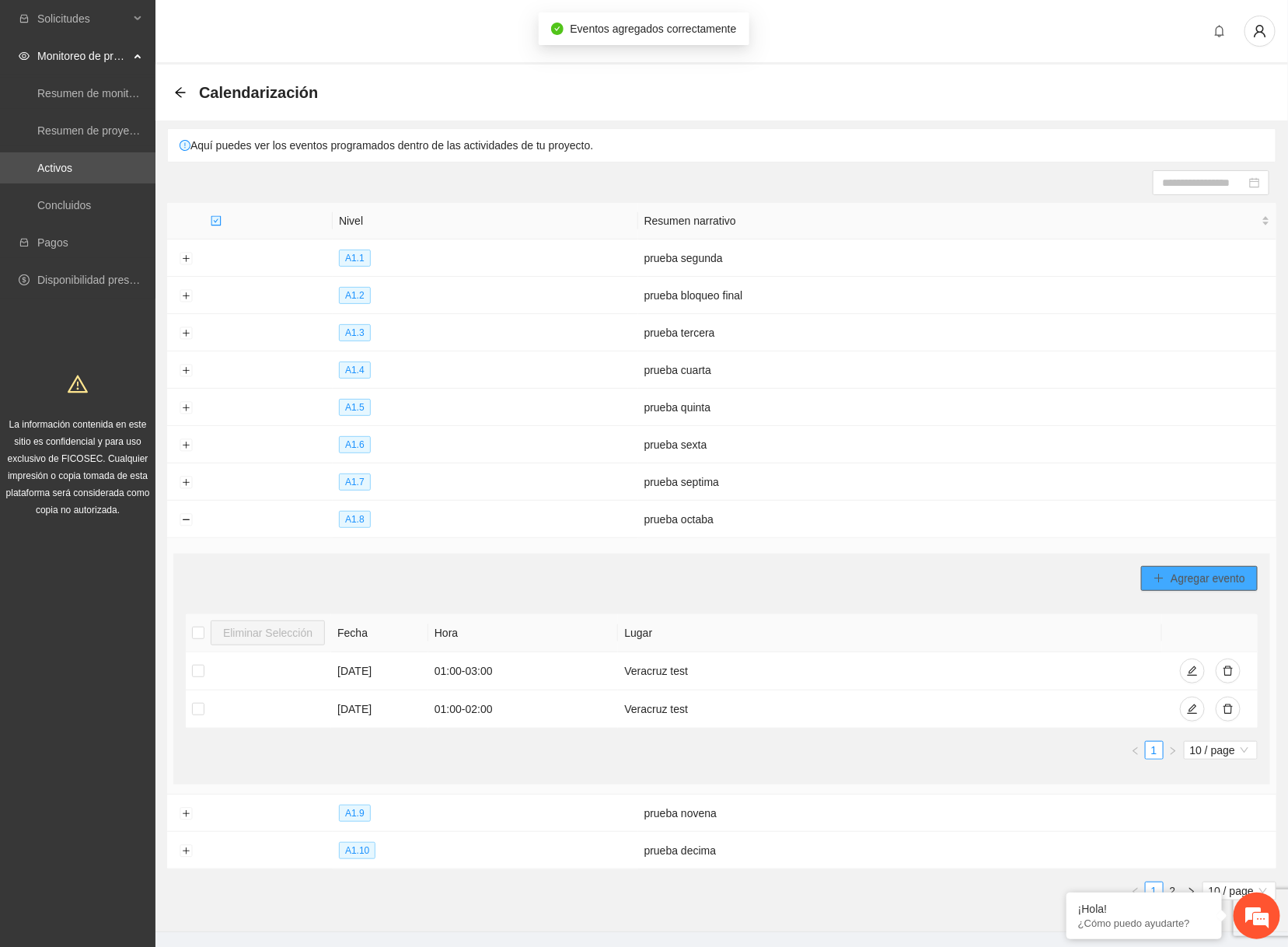
scroll to position [37, 0]
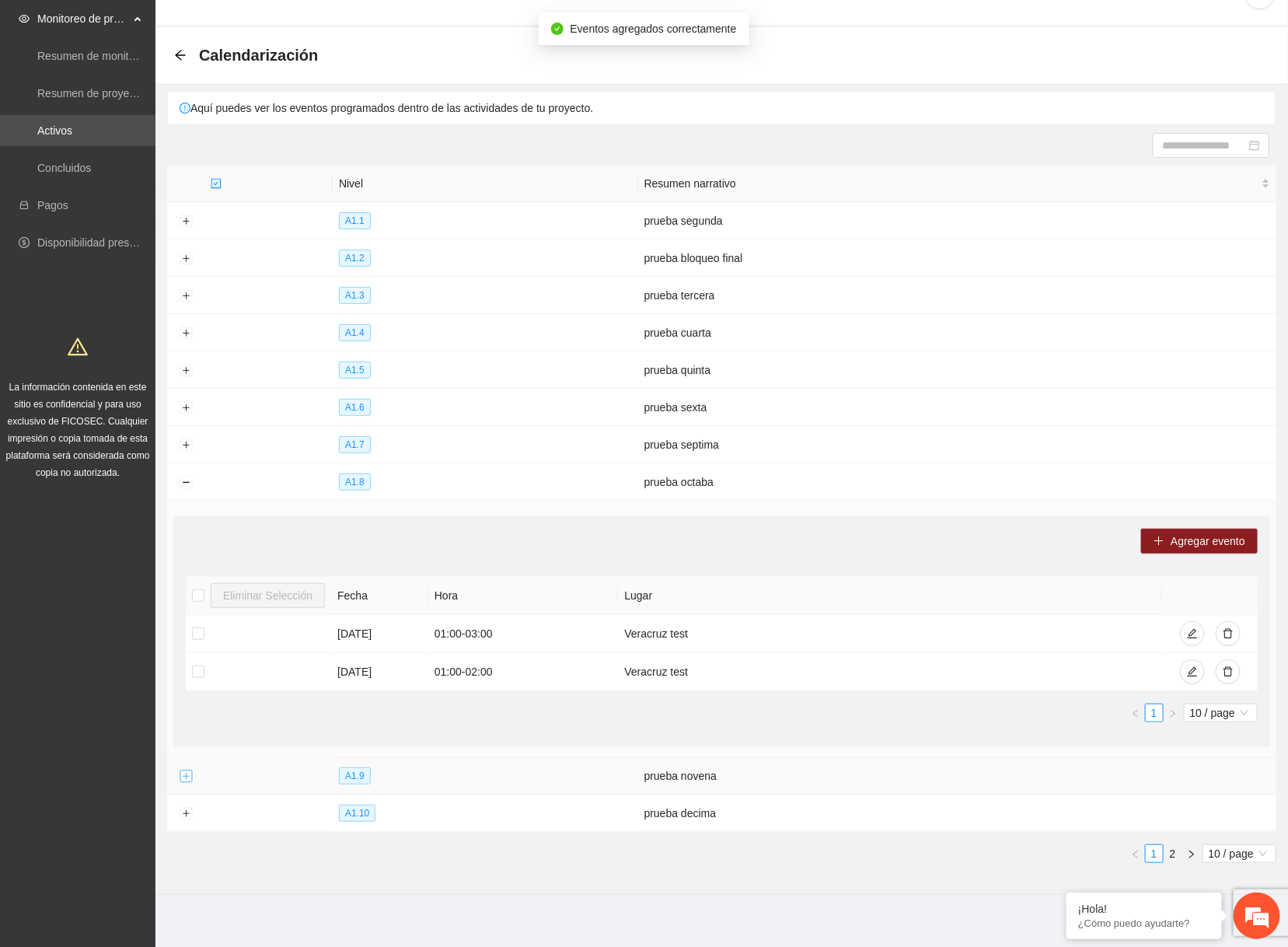
click at [187, 604] on button "Expand row" at bounding box center [185, 776] width 12 height 12
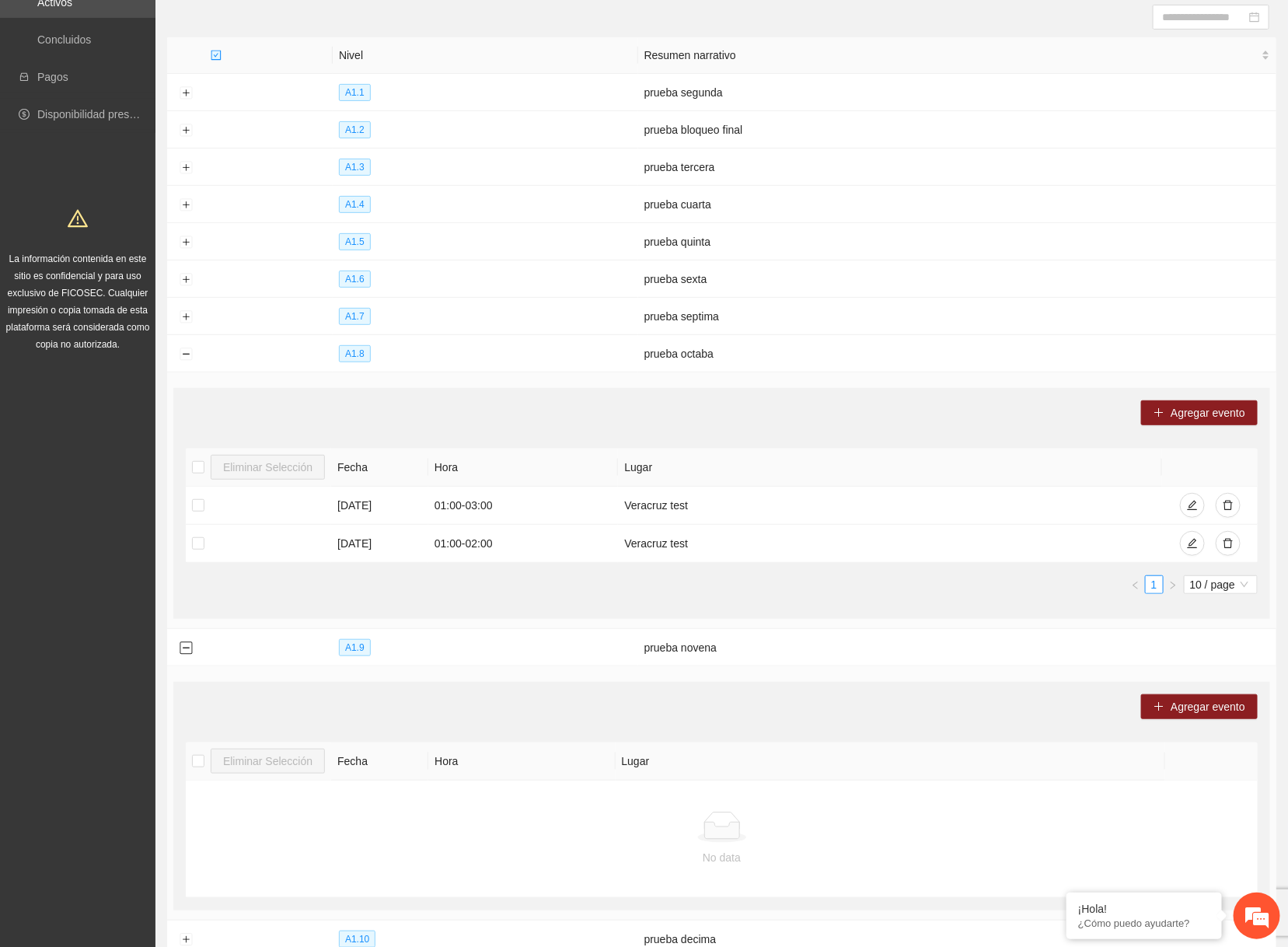
scroll to position [241, 0]
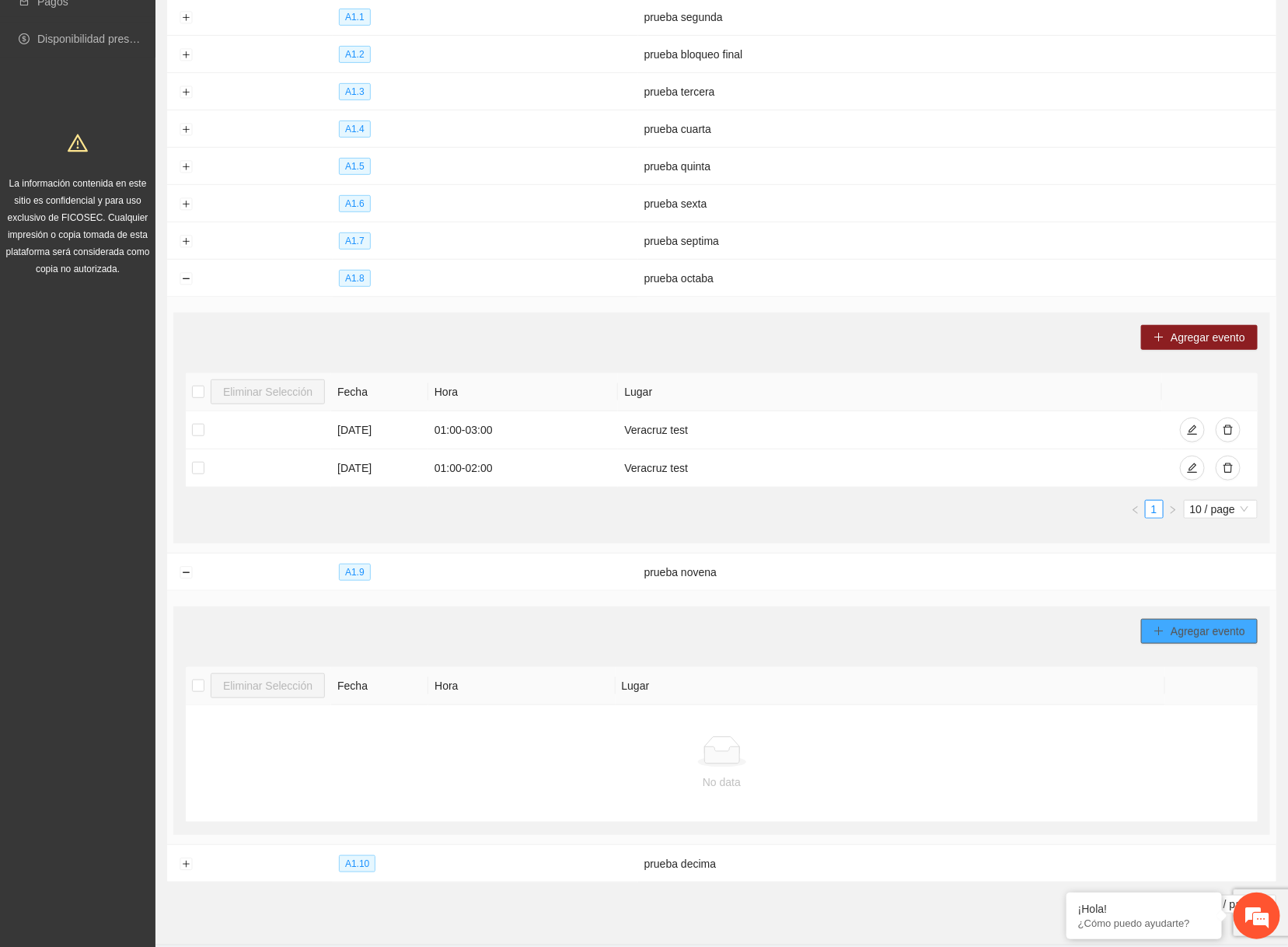
click at [1119, 604] on span "Agregar evento" at bounding box center [1208, 631] width 75 height 17
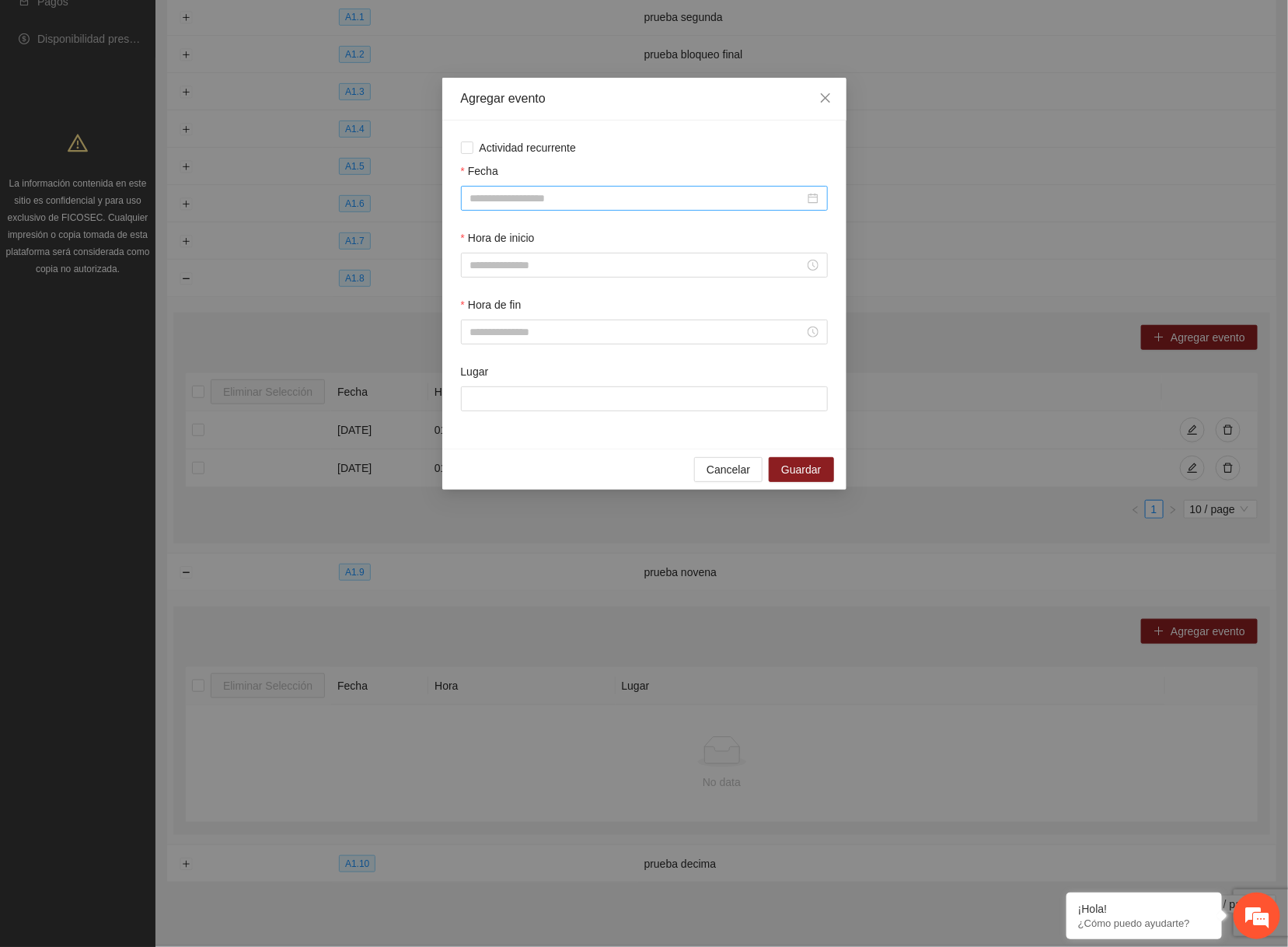
click at [570, 188] on div at bounding box center [645, 198] width 367 height 25
type input "**********"
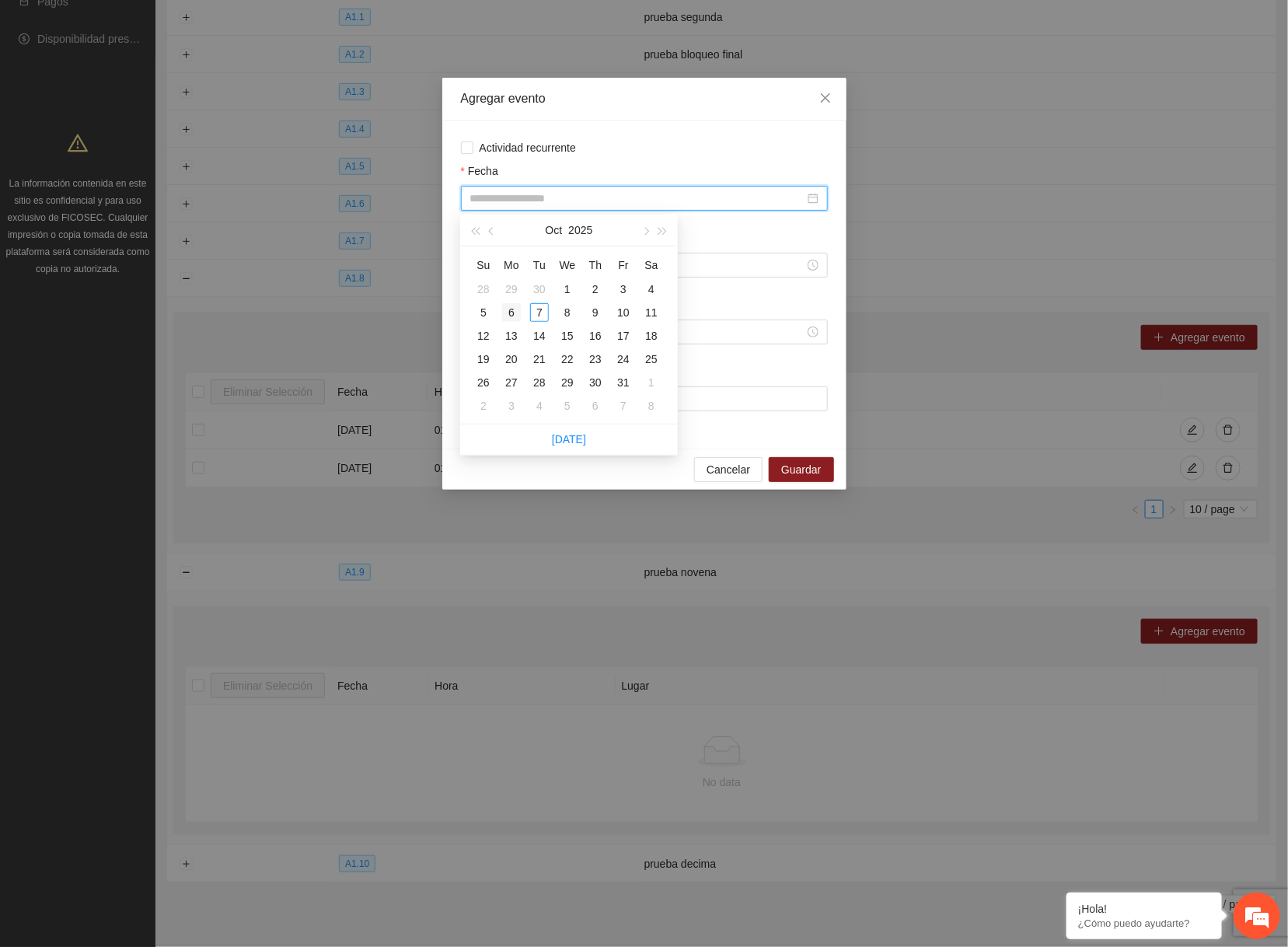
type input "**********"
click at [509, 316] on div "6" at bounding box center [511, 312] width 19 height 19
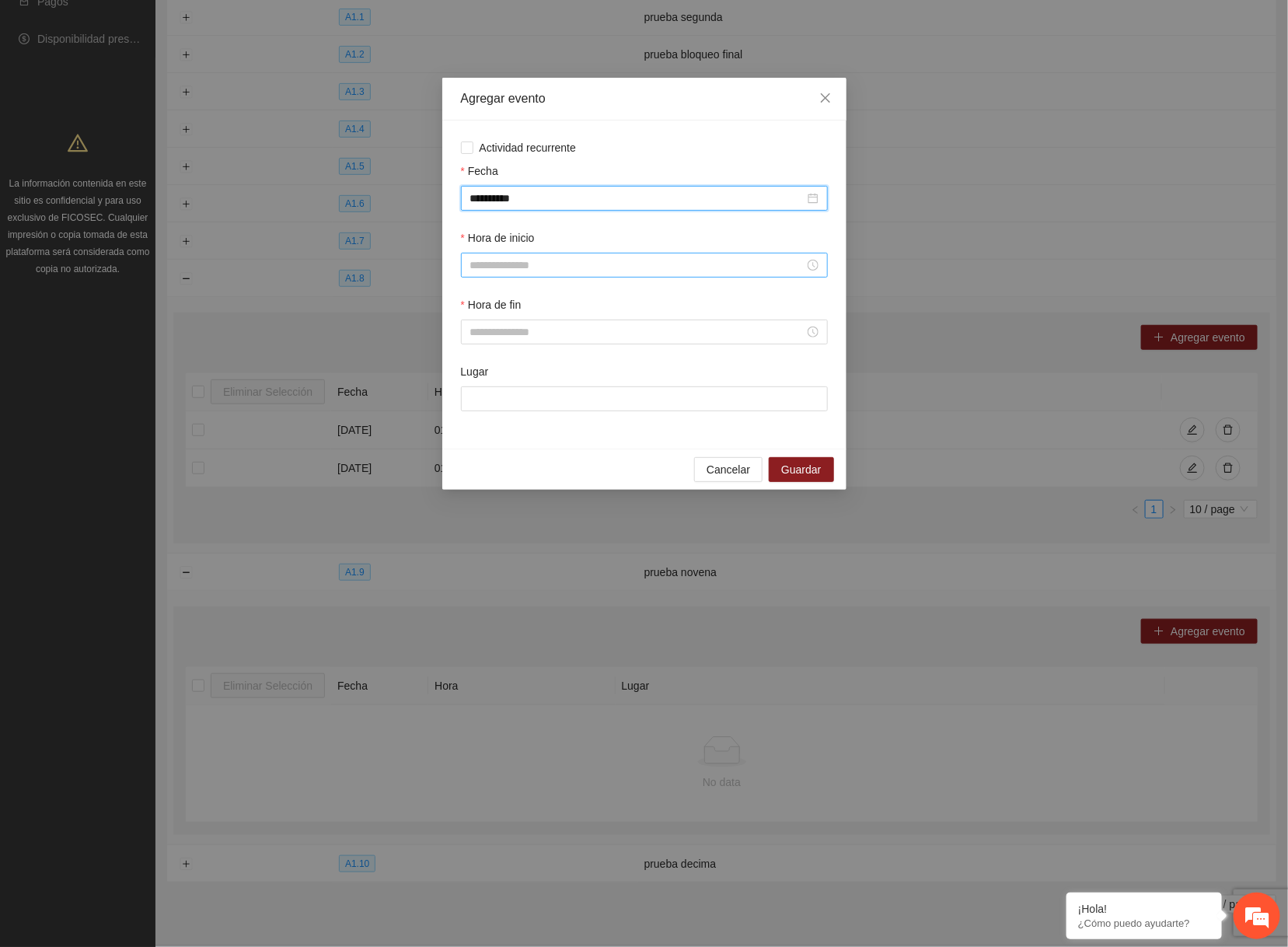
click at [497, 259] on input "Hora de inicio" at bounding box center [637, 265] width 334 height 17
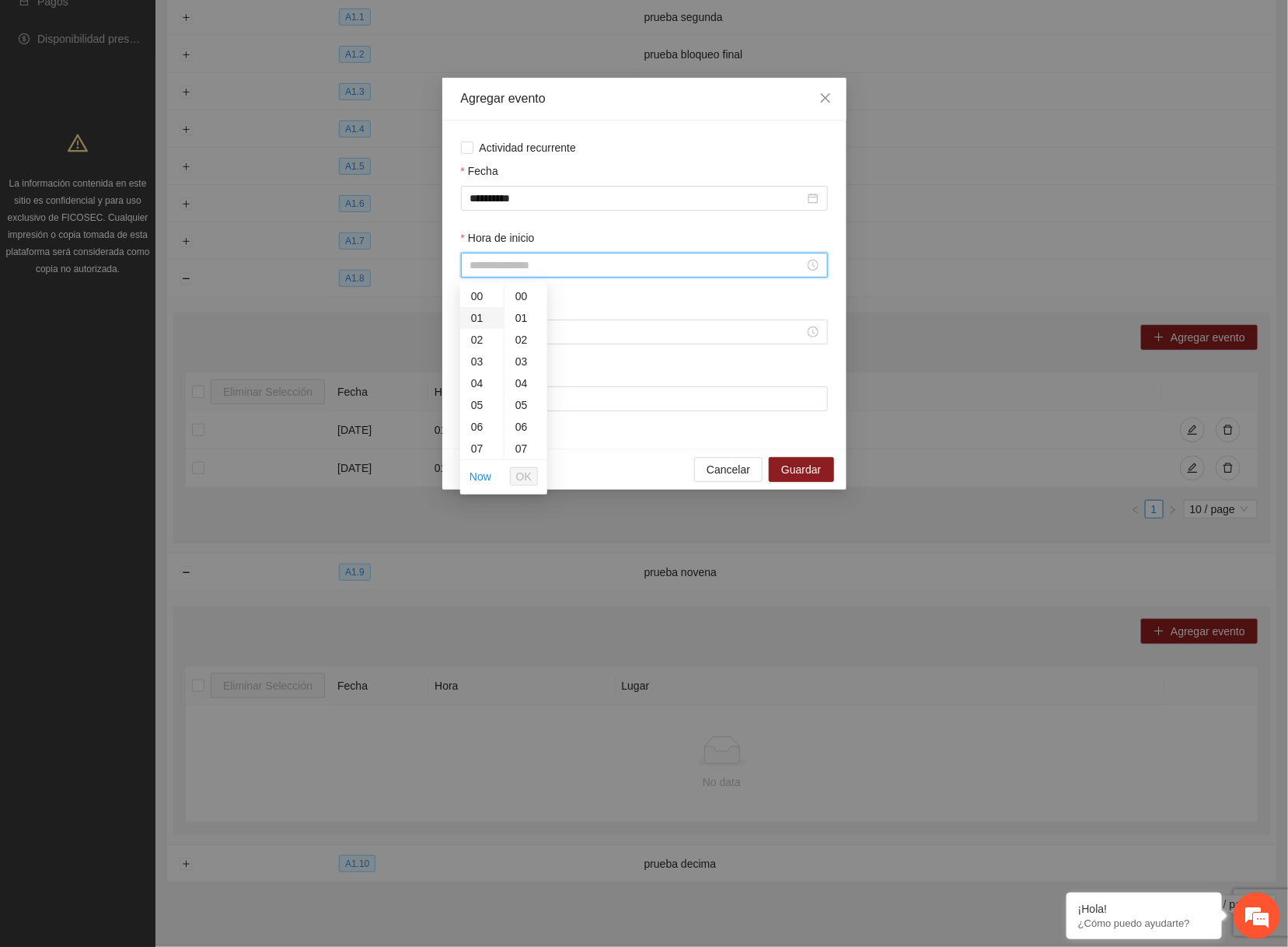
click at [476, 319] on div "01" at bounding box center [482, 317] width 43 height 22
type input "*****"
click at [526, 471] on span "OK" at bounding box center [523, 476] width 15 height 17
click at [502, 337] on input "Hora de fin" at bounding box center [637, 332] width 334 height 17
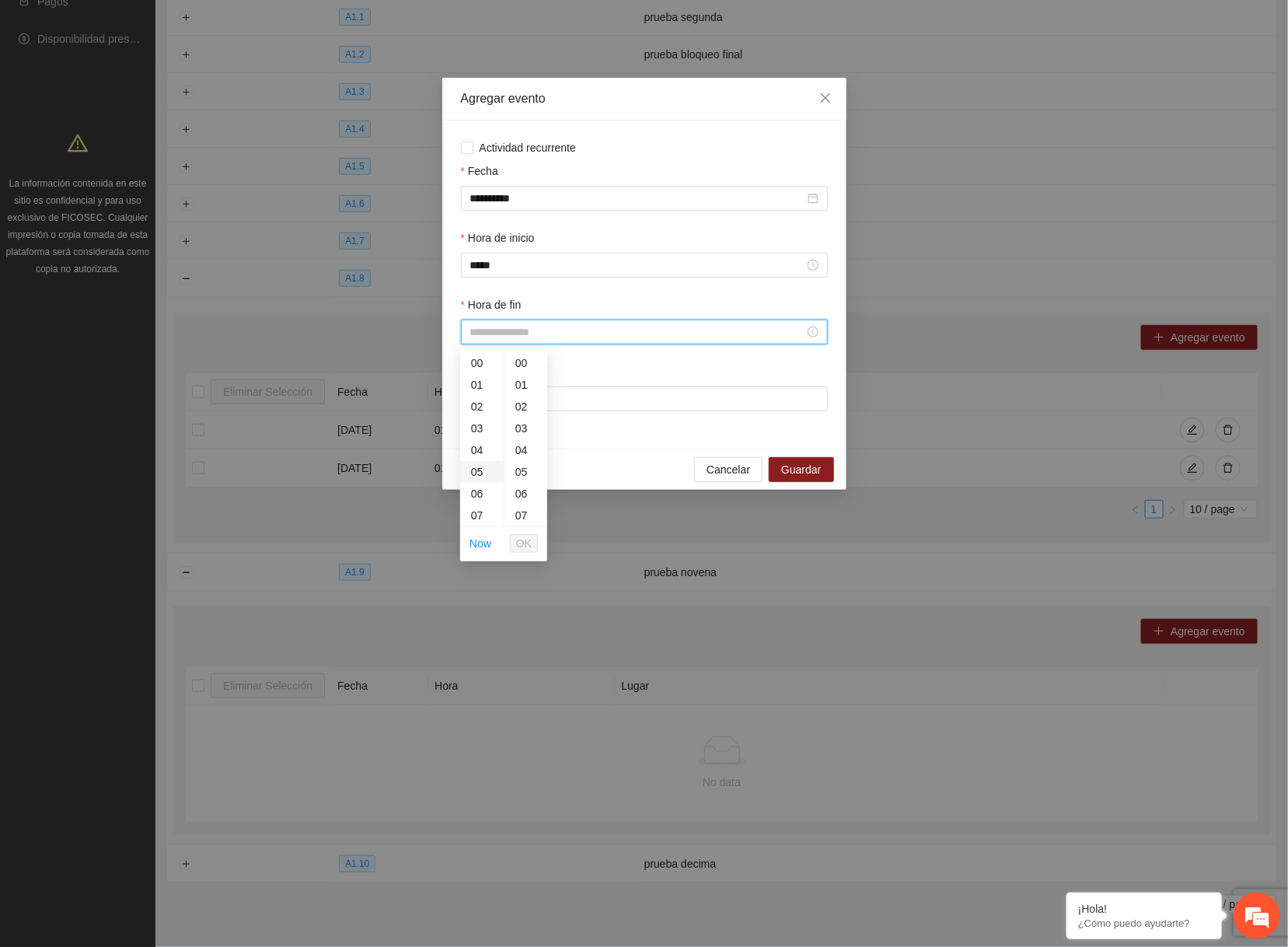
click at [481, 466] on div "05" at bounding box center [482, 472] width 43 height 22
type input "*****"
click at [535, 545] on button "OK" at bounding box center [523, 543] width 28 height 19
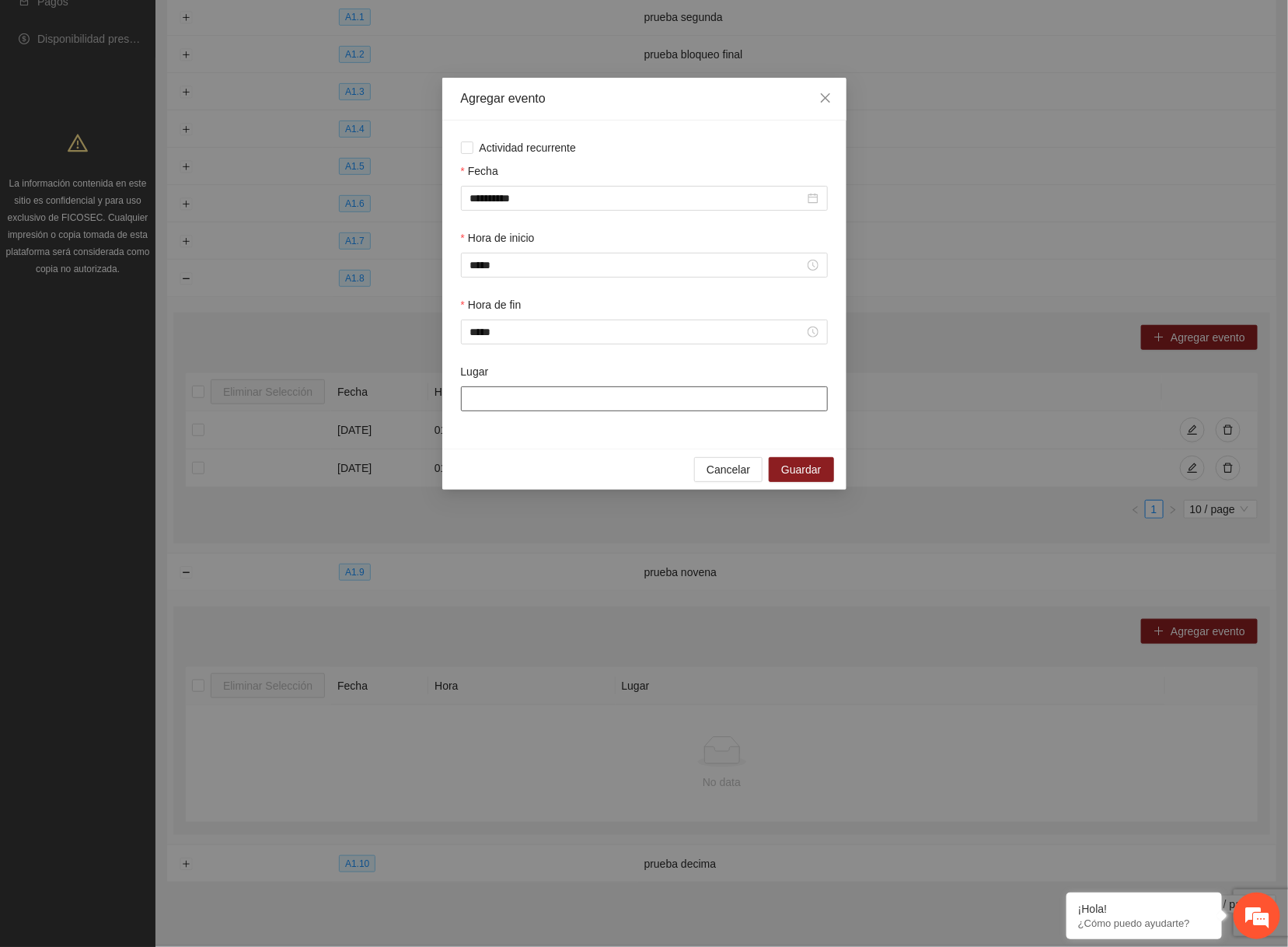
click at [555, 399] on input "Lugar" at bounding box center [645, 399] width 367 height 25
type input "**********"
click at [729, 395] on input "**********" at bounding box center [645, 399] width 367 height 25
click at [724, 410] on input "**********" at bounding box center [645, 399] width 367 height 25
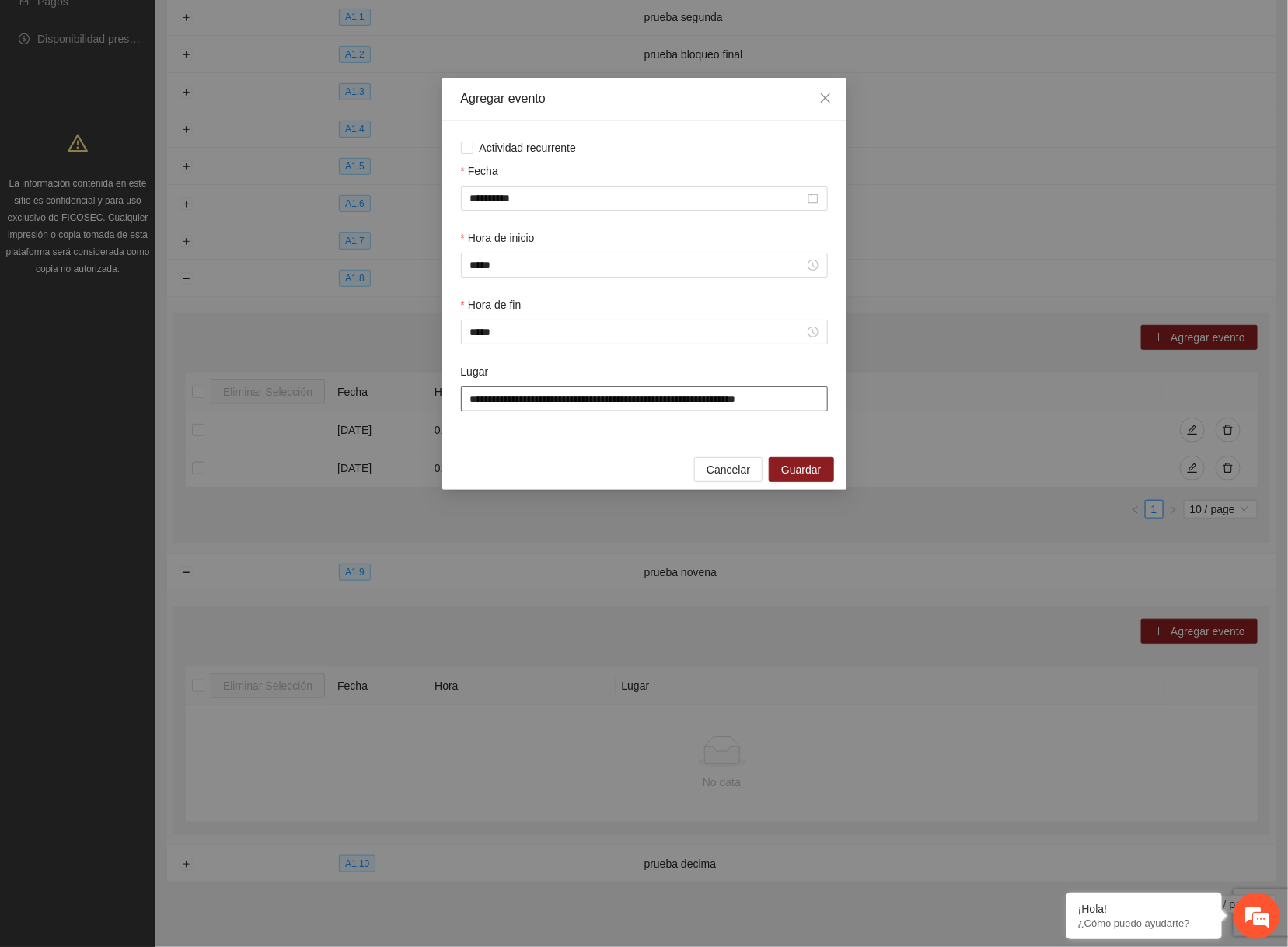
click at [724, 411] on input "**********" at bounding box center [645, 399] width 367 height 25
type input "****"
click at [800, 469] on span "Guardar" at bounding box center [800, 469] width 39 height 17
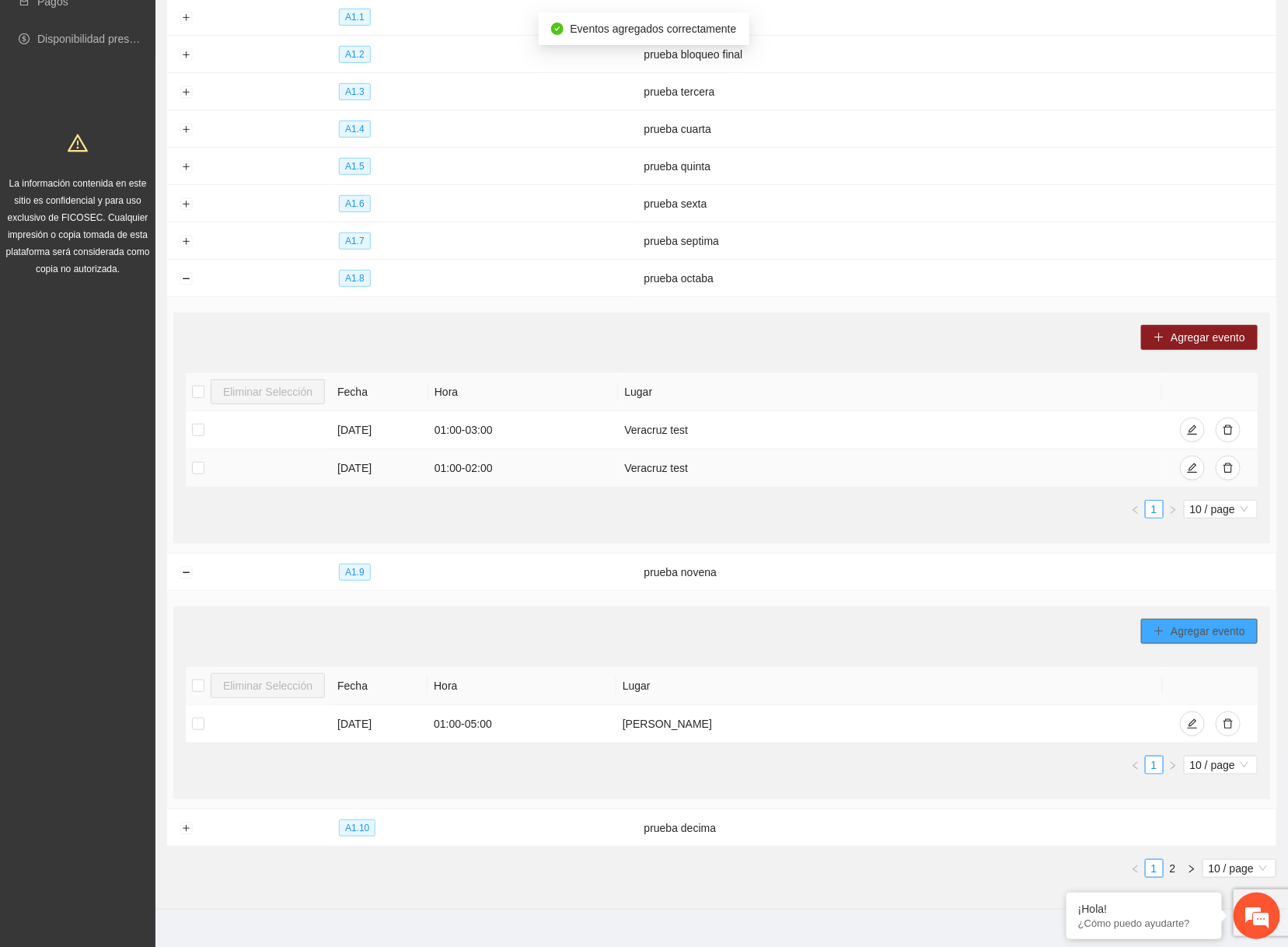
scroll to position [0, 0]
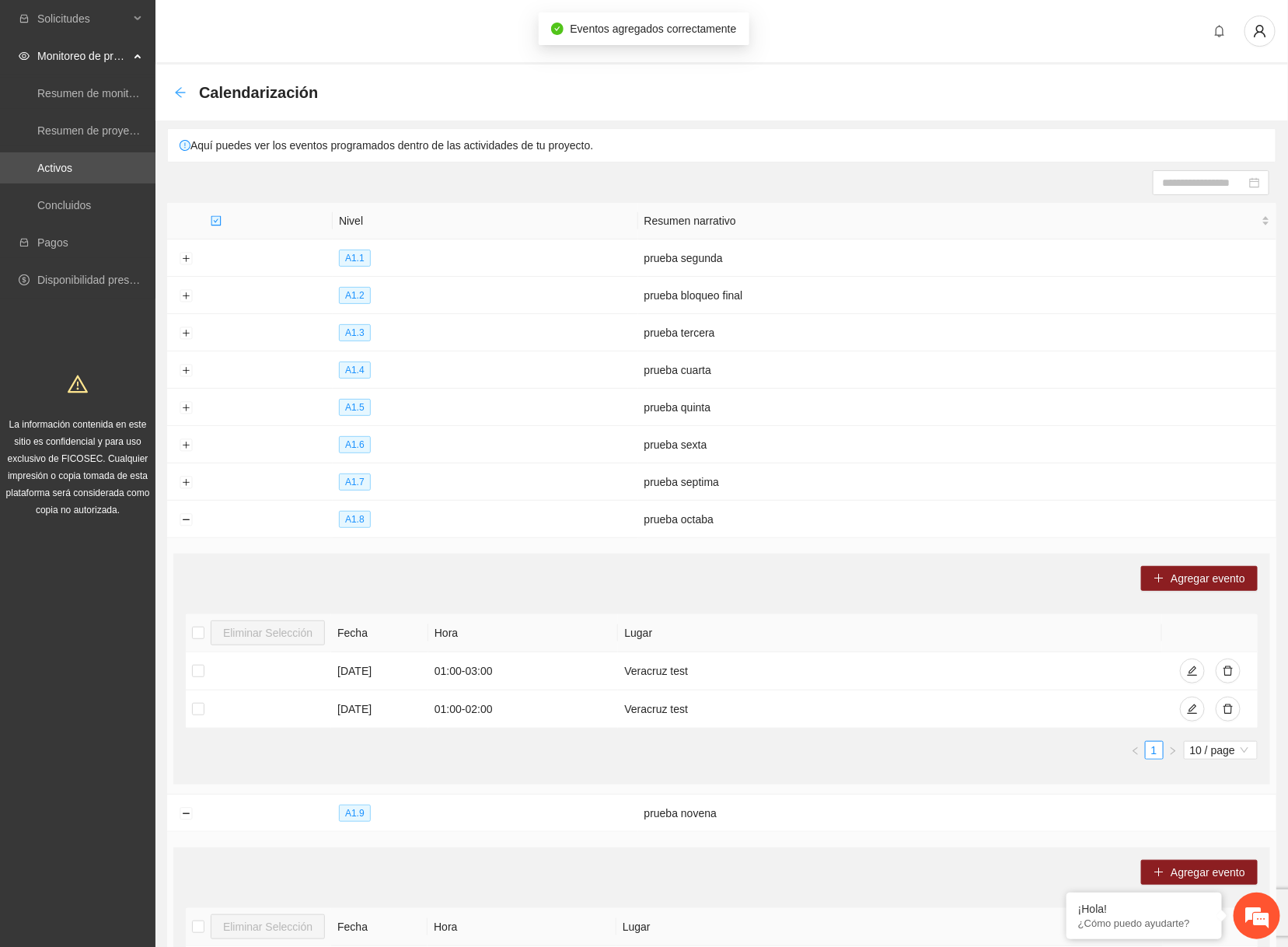
click at [184, 95] on icon "arrow-left" at bounding box center [180, 92] width 12 height 12
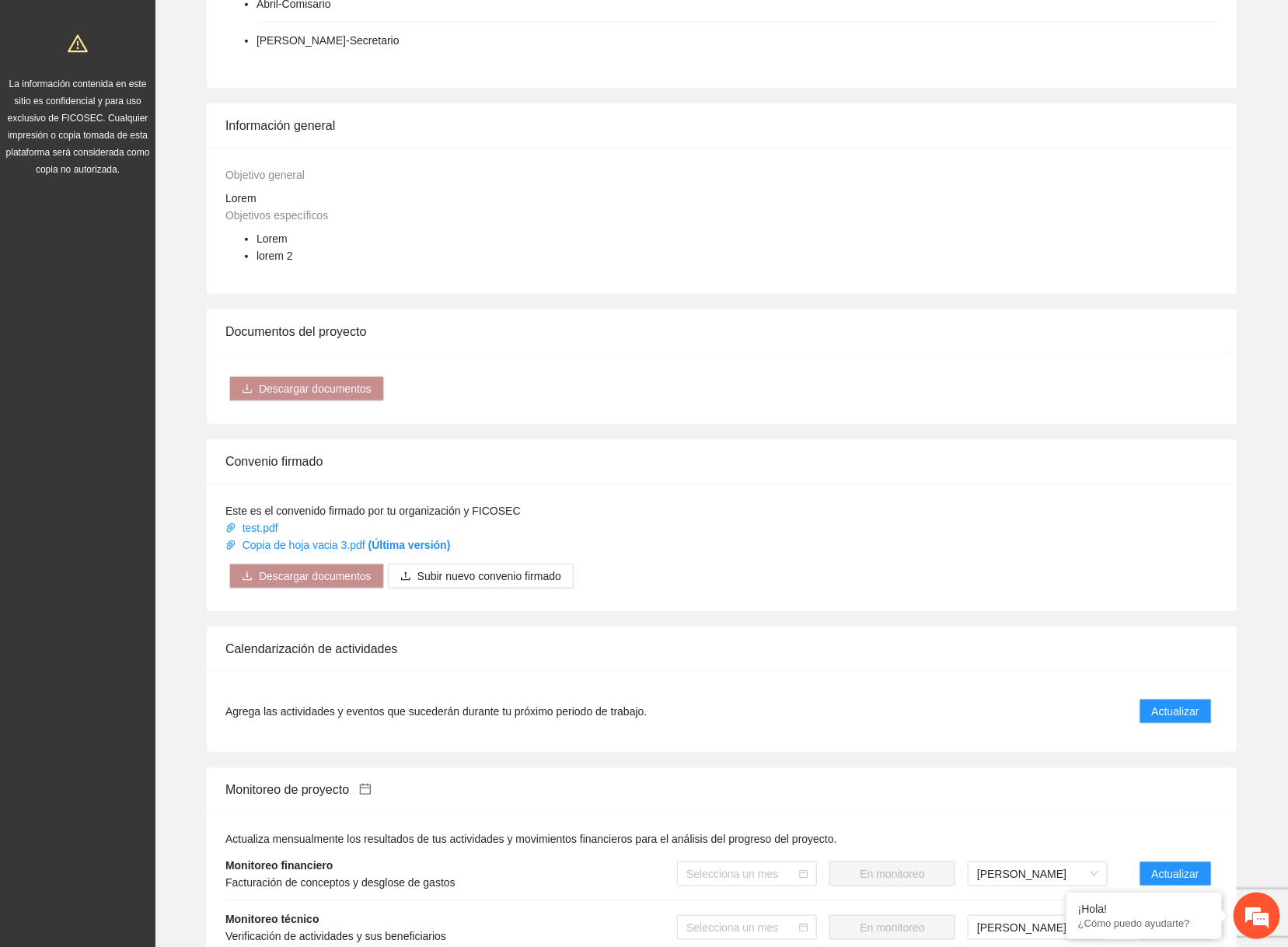
scroll to position [817, 0]
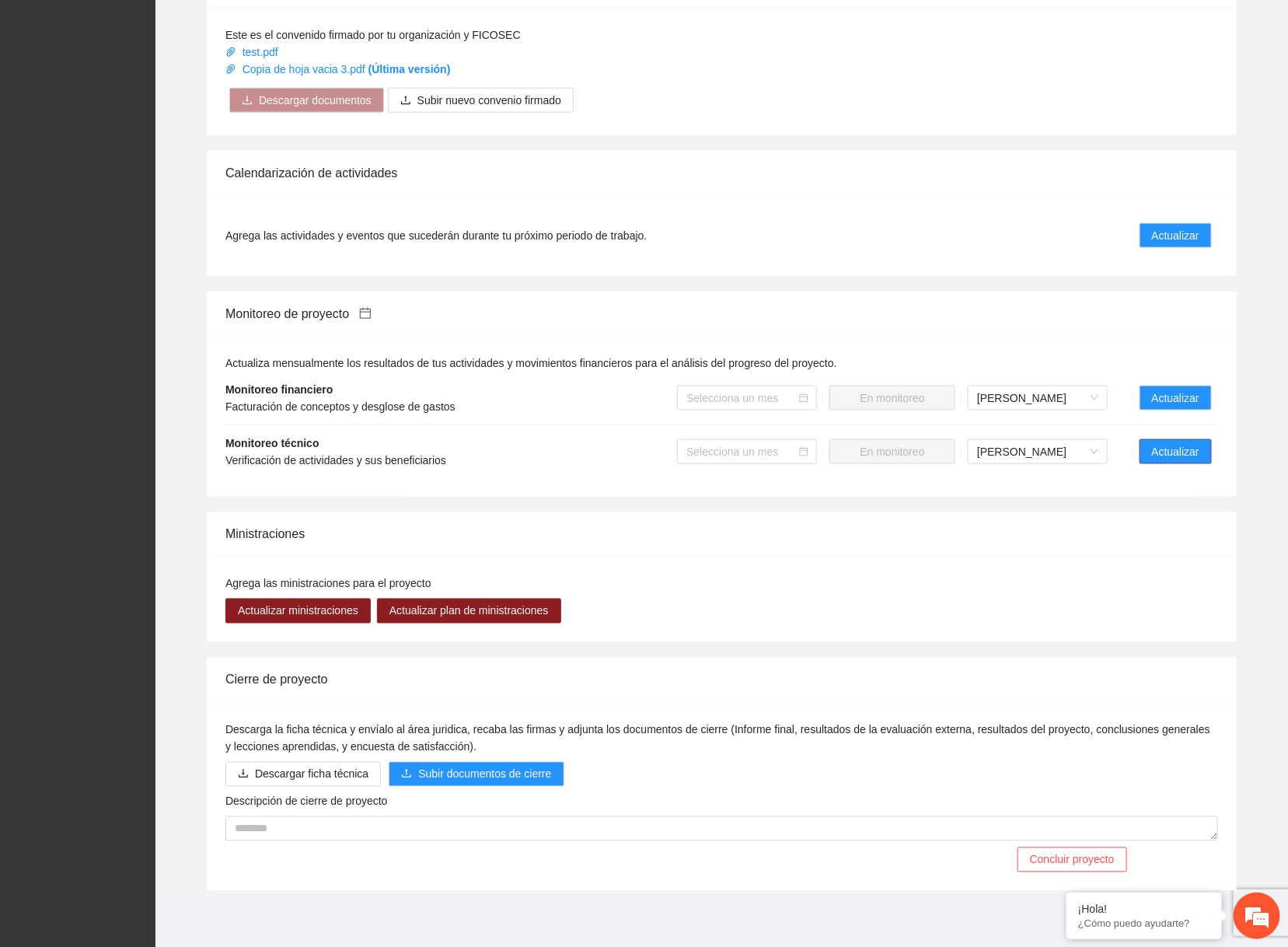
click at [1119, 451] on span "Actualizar" at bounding box center [1175, 451] width 47 height 17
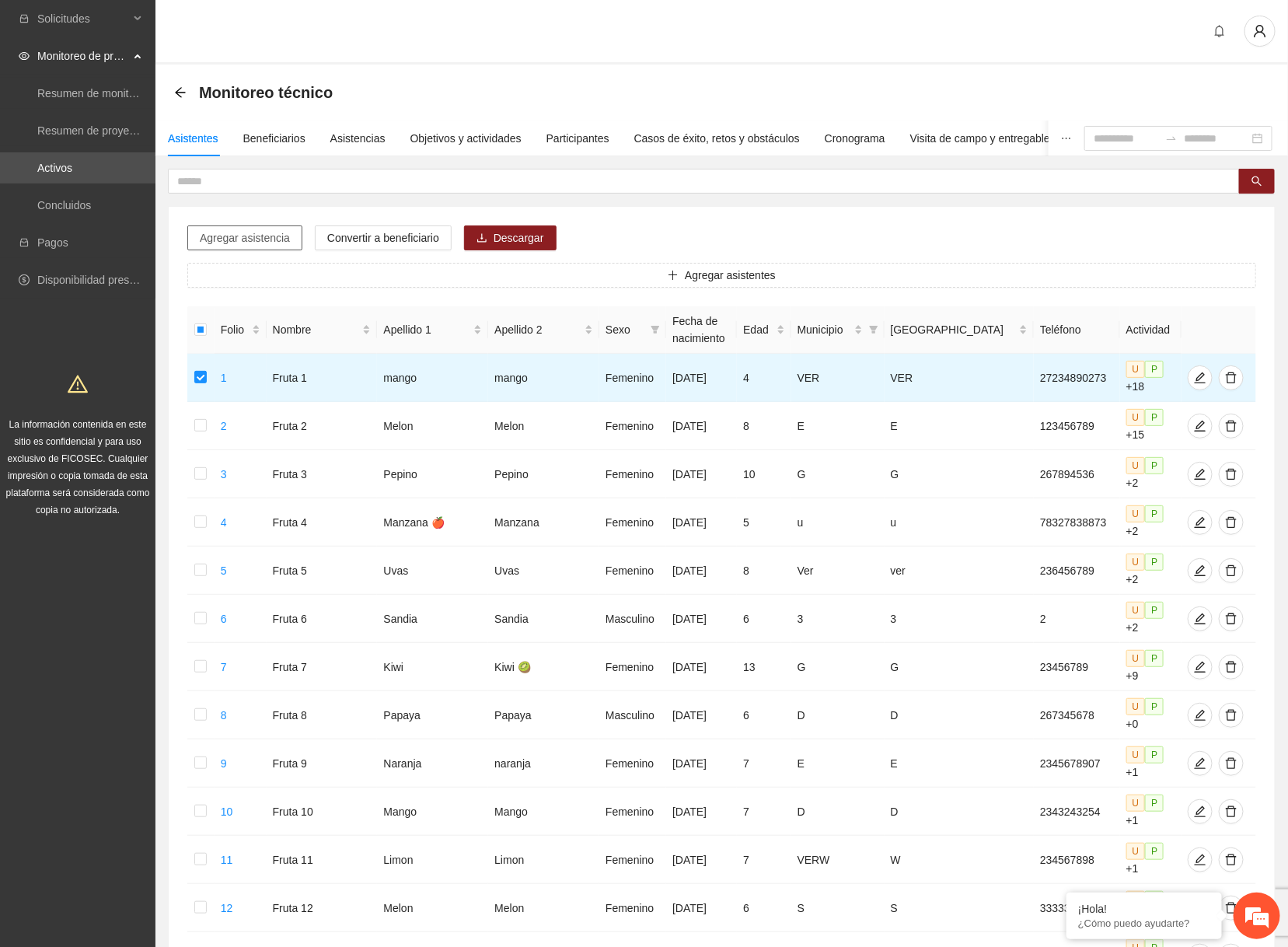
click at [262, 238] on span "Agregar asistencia" at bounding box center [245, 238] width 90 height 17
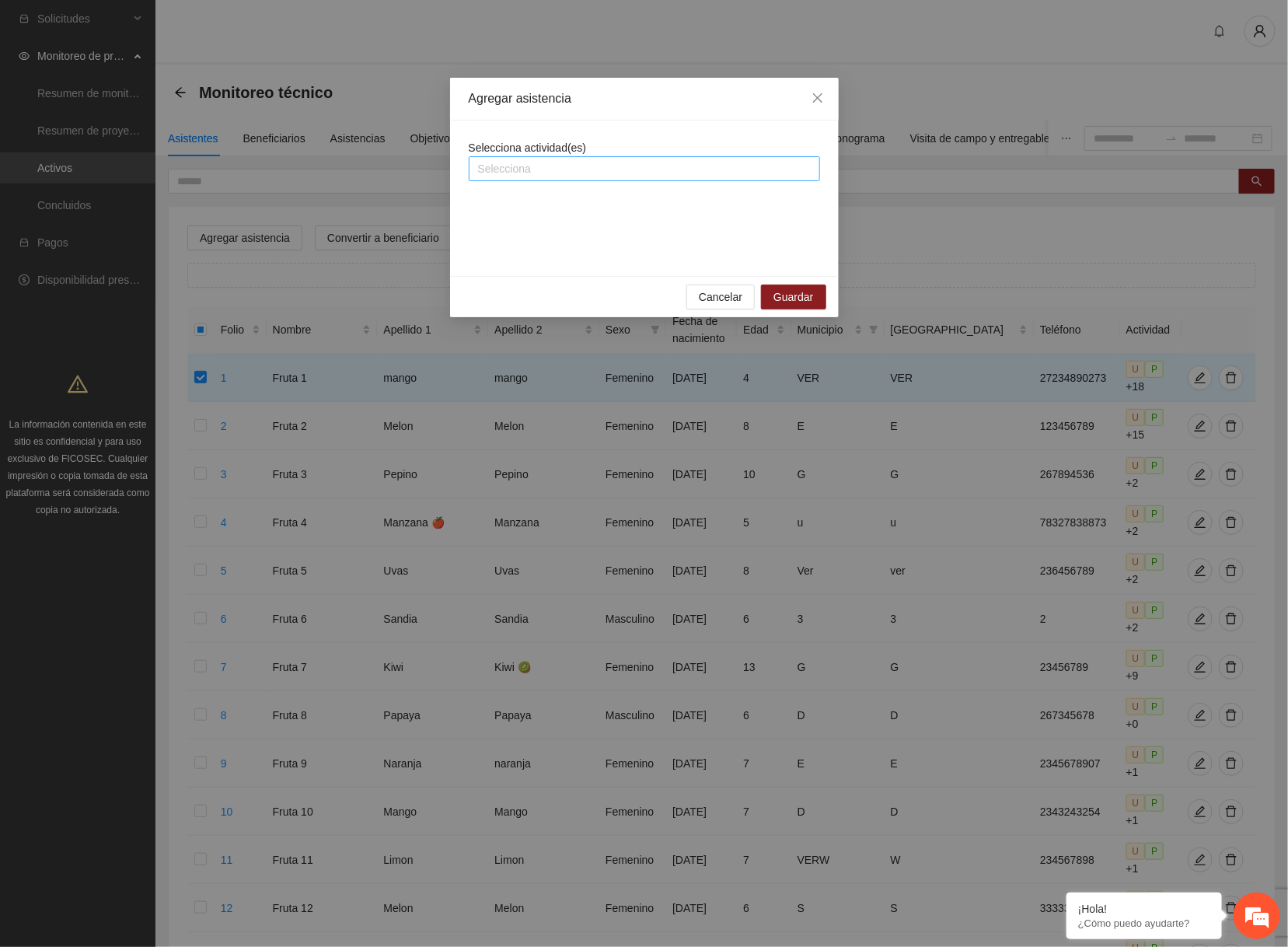
click at [518, 163] on div at bounding box center [644, 168] width 344 height 19
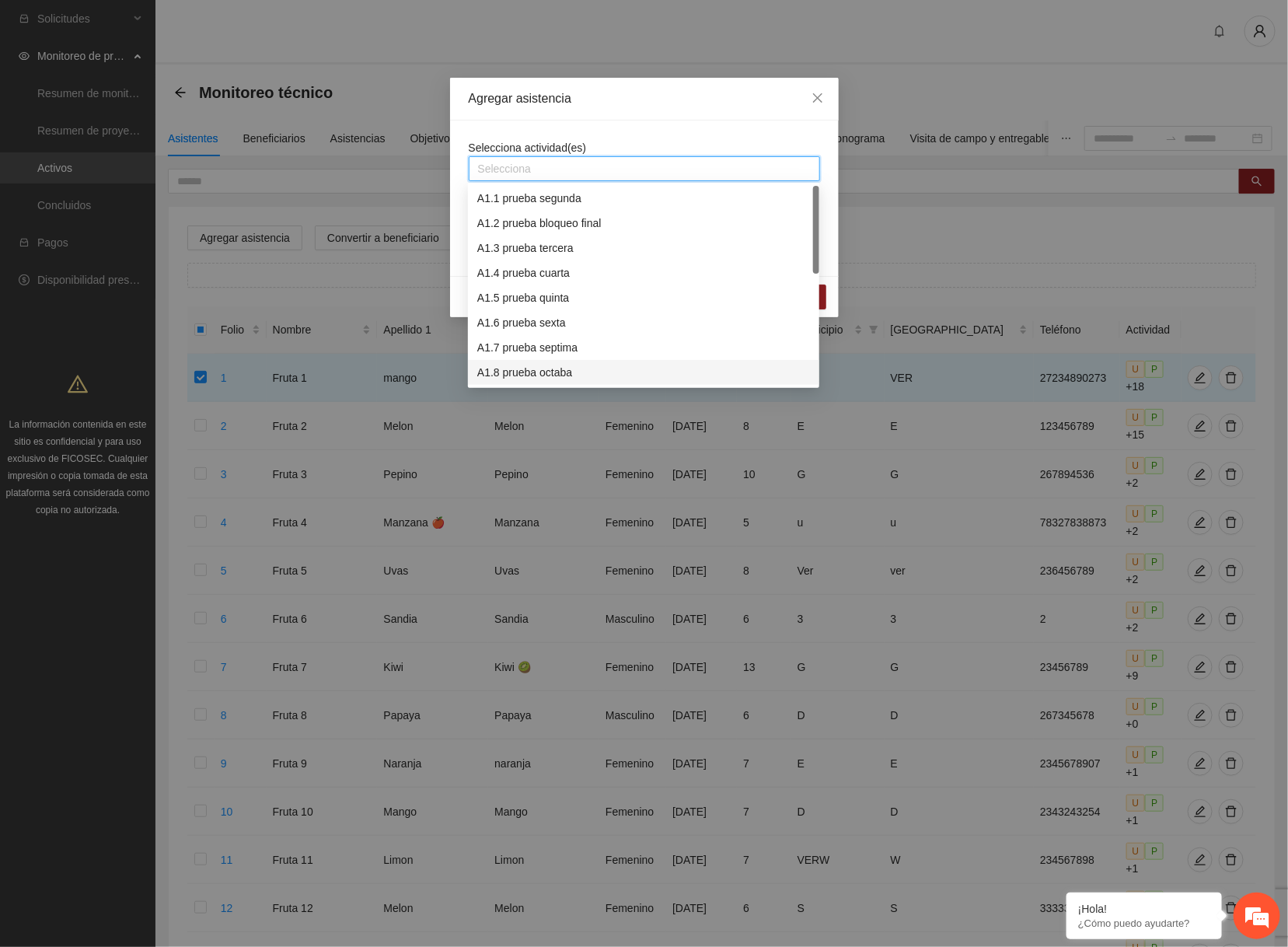
click at [518, 362] on div "A1.8 prueba octaba" at bounding box center [643, 372] width 351 height 25
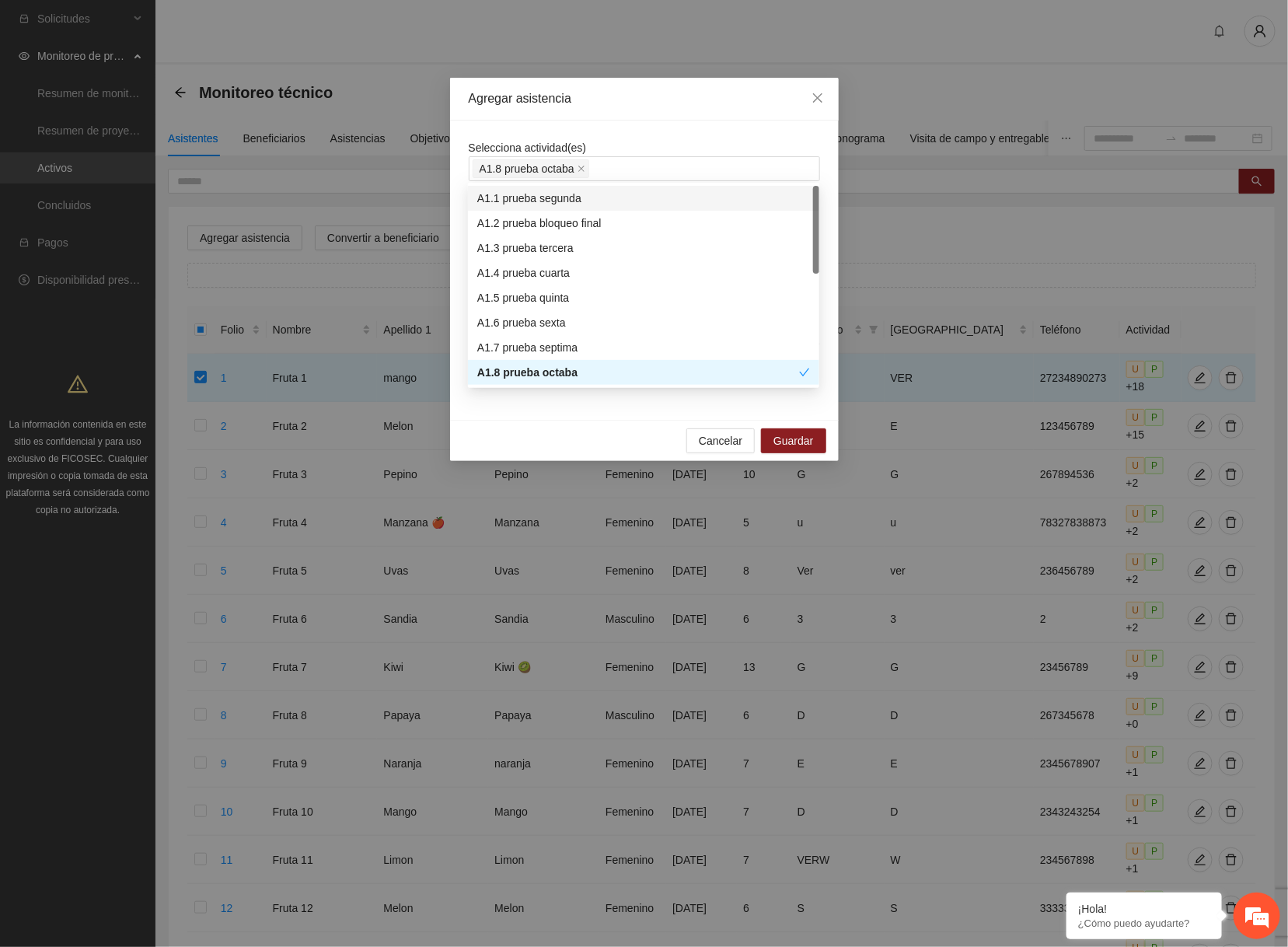
click at [634, 125] on div "Selecciona actividad(es) A1.8 prueba octaba prueba octaba [DATE] 01:00 prueba o…" at bounding box center [644, 271] width 389 height 300
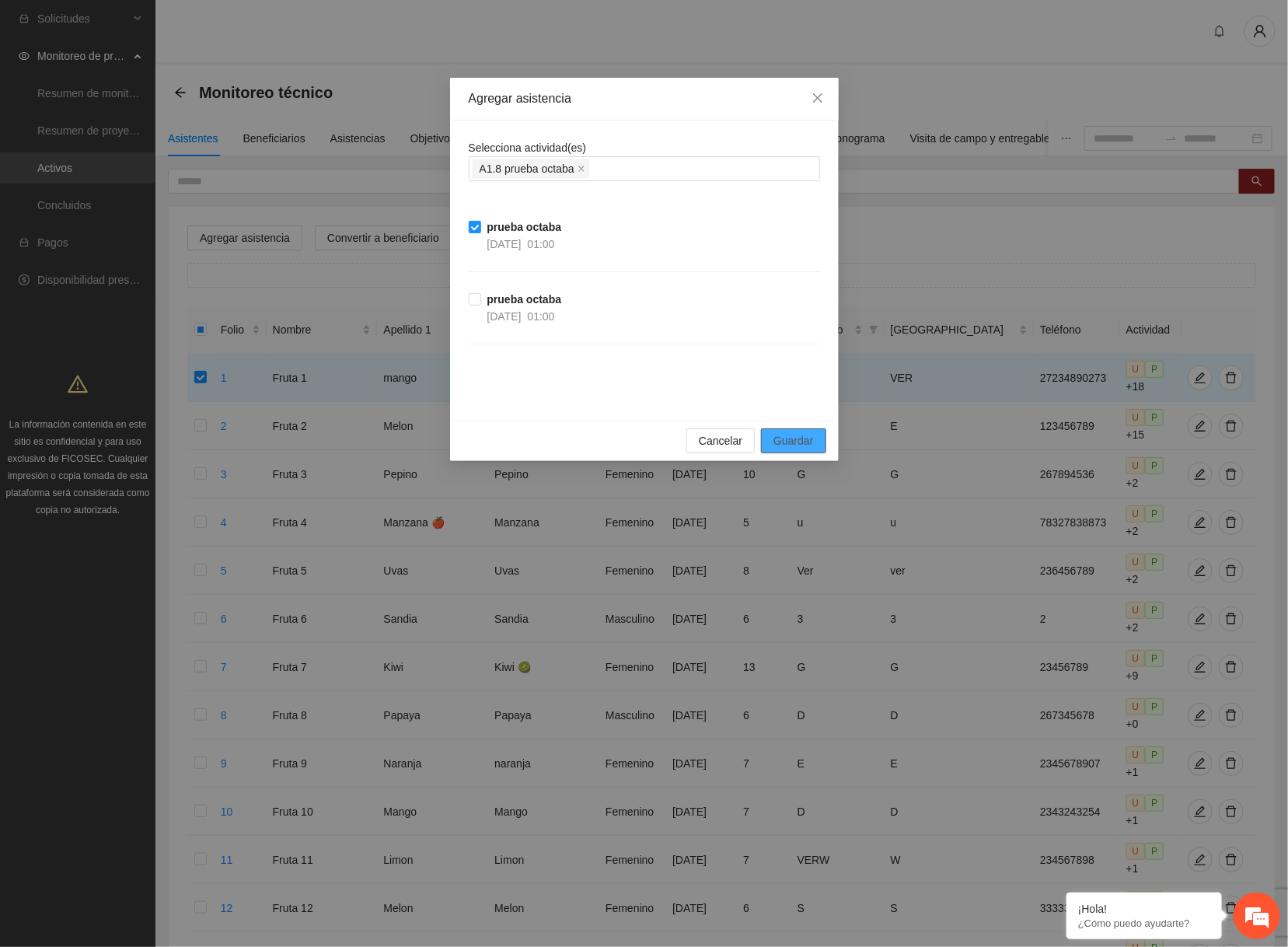
click at [807, 428] on button "Guardar" at bounding box center [793, 440] width 64 height 25
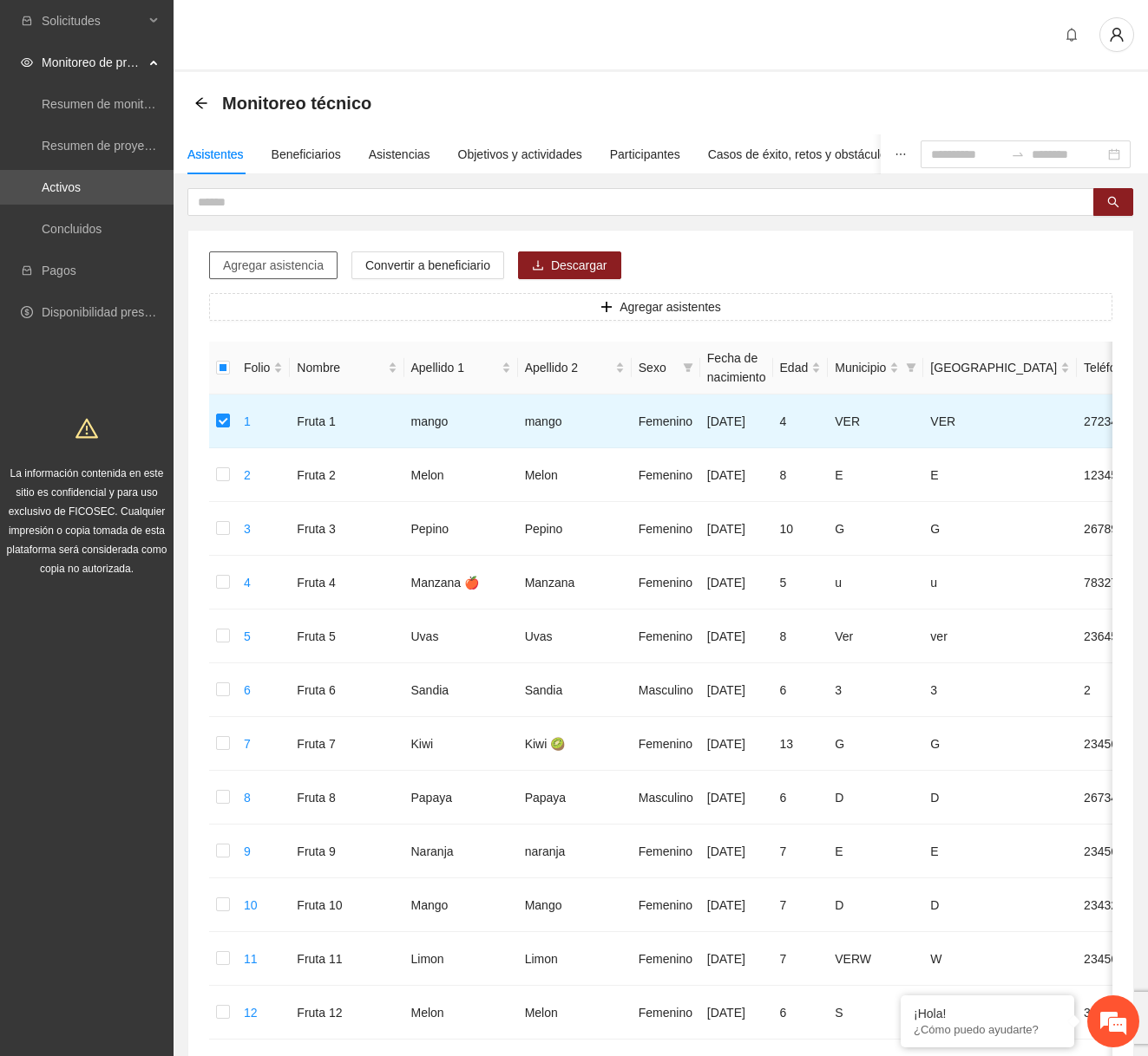
click at [288, 265] on span "Agregar asistencia" at bounding box center [273, 265] width 101 height 19
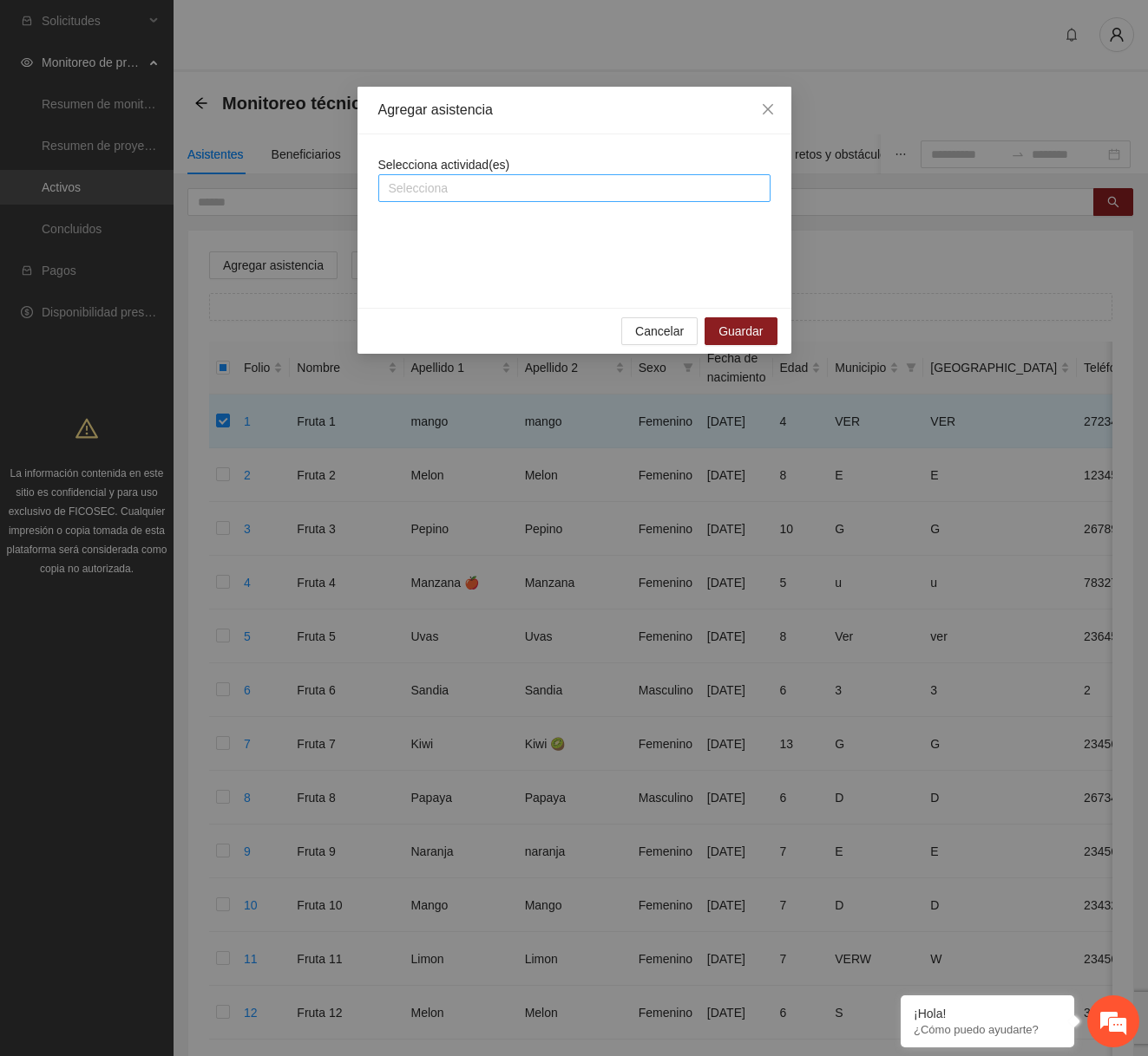
click at [473, 189] on div at bounding box center [574, 188] width 384 height 21
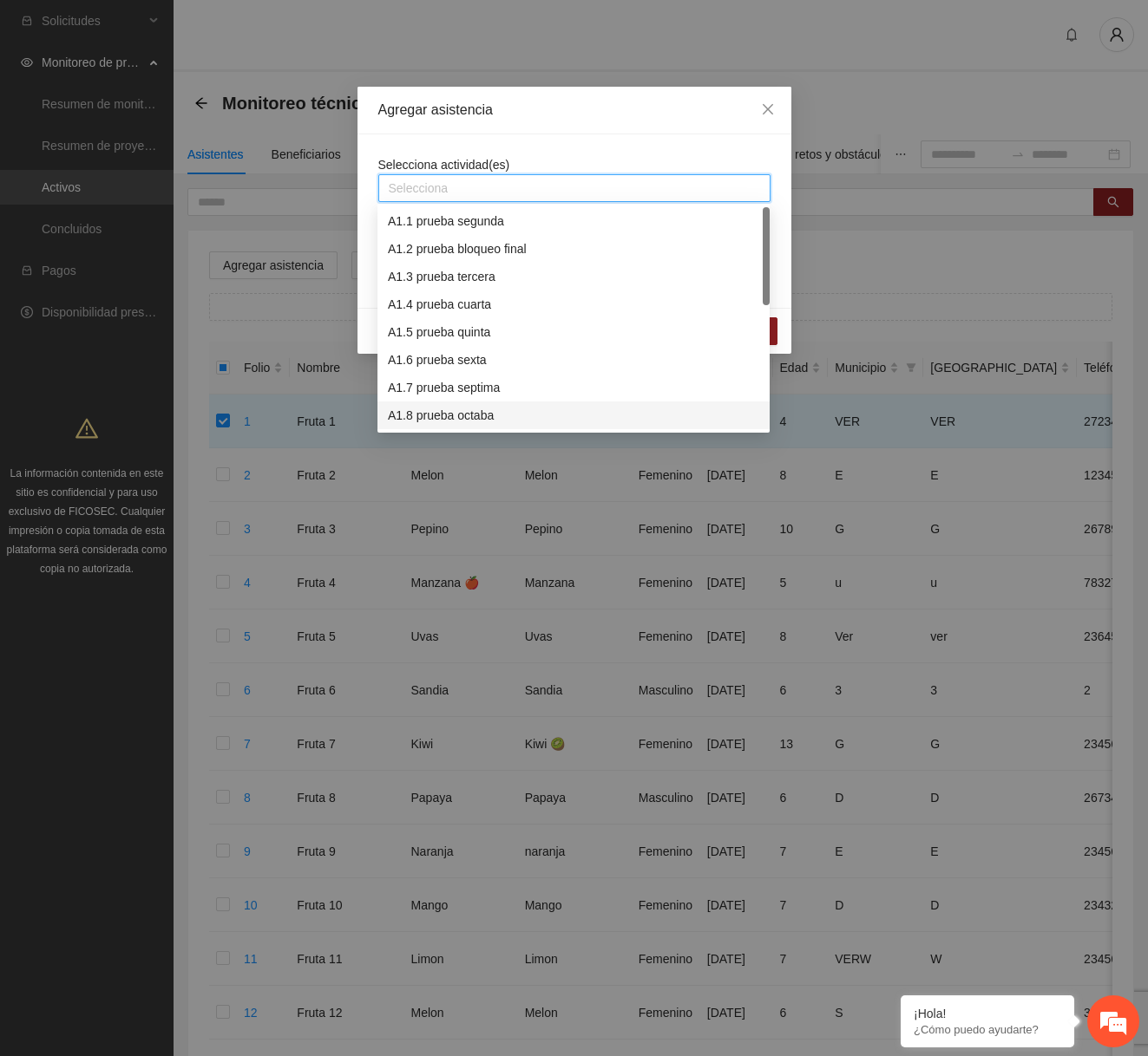
click at [447, 407] on div "A1.8 prueba octaba" at bounding box center [573, 415] width 371 height 19
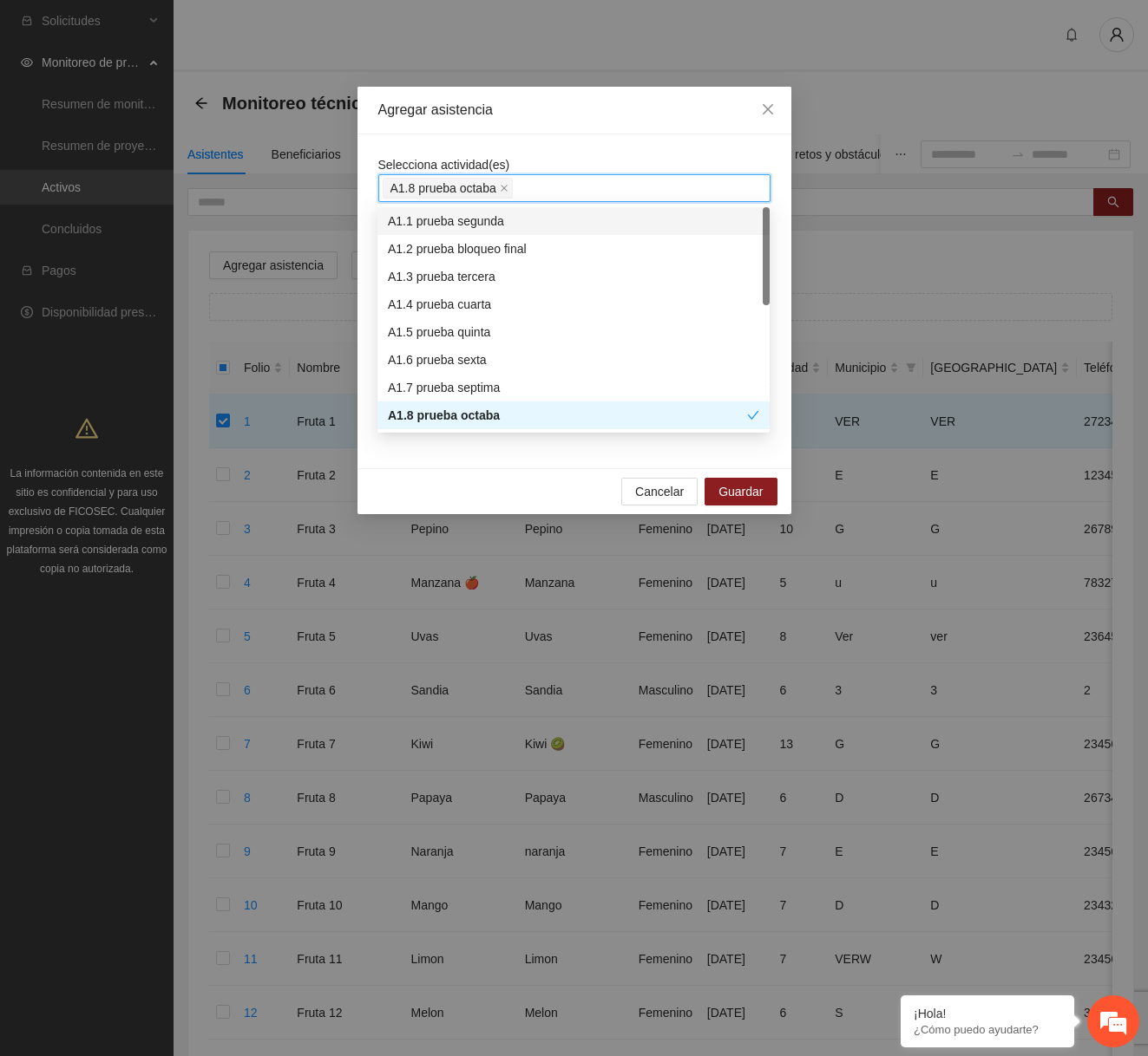
click at [574, 132] on div "Agregar asistencia" at bounding box center [574, 110] width 434 height 48
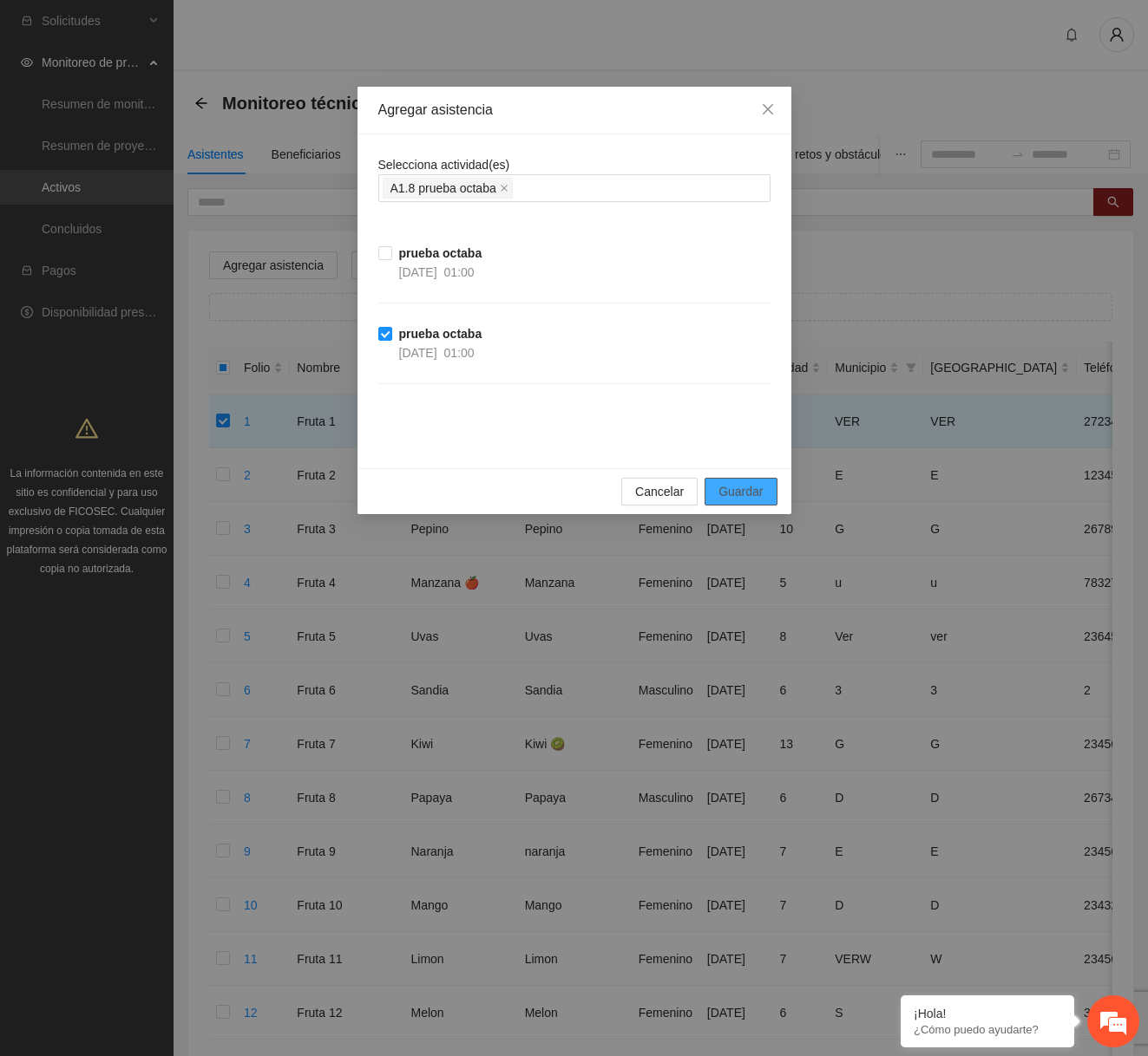
click at [745, 496] on span "Guardar" at bounding box center [740, 491] width 44 height 19
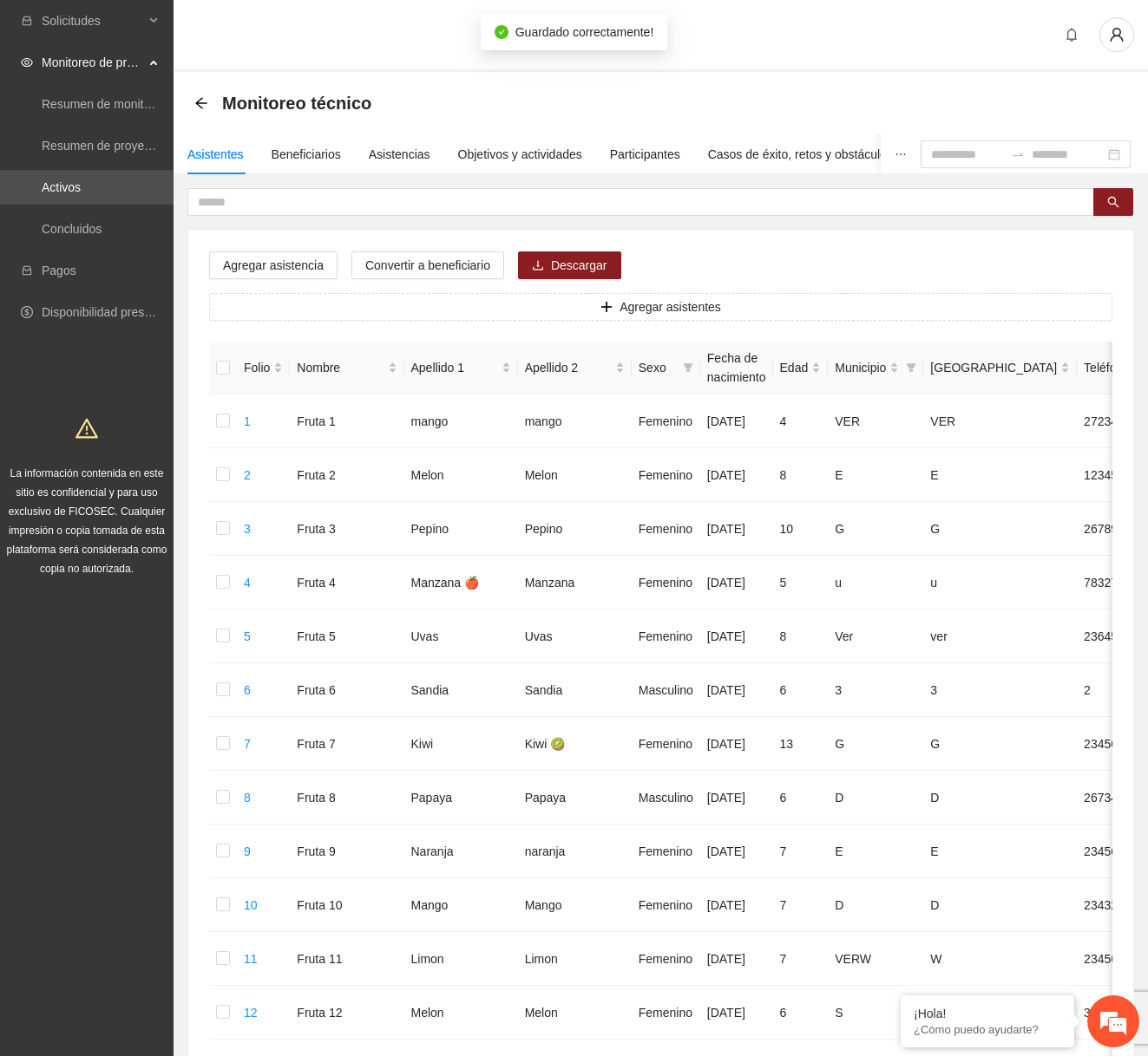
click at [1147, 627] on div "Agregar asistencia Convertir a beneficiario Descargar Agregar asistentes Folio …" at bounding box center [660, 864] width 974 height 1351
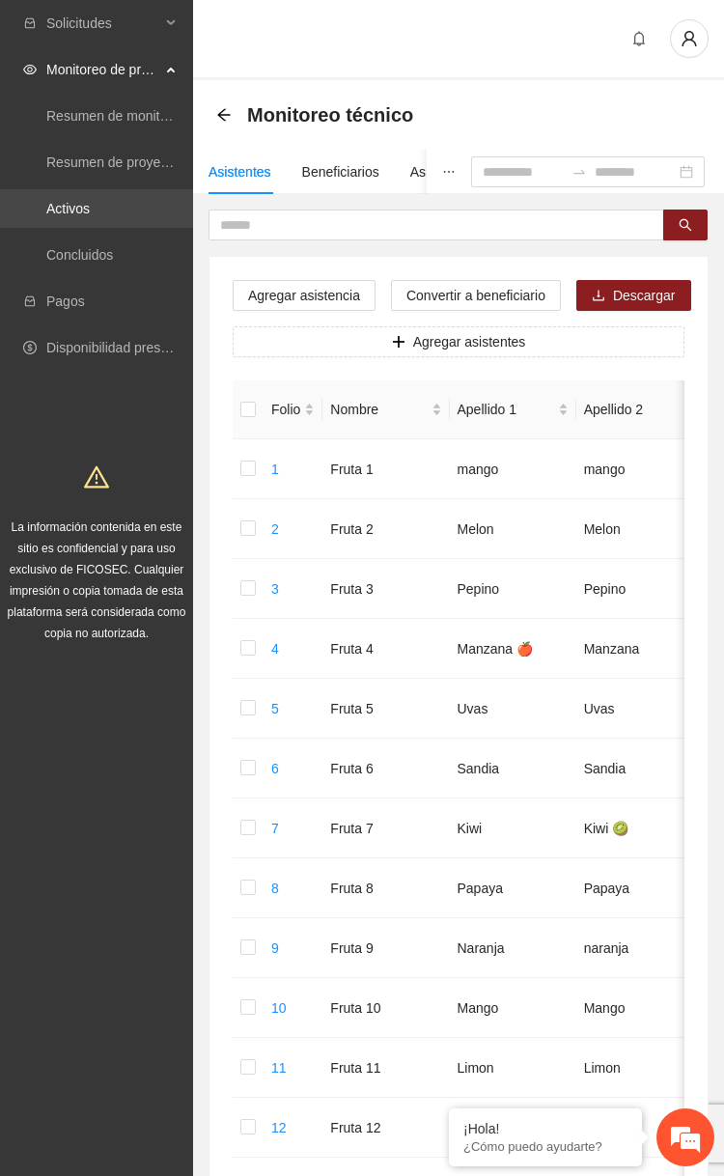
click at [90, 201] on link "Activos" at bounding box center [67, 208] width 43 height 15
